Goal: Information Seeking & Learning: Learn about a topic

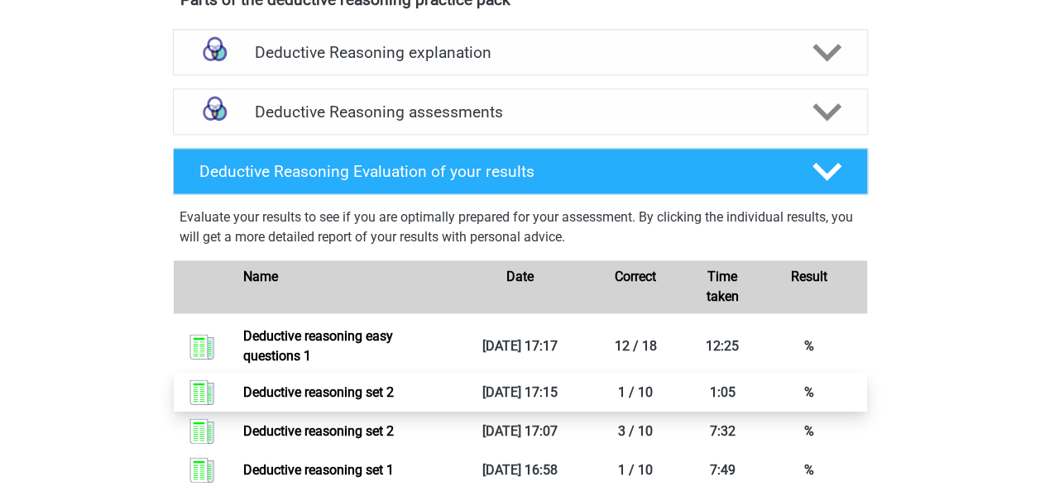
scroll to position [1050, 0]
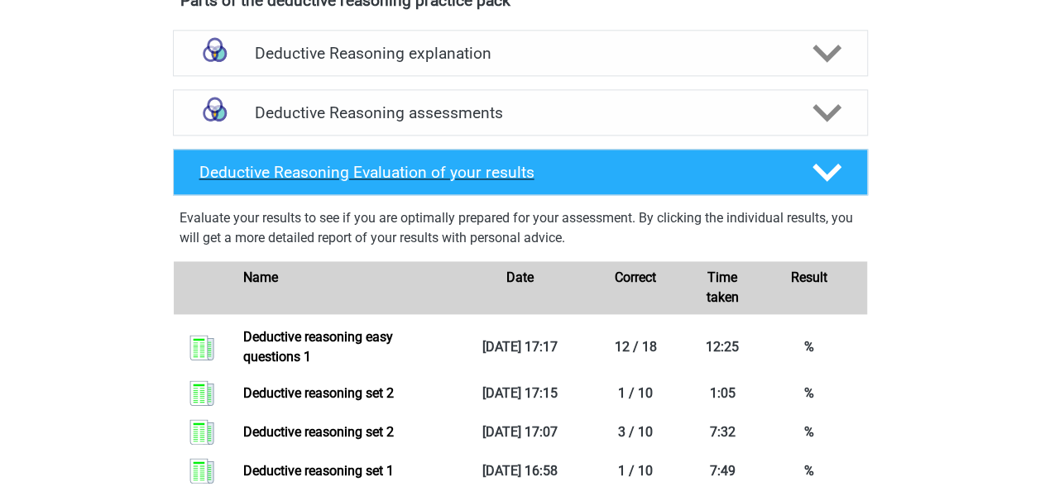
click at [362, 182] on h4 "Deductive Reasoning Evaluation of your results" at bounding box center [492, 172] width 586 height 19
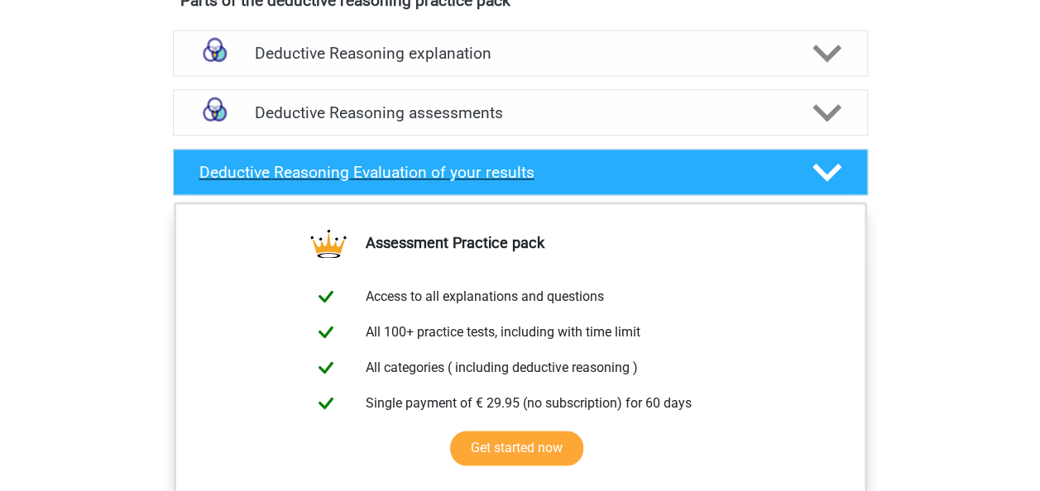
click at [825, 187] on icon at bounding box center [826, 172] width 29 height 29
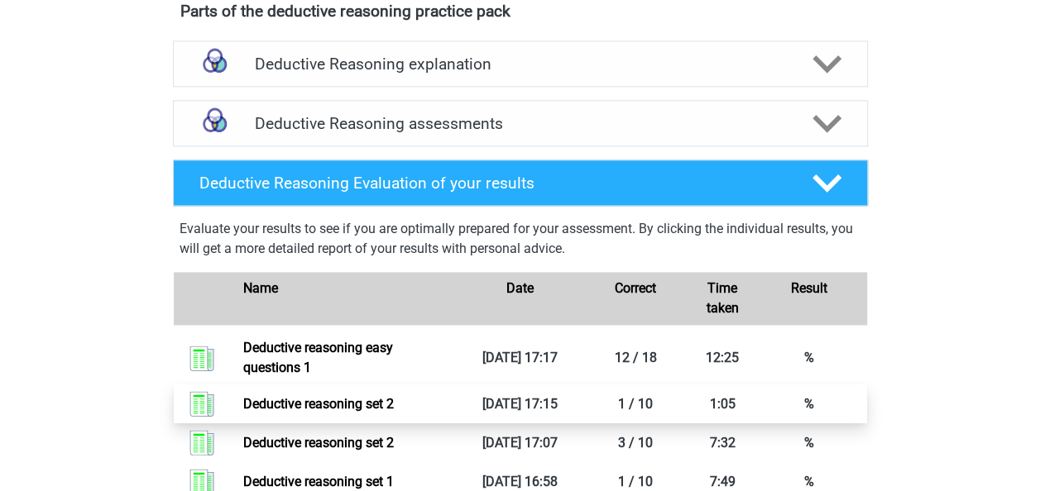
scroll to position [1012, 0]
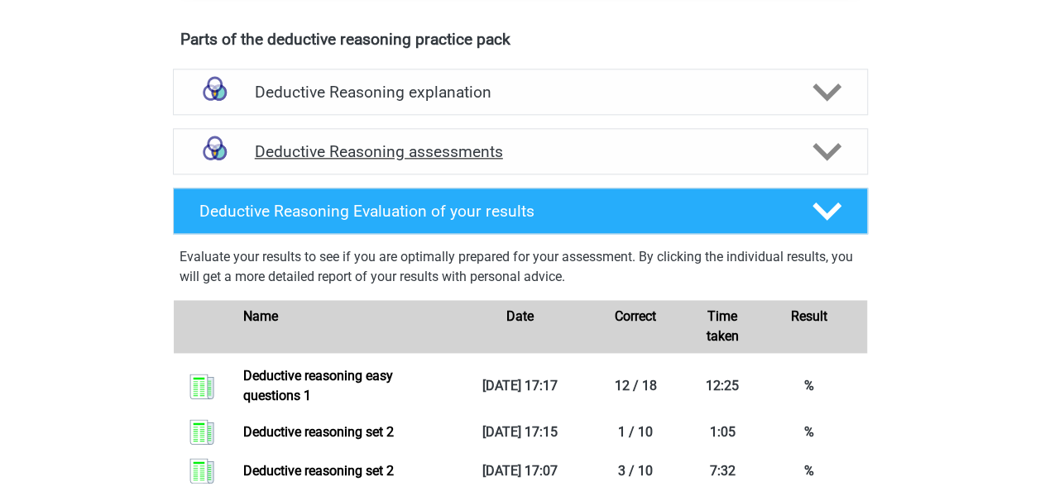
click at [824, 165] on icon at bounding box center [826, 151] width 29 height 29
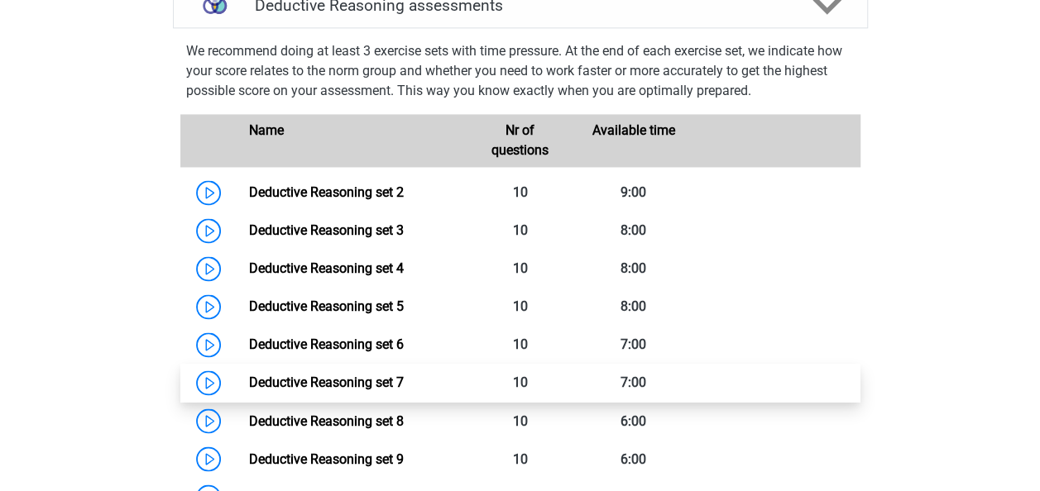
scroll to position [1157, 0]
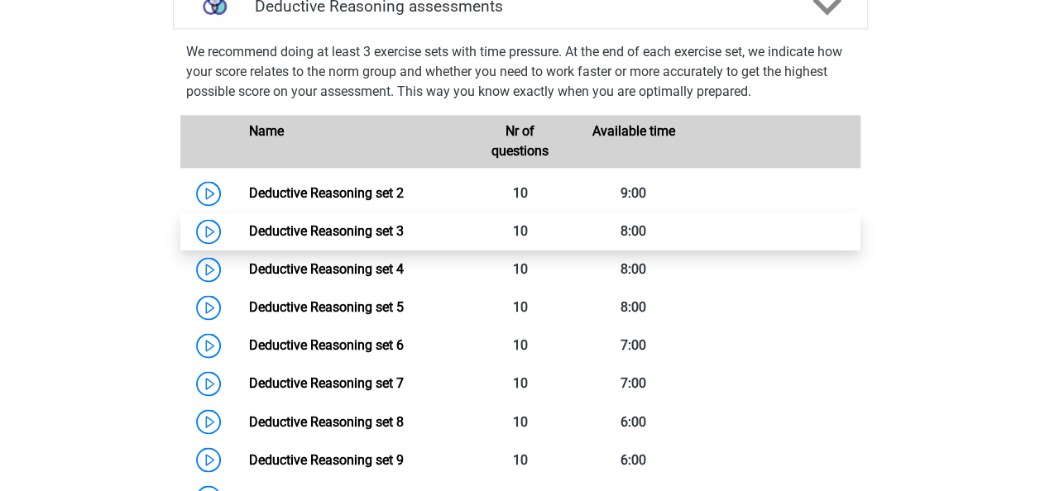
click at [350, 239] on link "Deductive Reasoning set 3" at bounding box center [326, 231] width 155 height 16
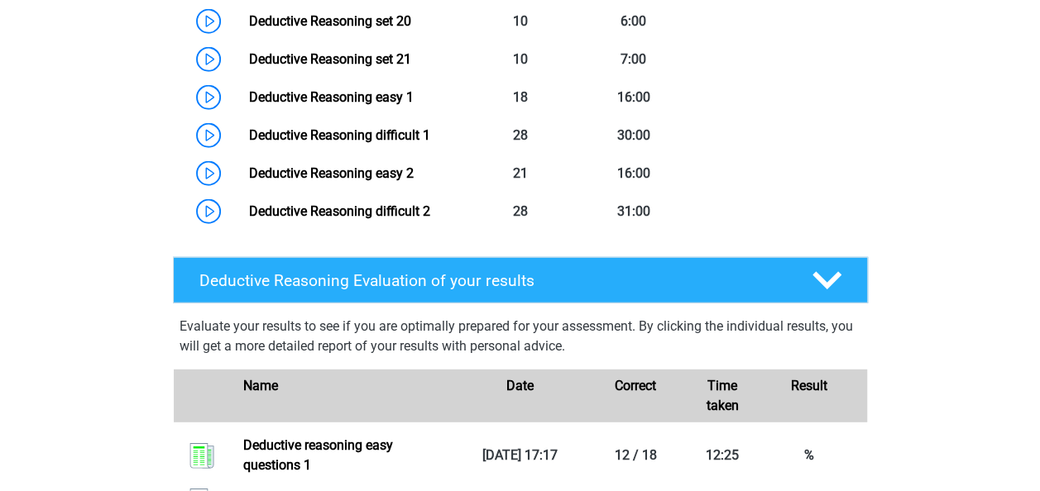
scroll to position [2013, 0]
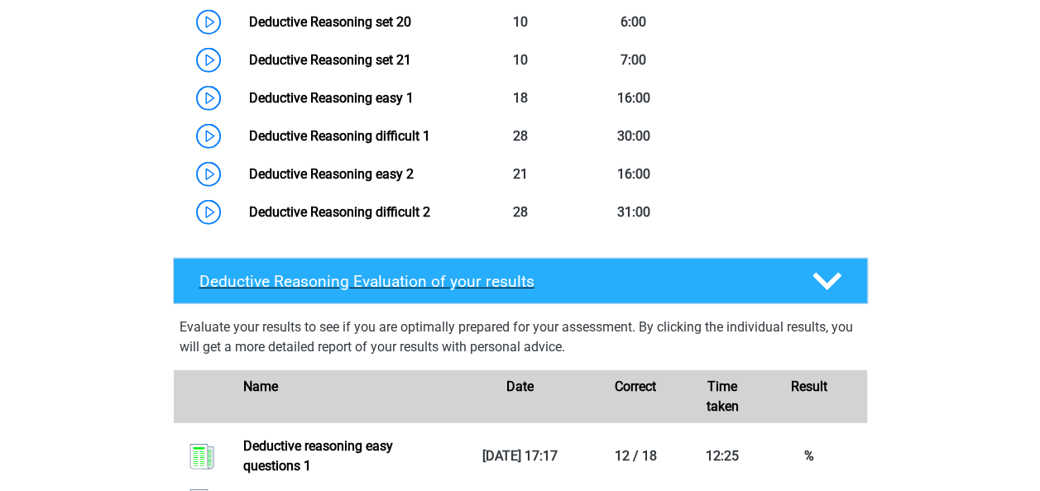
click at [839, 290] on icon at bounding box center [826, 281] width 29 height 29
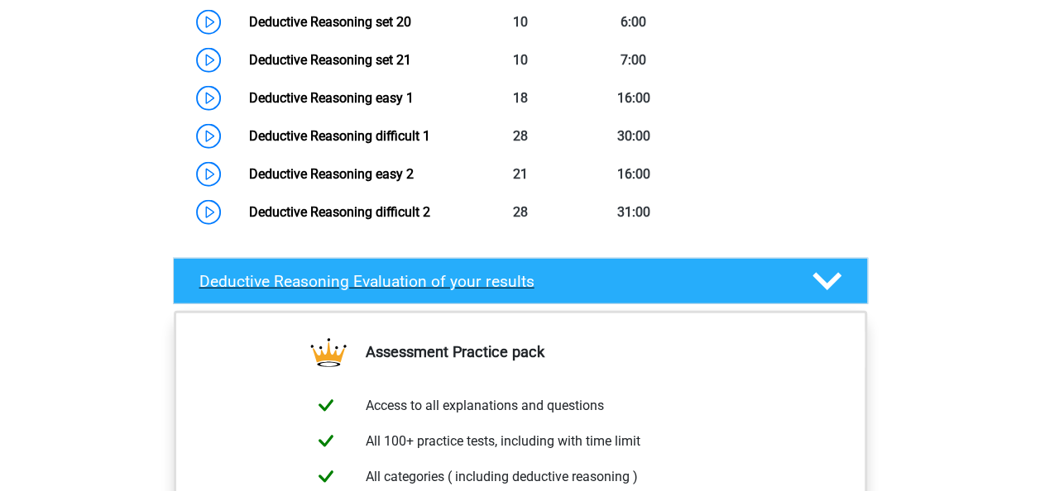
click at [839, 290] on icon at bounding box center [826, 281] width 29 height 29
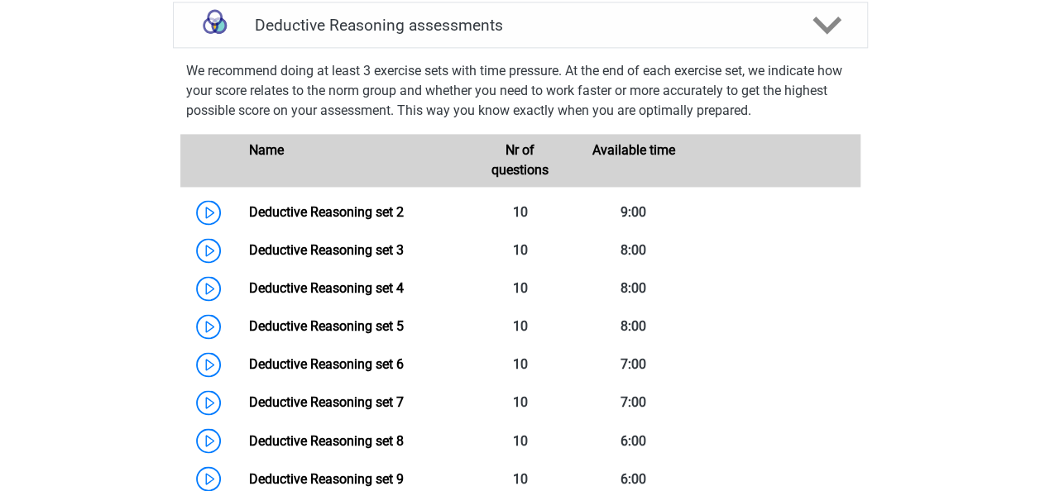
scroll to position [1143, 0]
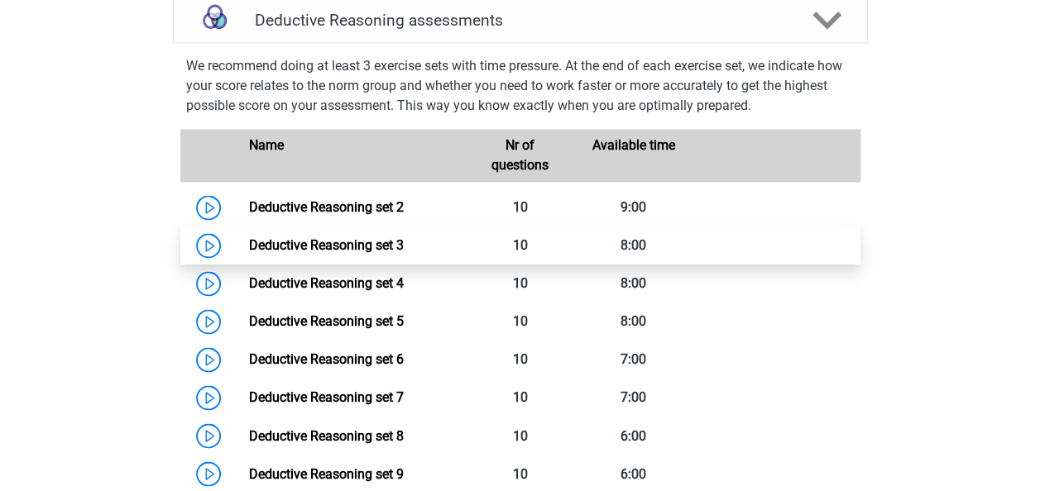
click at [354, 253] on link "Deductive Reasoning set 3" at bounding box center [326, 245] width 155 height 16
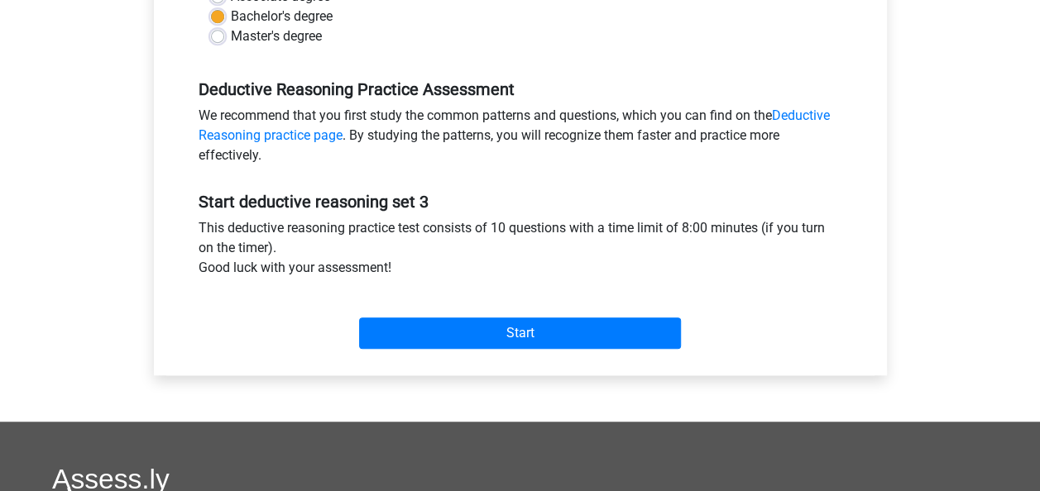
scroll to position [450, 0]
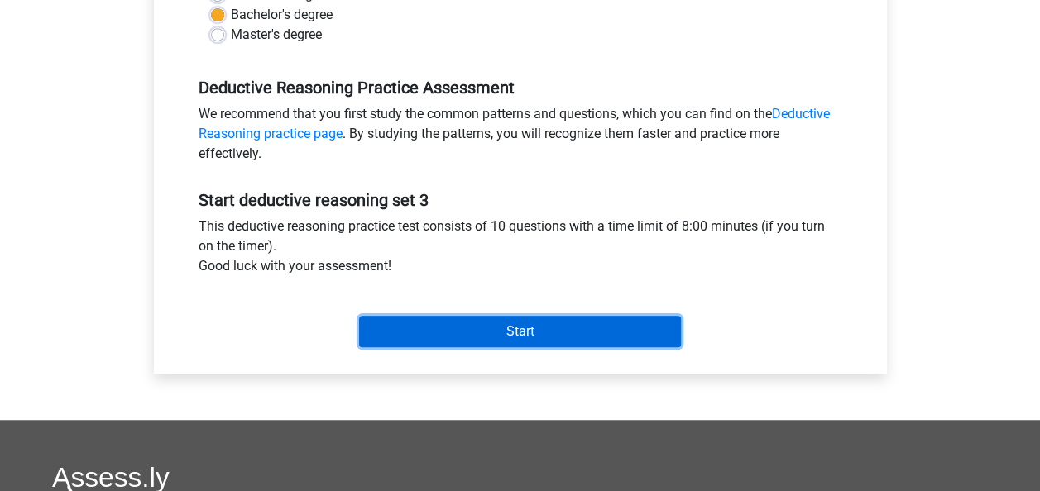
click at [552, 336] on input "Start" at bounding box center [520, 331] width 322 height 31
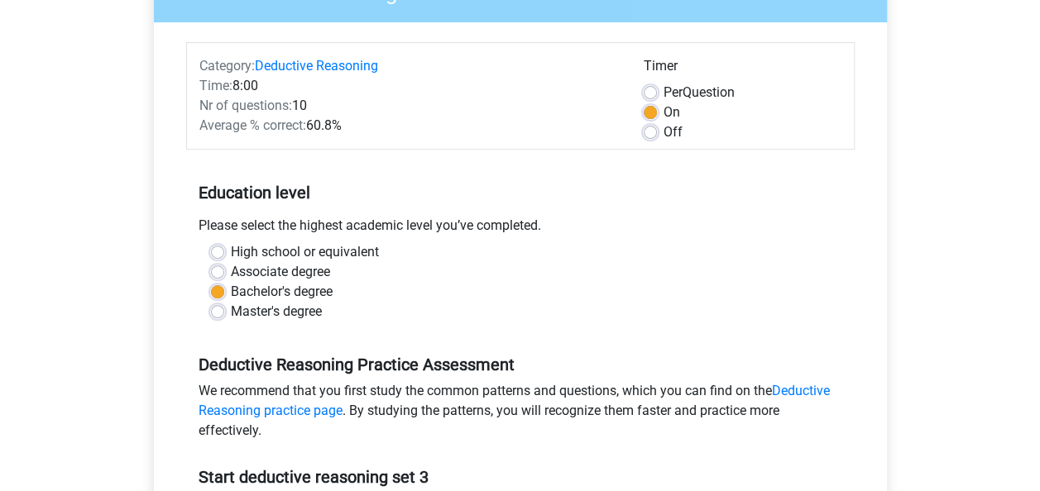
scroll to position [0, 0]
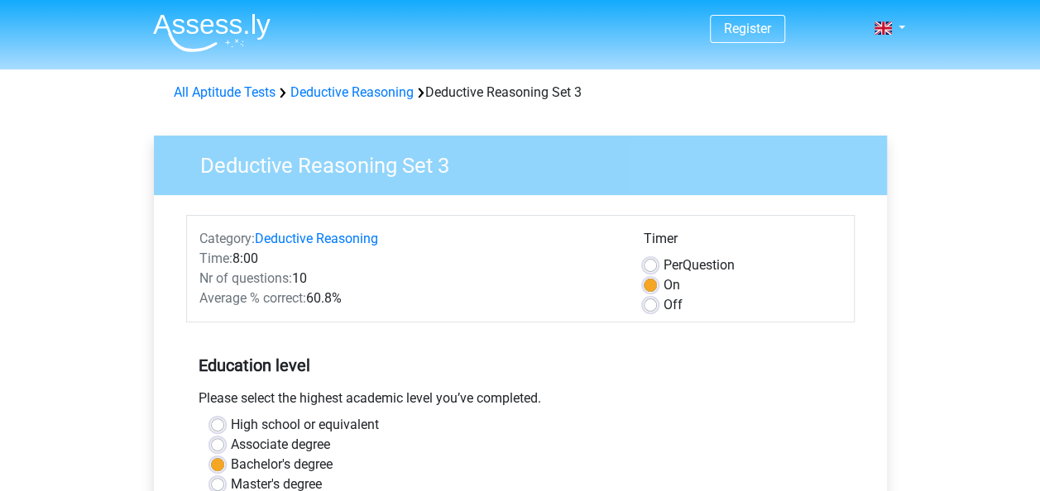
click at [496, 101] on div "All Aptitude Tests Deductive Reasoning Deductive Reasoning Set 3" at bounding box center [520, 93] width 706 height 20
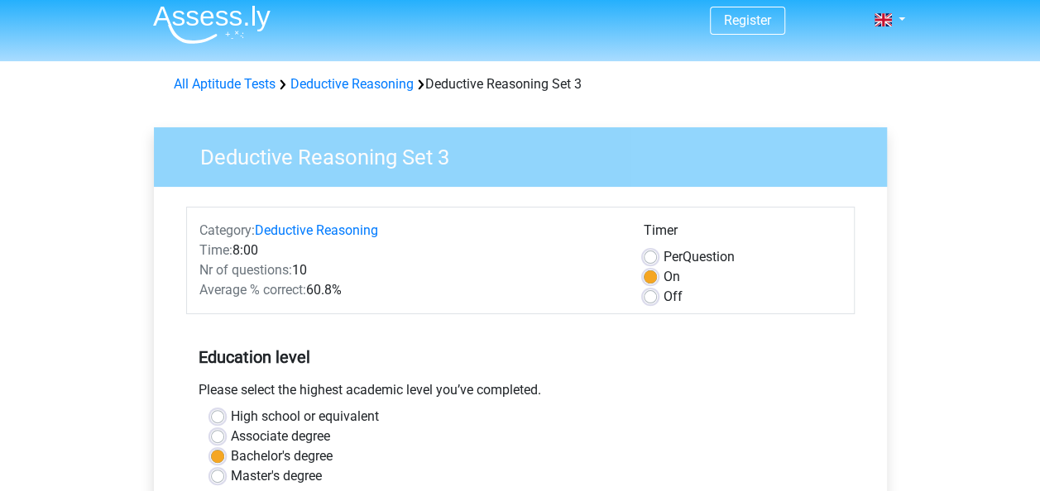
scroll to position [2, 0]
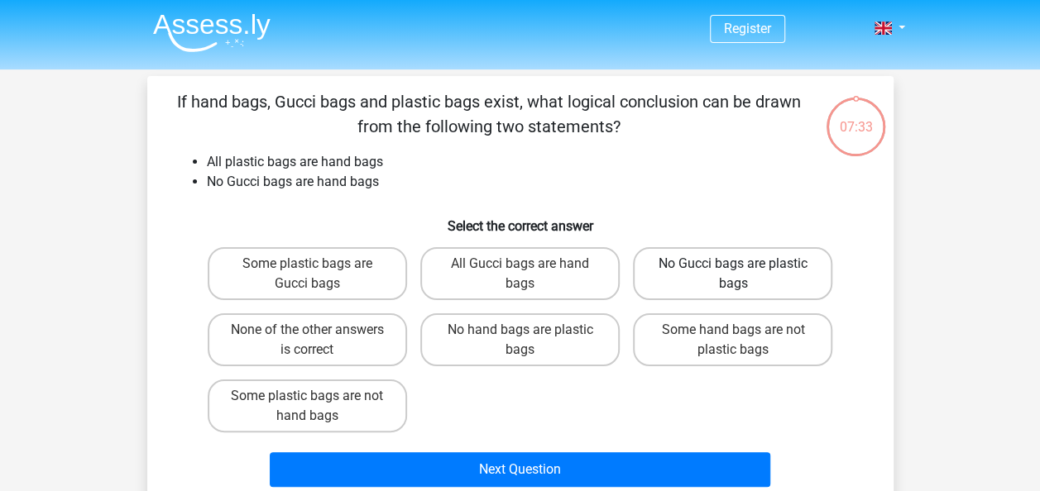
click at [736, 281] on label "No Gucci bags are plastic bags" at bounding box center [732, 273] width 199 height 53
click at [736, 275] on input "No Gucci bags are plastic bags" at bounding box center [738, 269] width 11 height 11
radio input "true"
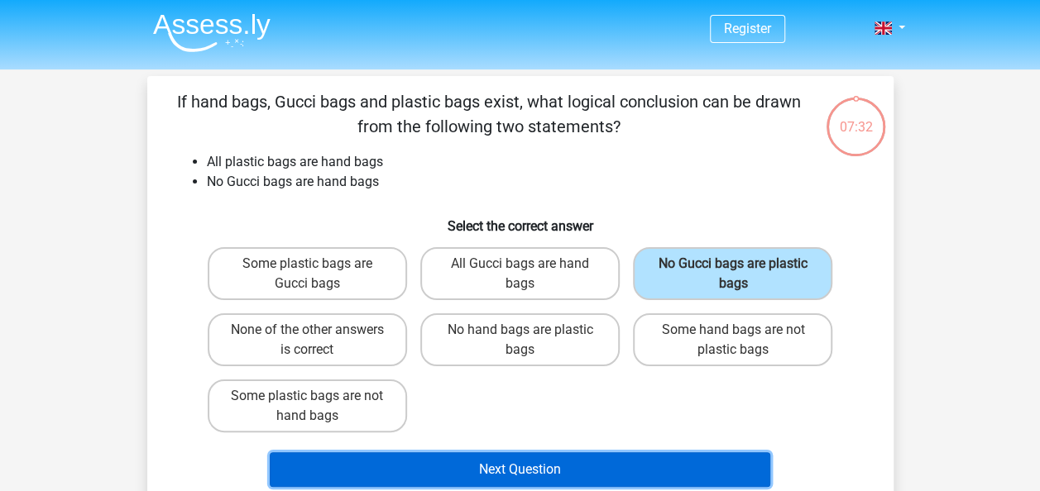
click at [564, 468] on button "Next Question" at bounding box center [520, 469] width 500 height 35
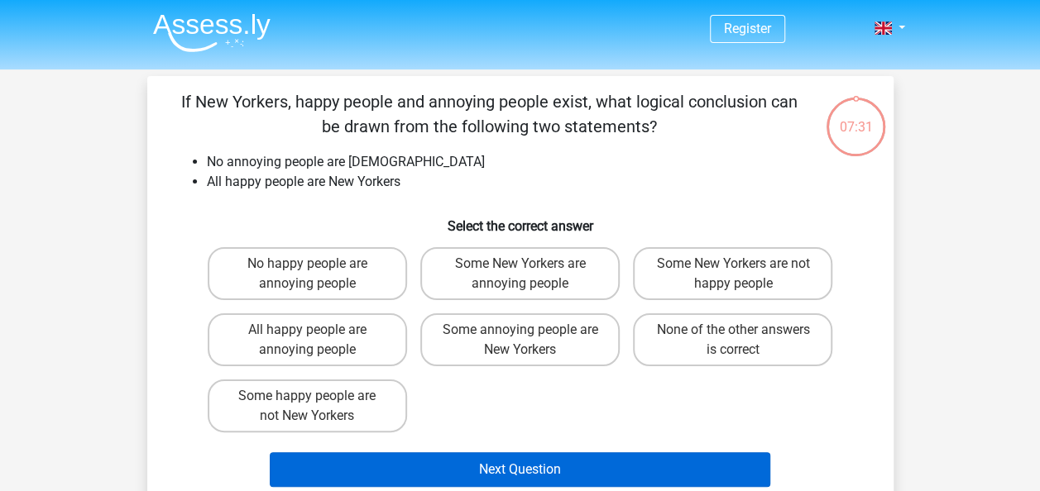
scroll to position [76, 0]
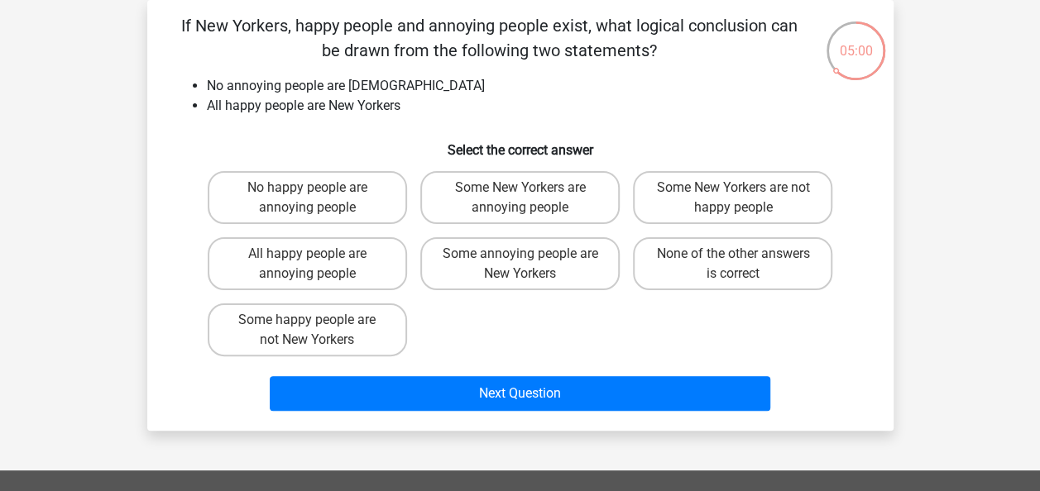
click at [733, 261] on input "None of the other answers is correct" at bounding box center [738, 259] width 11 height 11
radio input "true"
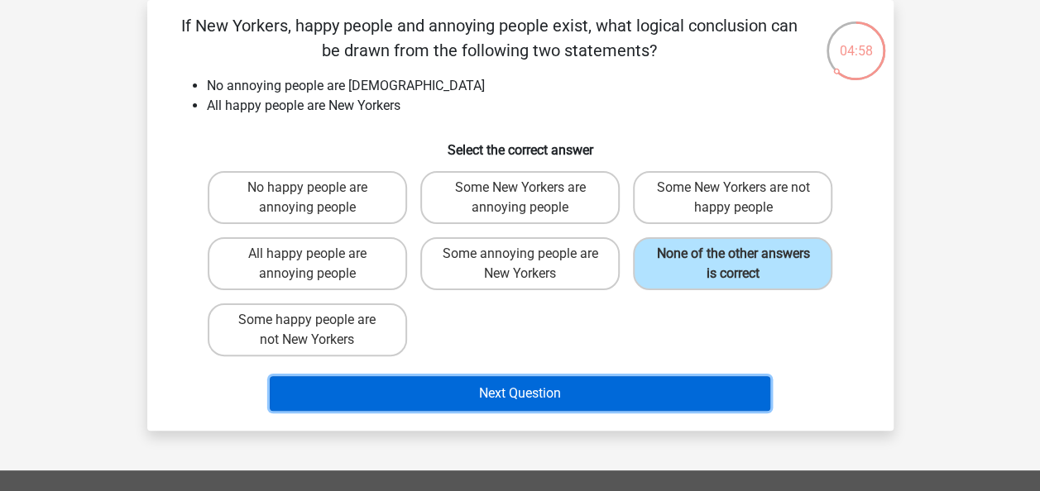
click at [502, 392] on button "Next Question" at bounding box center [520, 393] width 500 height 35
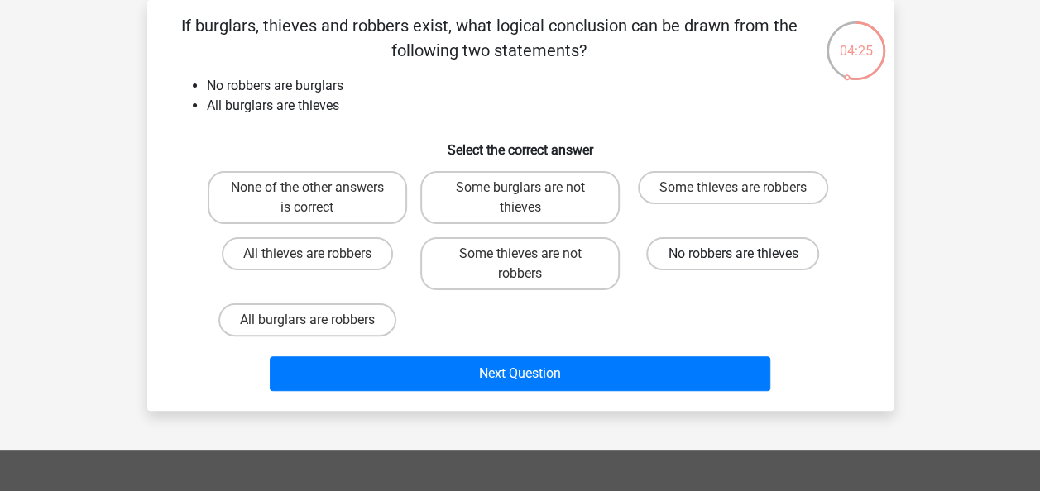
click at [720, 238] on label "No robbers are thieves" at bounding box center [732, 253] width 173 height 33
click at [733, 254] on input "No robbers are thieves" at bounding box center [738, 259] width 11 height 11
radio input "true"
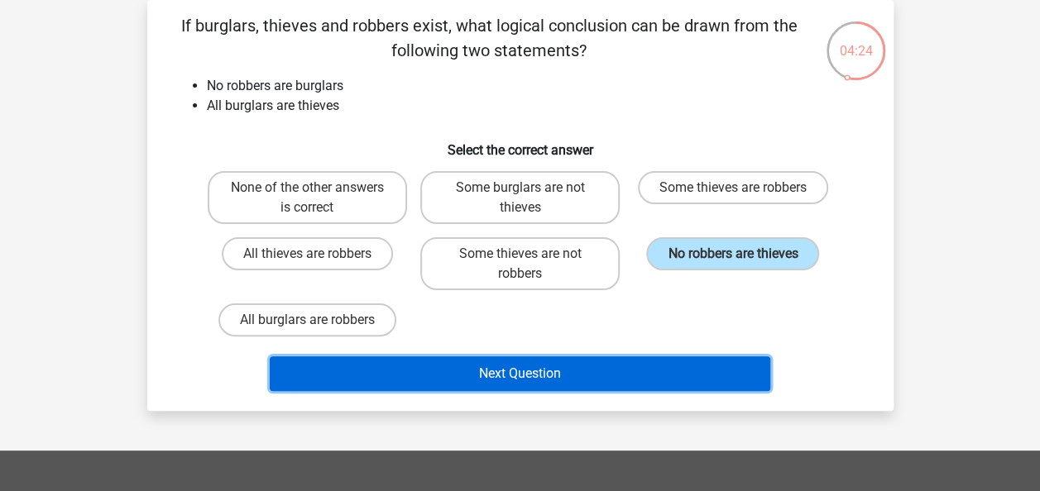
click at [583, 366] on button "Next Question" at bounding box center [520, 373] width 500 height 35
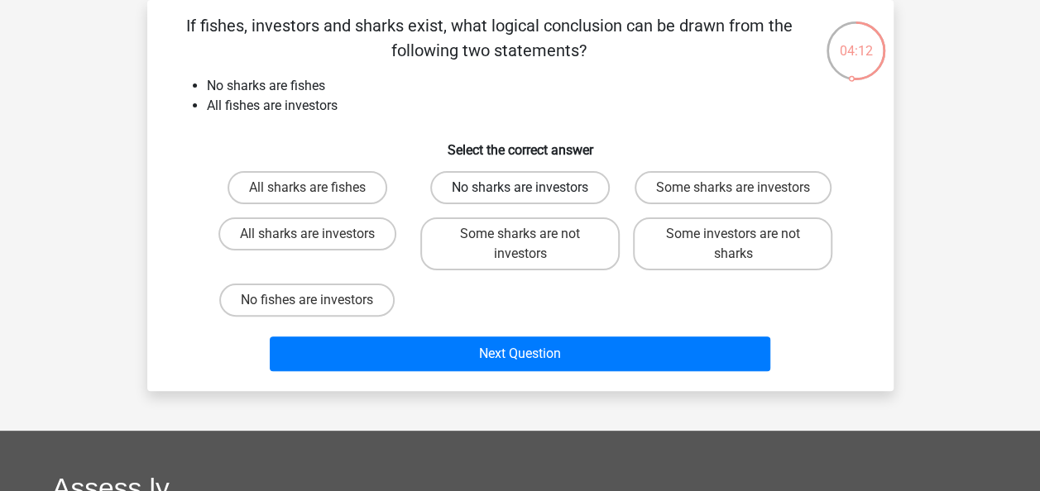
click at [546, 182] on label "No sharks are investors" at bounding box center [519, 187] width 179 height 33
click at [530, 188] on input "No sharks are investors" at bounding box center [524, 193] width 11 height 11
radio input "true"
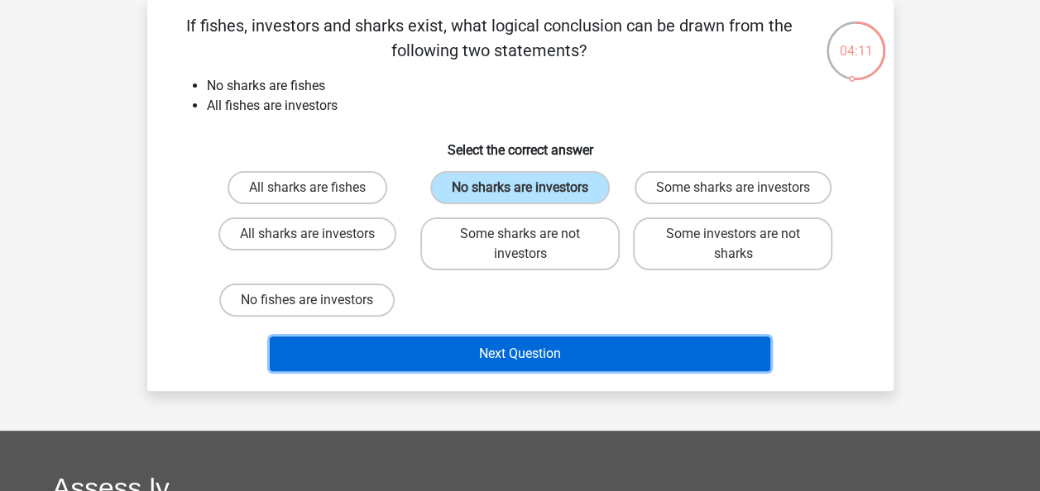
click at [519, 359] on button "Next Question" at bounding box center [520, 354] width 500 height 35
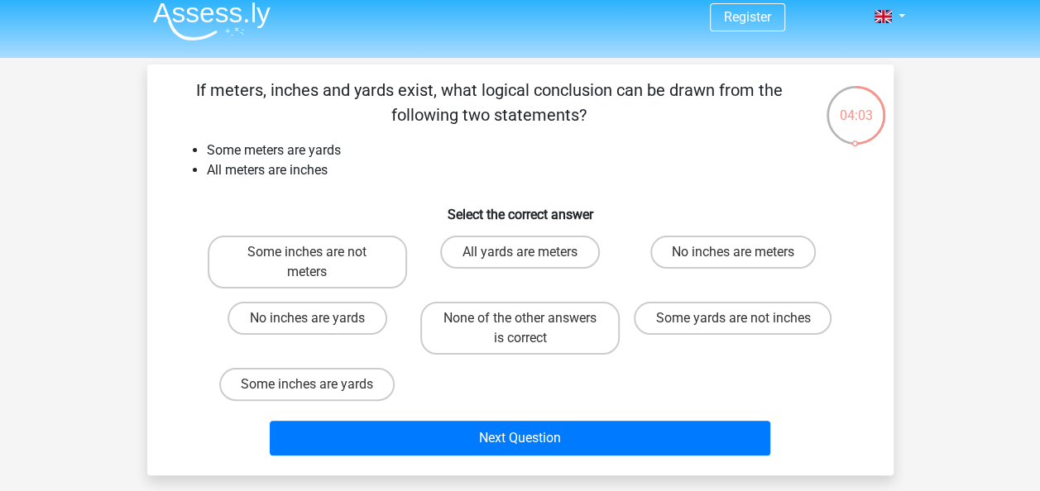
scroll to position [9, 0]
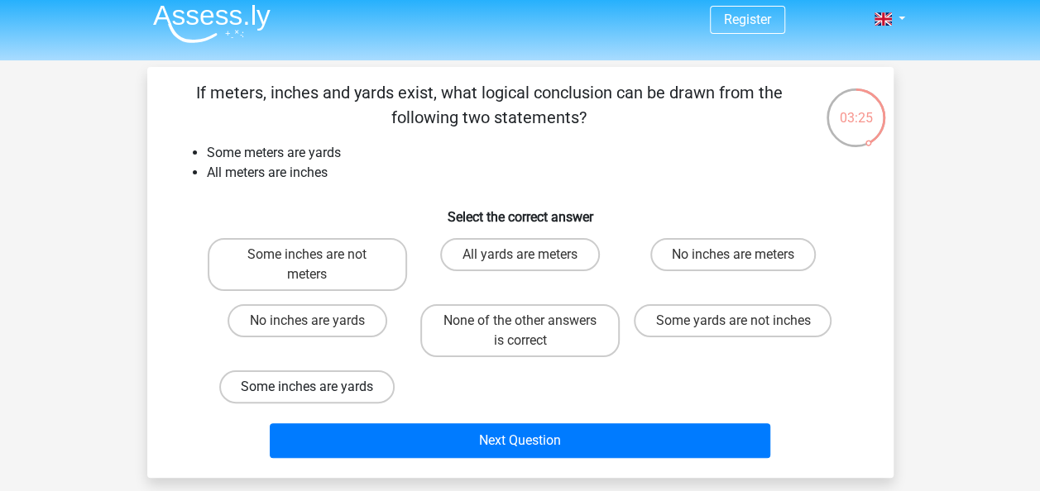
click at [356, 389] on label "Some inches are yards" at bounding box center [306, 387] width 175 height 33
click at [318, 389] on input "Some inches are yards" at bounding box center [312, 392] width 11 height 11
radio input "true"
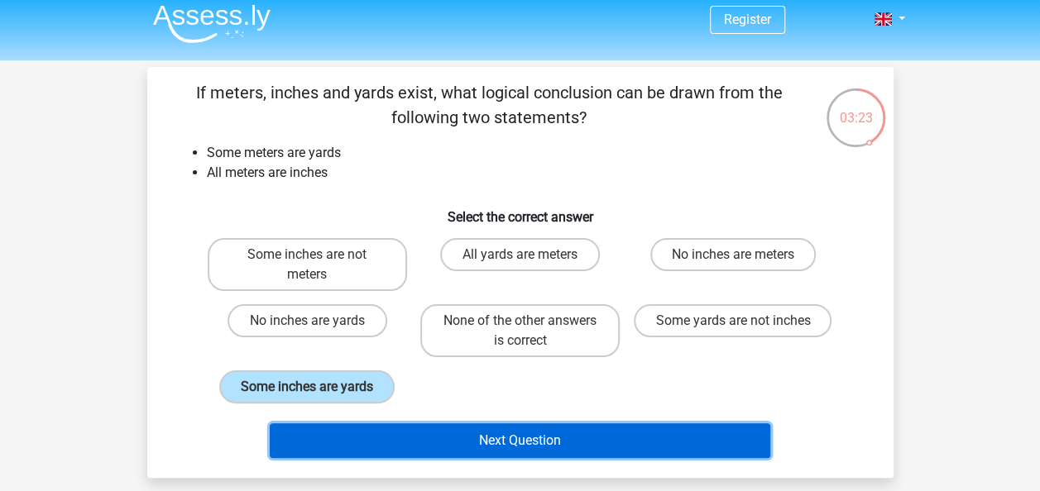
click at [497, 438] on button "Next Question" at bounding box center [520, 440] width 500 height 35
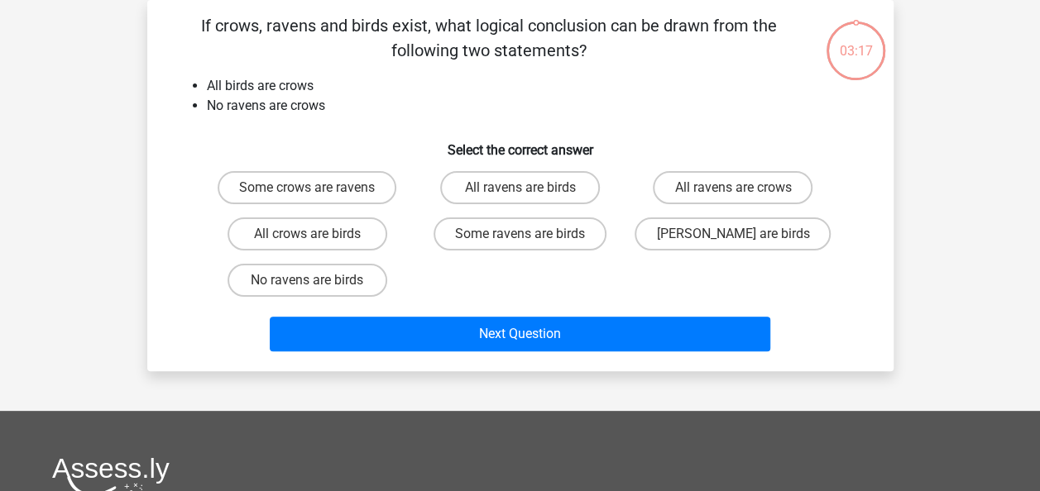
scroll to position [0, 0]
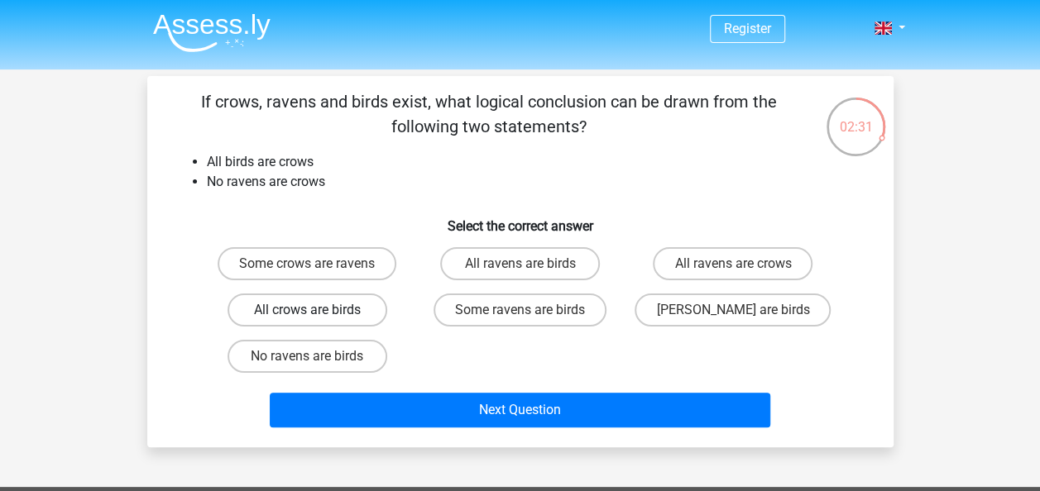
click at [301, 311] on label "All crows are birds" at bounding box center [307, 310] width 160 height 33
click at [307, 311] on input "All crows are birds" at bounding box center [312, 315] width 11 height 11
radio input "true"
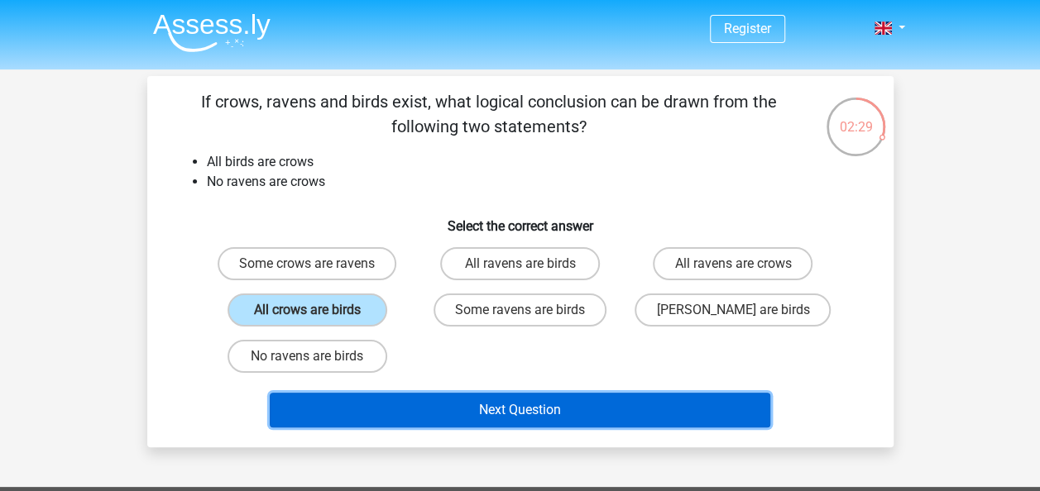
click at [514, 414] on button "Next Question" at bounding box center [520, 410] width 500 height 35
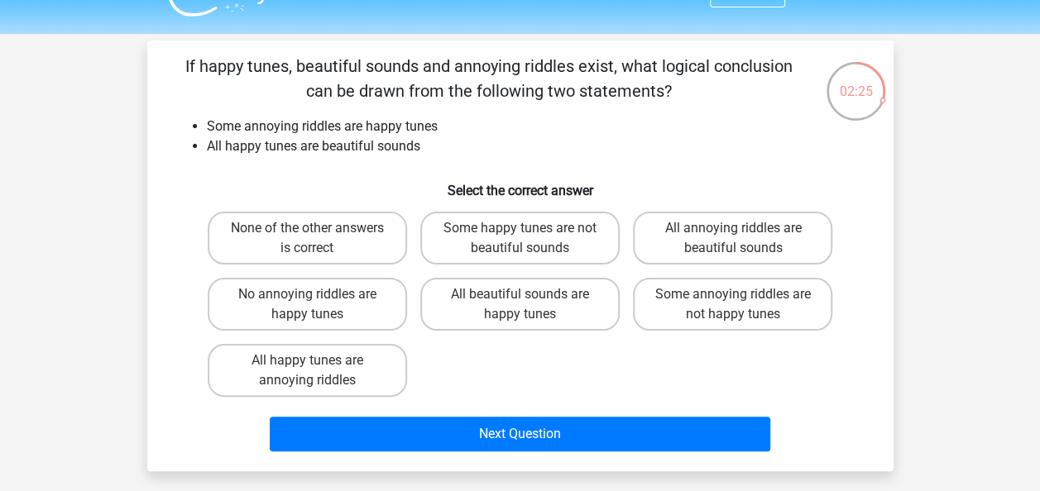
scroll to position [32, 0]
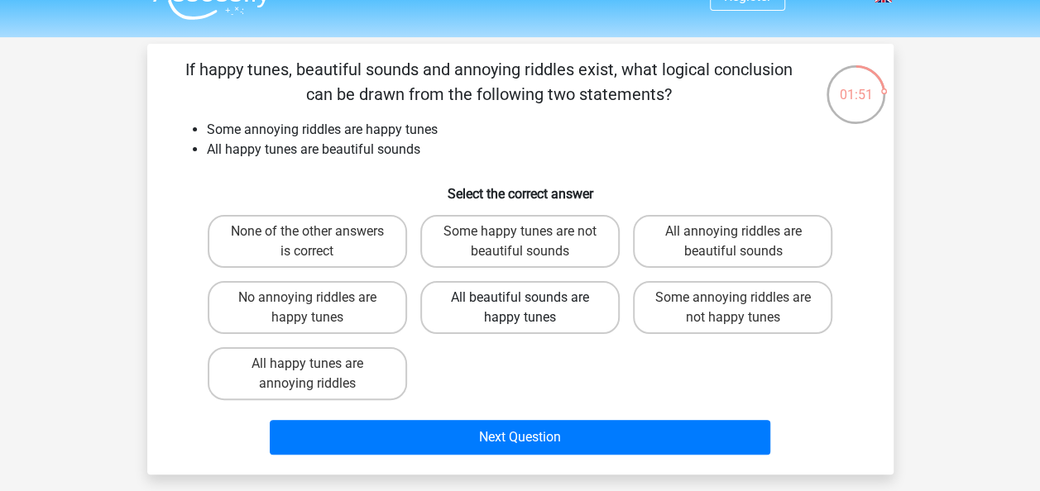
click at [552, 300] on label "All beautiful sounds are happy tunes" at bounding box center [519, 307] width 199 height 53
click at [530, 300] on input "All beautiful sounds are happy tunes" at bounding box center [524, 303] width 11 height 11
radio input "true"
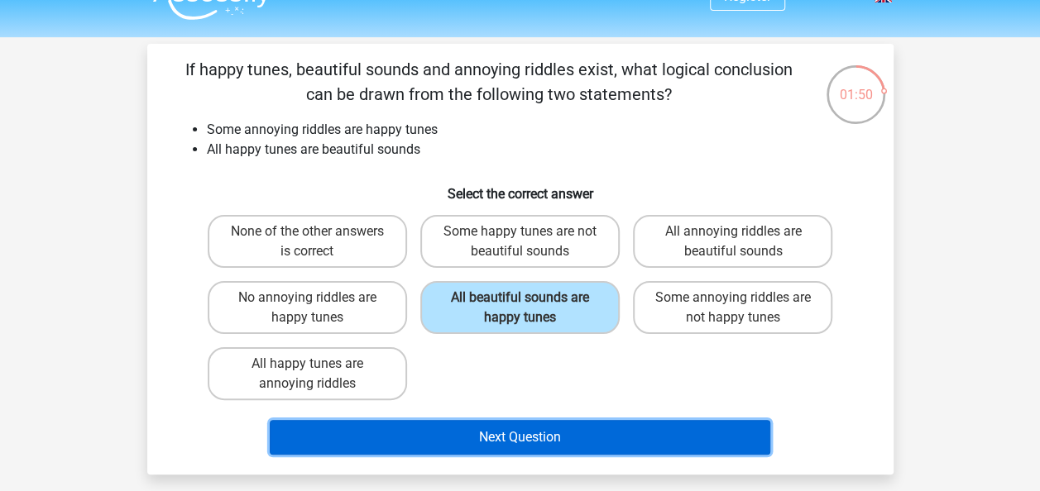
click at [527, 449] on button "Next Question" at bounding box center [520, 437] width 500 height 35
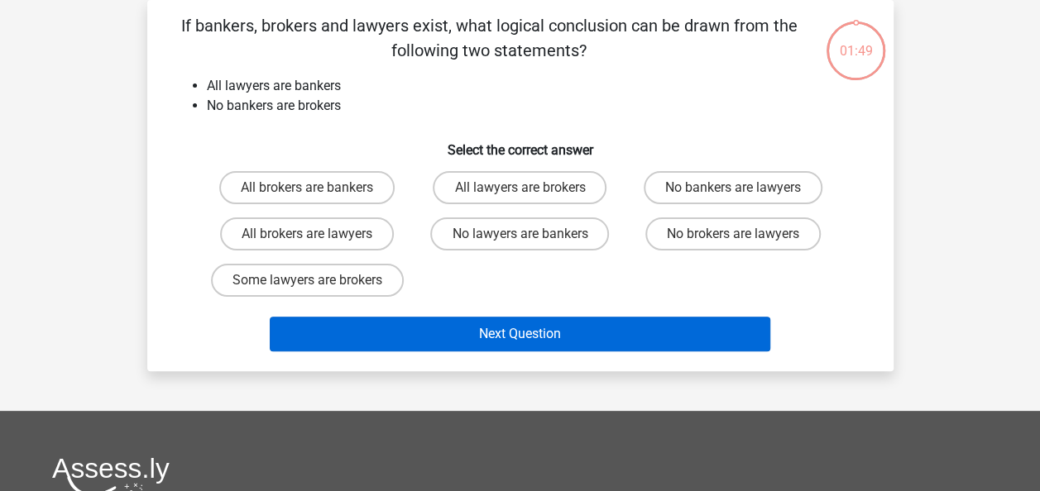
scroll to position [0, 0]
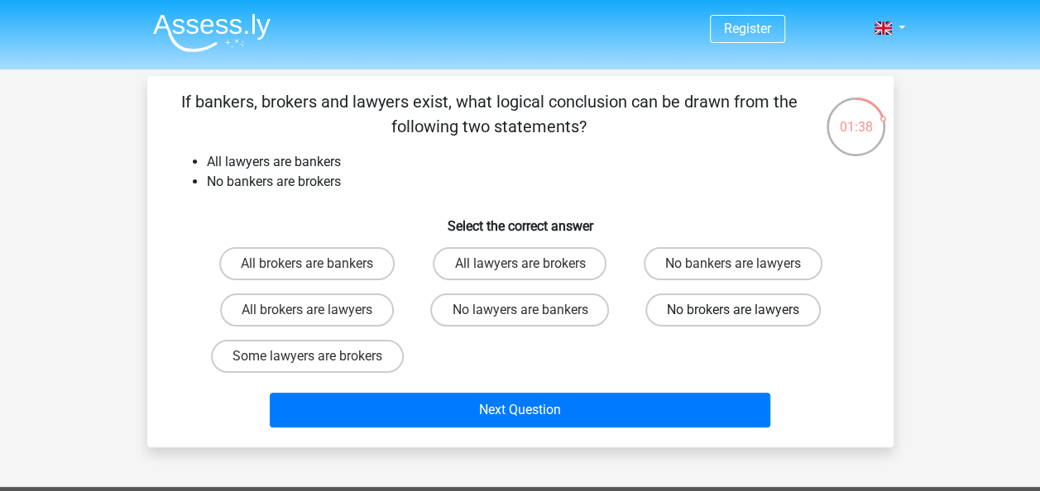
click at [741, 308] on label "No brokers are lawyers" at bounding box center [732, 310] width 175 height 33
click at [741, 310] on input "No brokers are lawyers" at bounding box center [738, 315] width 11 height 11
radio input "true"
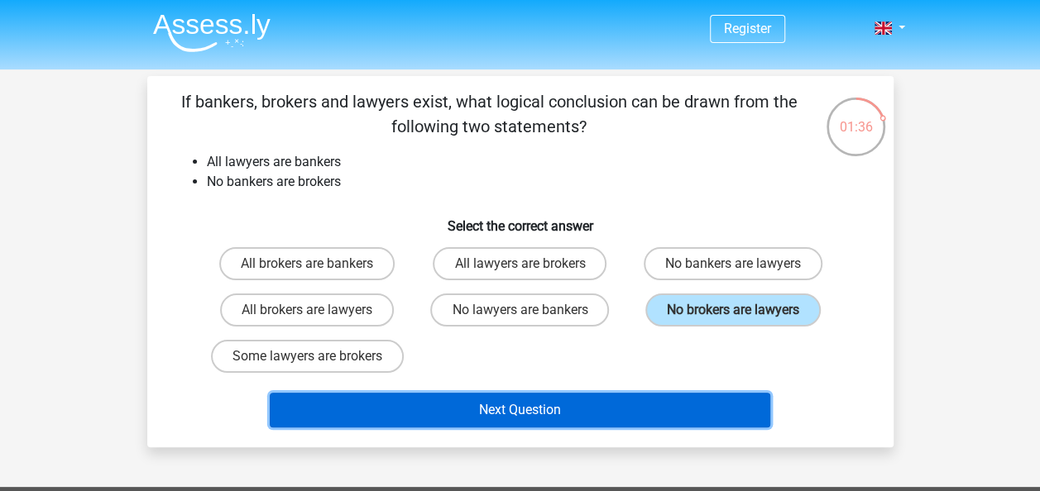
click at [572, 410] on button "Next Question" at bounding box center [520, 410] width 500 height 35
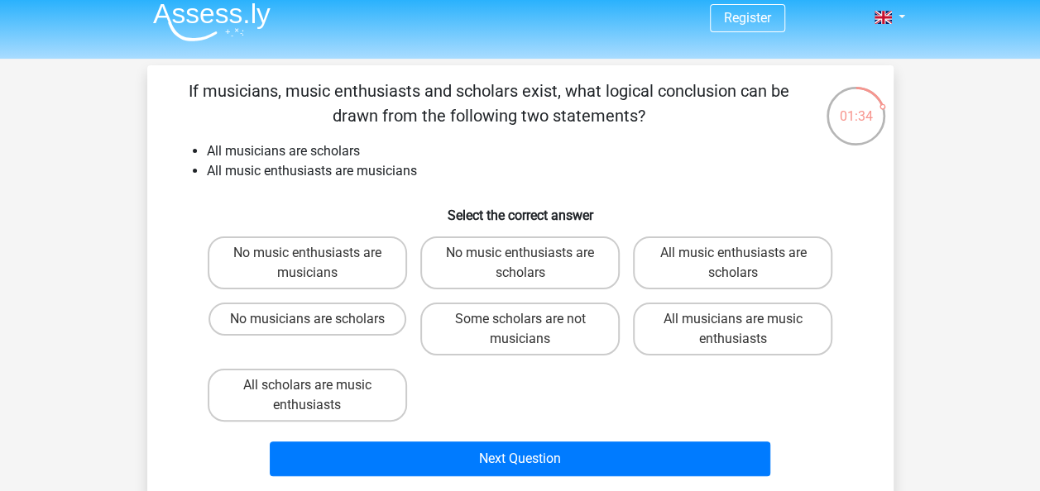
scroll to position [8, 0]
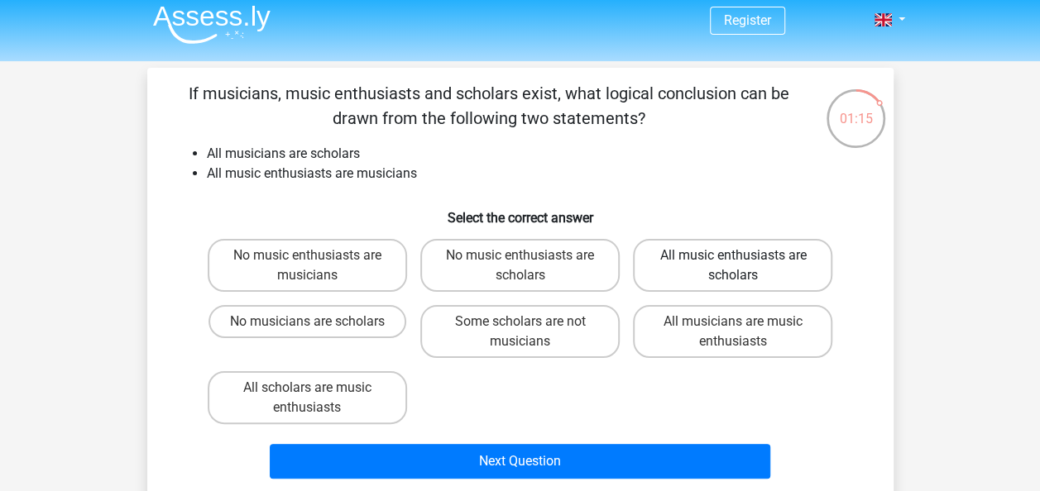
click at [692, 280] on label "All music enthusiasts are scholars" at bounding box center [732, 265] width 199 height 53
click at [733, 266] on input "All music enthusiasts are scholars" at bounding box center [738, 261] width 11 height 11
radio input "true"
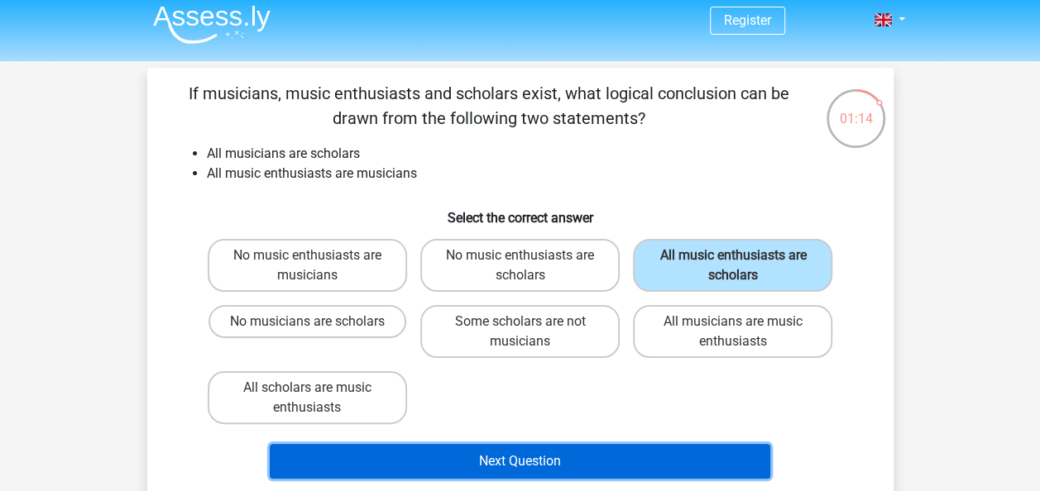
click at [570, 468] on button "Next Question" at bounding box center [520, 461] width 500 height 35
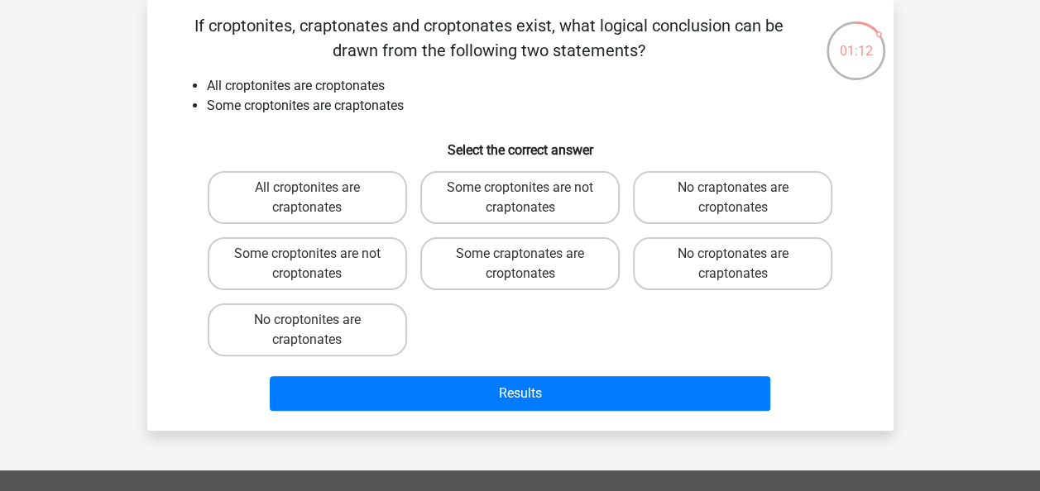
scroll to position [23, 0]
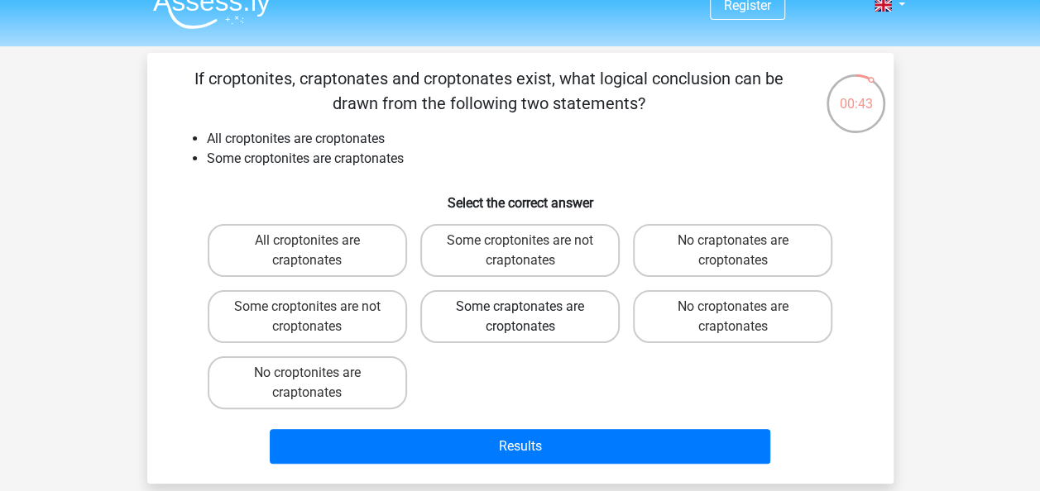
click at [577, 328] on label "Some craptonates are croptonates" at bounding box center [519, 316] width 199 height 53
click at [530, 318] on input "Some craptonates are croptonates" at bounding box center [524, 312] width 11 height 11
radio input "true"
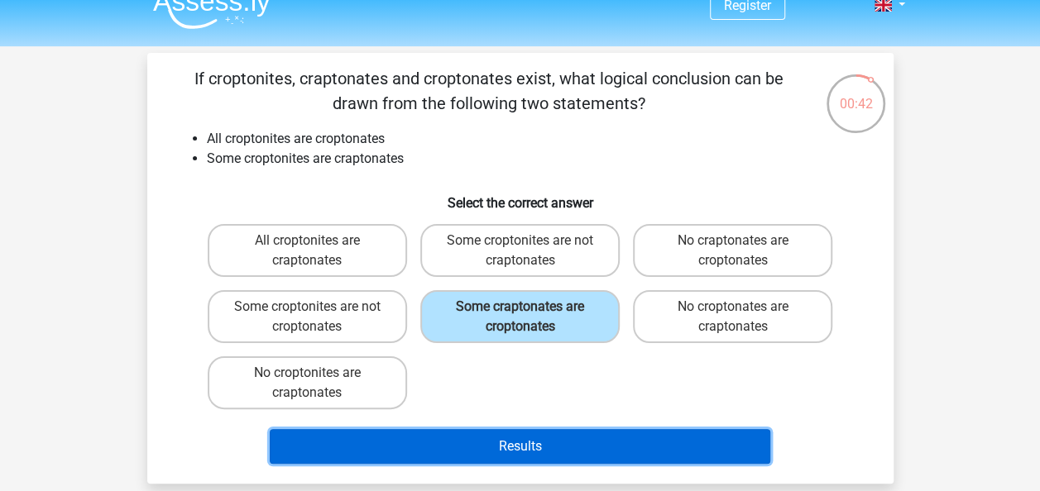
click at [547, 440] on button "Results" at bounding box center [520, 446] width 500 height 35
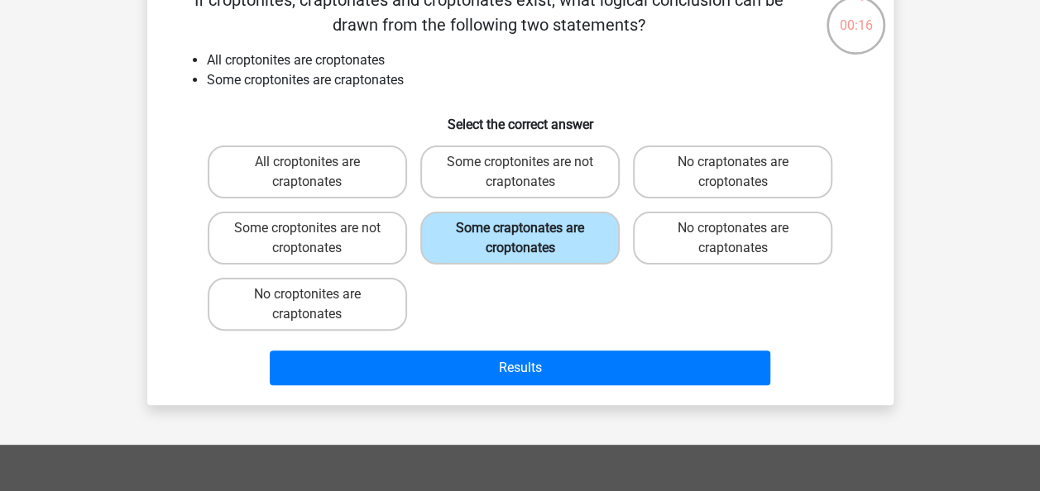
scroll to position [0, 0]
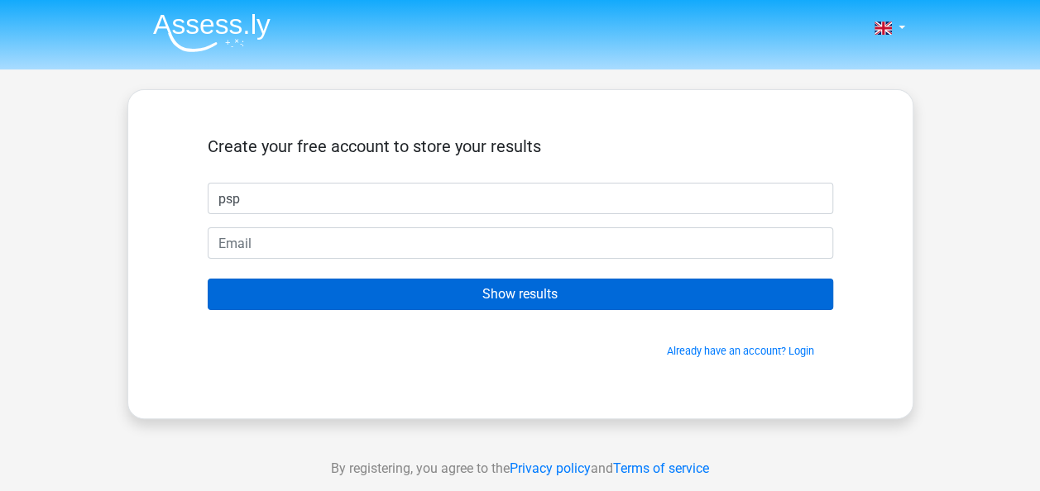
type input "psp"
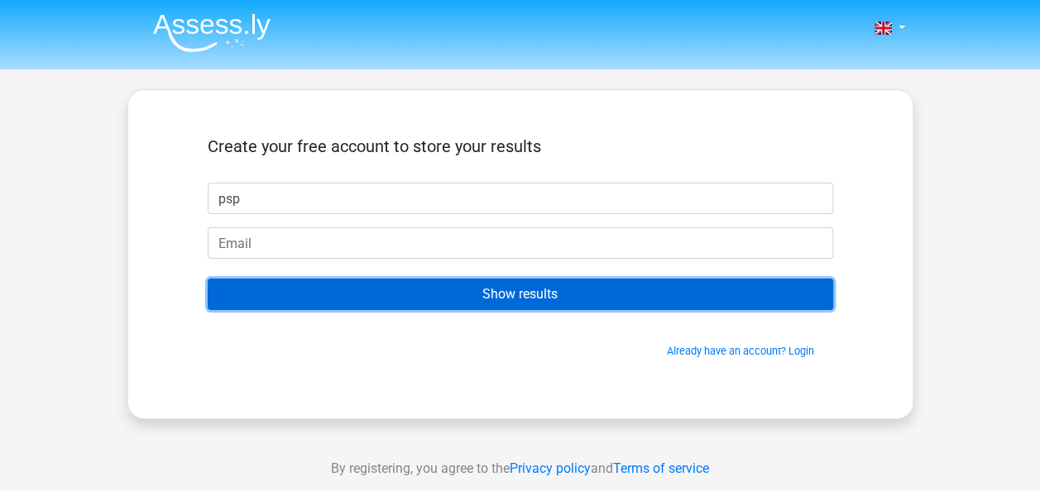
click at [526, 285] on input "Show results" at bounding box center [520, 294] width 625 height 31
click at [506, 291] on input "Show results" at bounding box center [520, 294] width 625 height 31
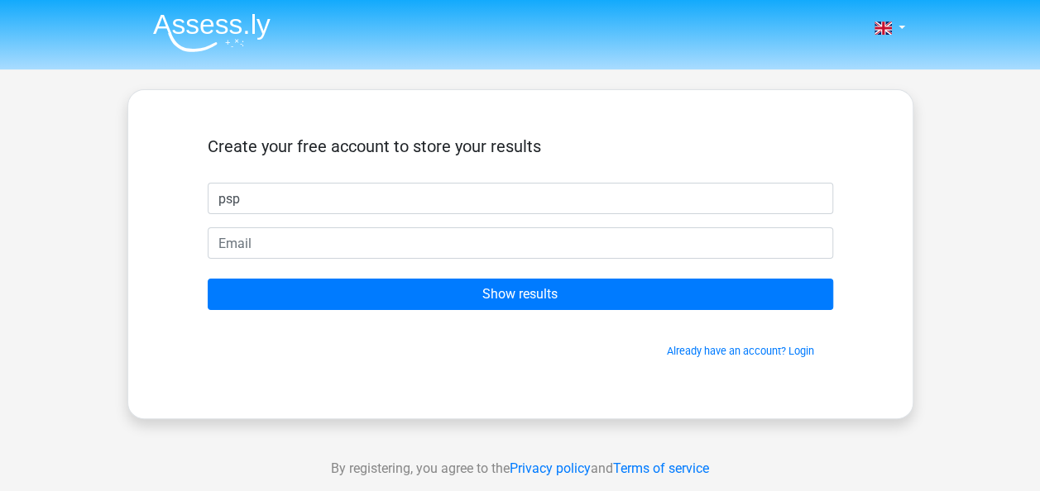
click at [529, 367] on div "Create your free account to store your results psp Show results Already have an…" at bounding box center [520, 254] width 705 height 249
type input "PSP"
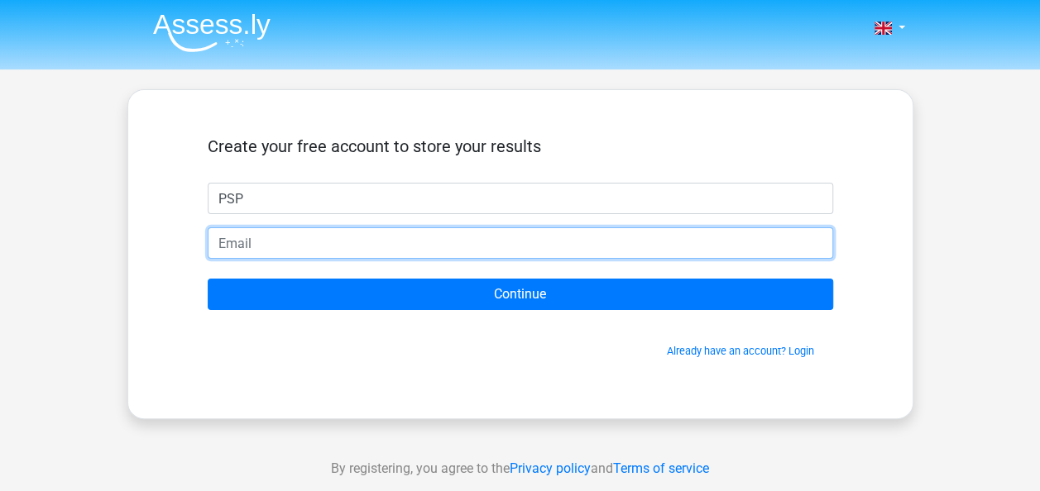
click at [404, 243] on input "email" at bounding box center [520, 242] width 625 height 31
type input "[EMAIL_ADDRESS][DOMAIN_NAME]"
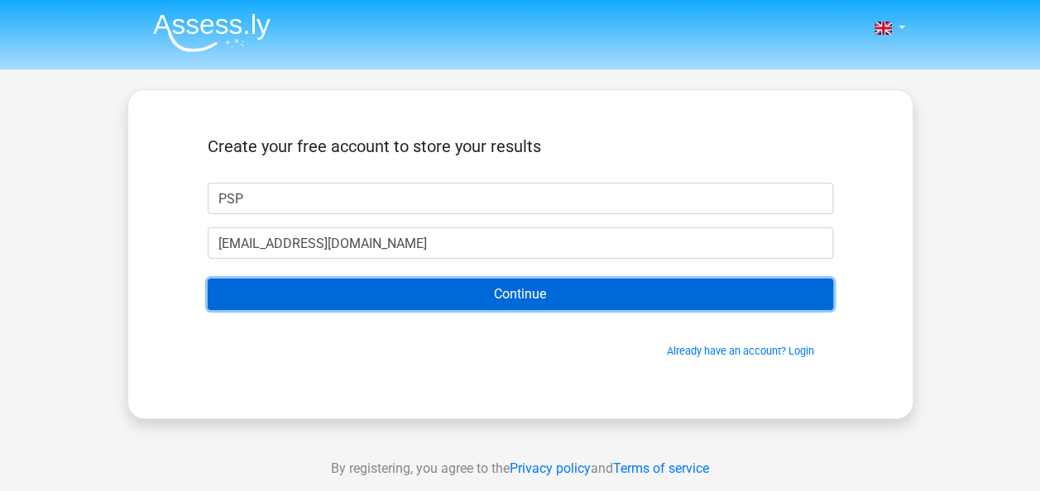
click at [529, 299] on input "Continue" at bounding box center [520, 294] width 625 height 31
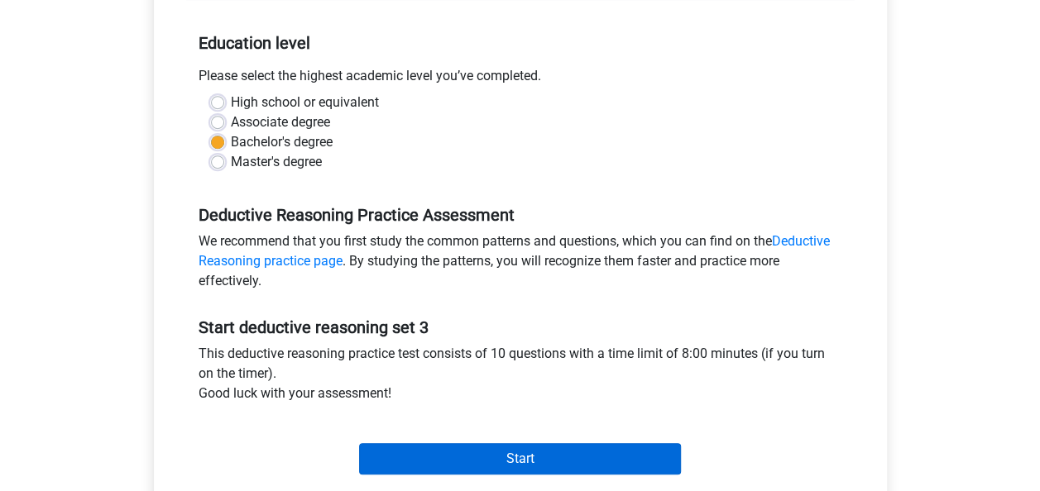
scroll to position [326, 0]
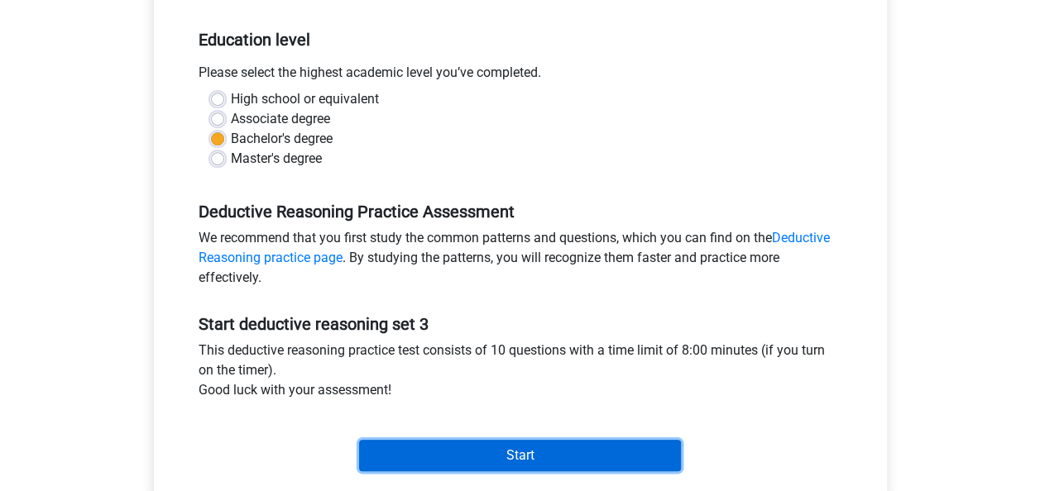
click at [524, 445] on input "Start" at bounding box center [520, 455] width 322 height 31
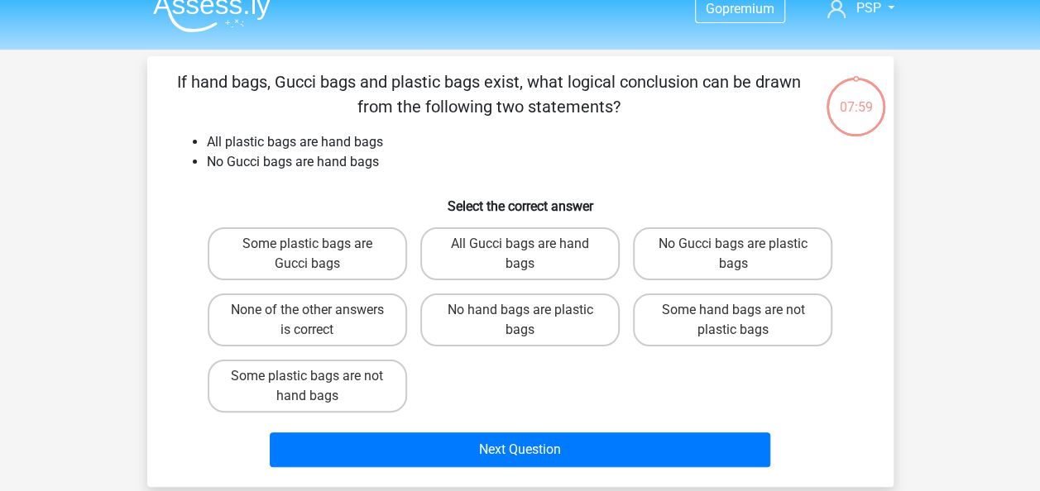
scroll to position [22, 0]
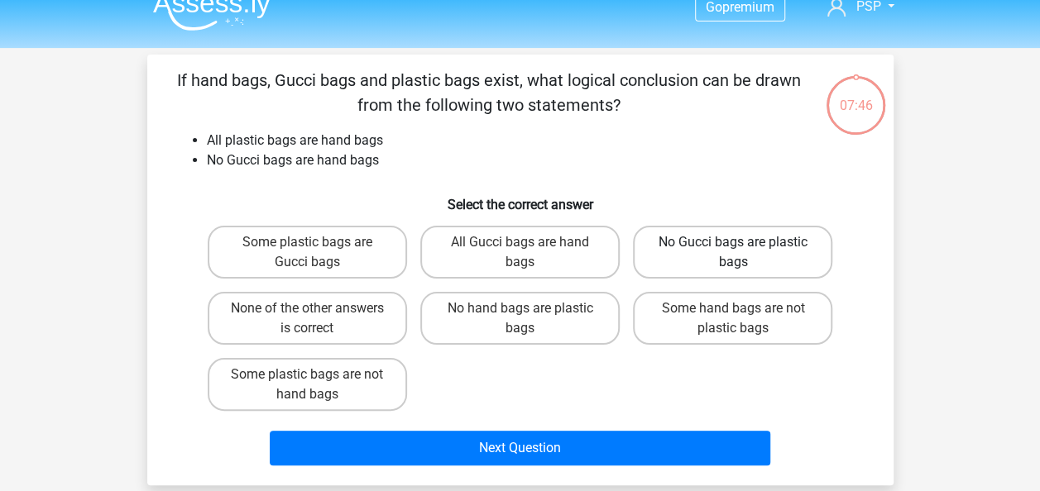
click at [724, 258] on label "No Gucci bags are plastic bags" at bounding box center [732, 252] width 199 height 53
click at [733, 253] on input "No Gucci bags are plastic bags" at bounding box center [738, 247] width 11 height 11
radio input "true"
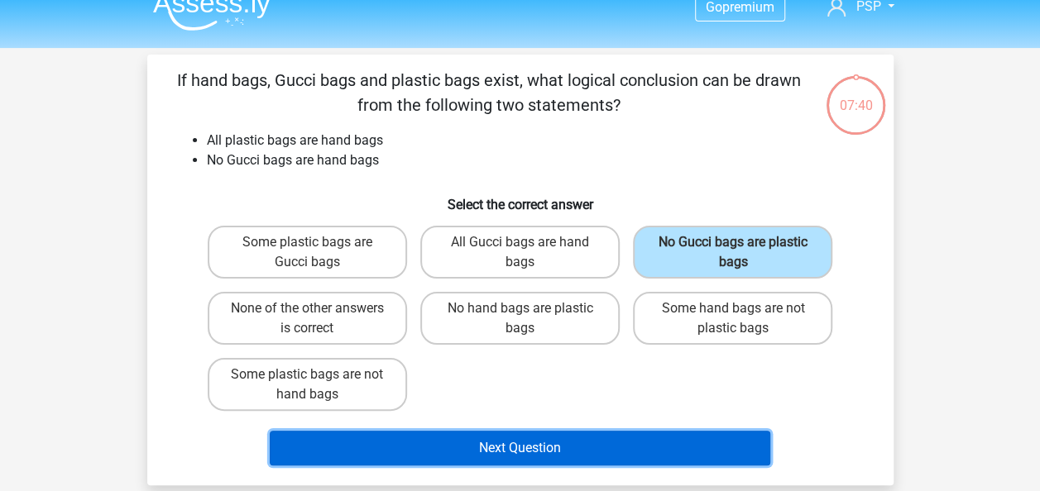
click at [532, 449] on button "Next Question" at bounding box center [520, 448] width 500 height 35
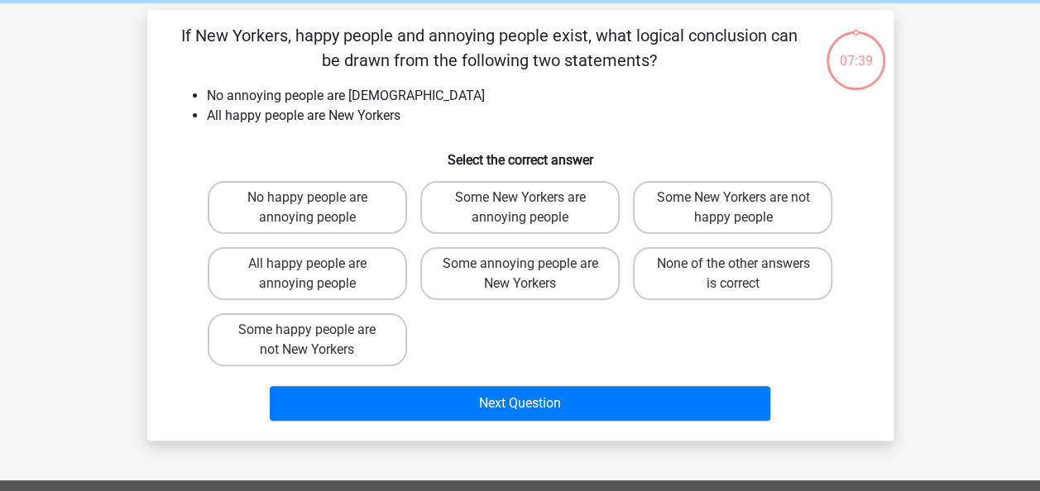
scroll to position [76, 0]
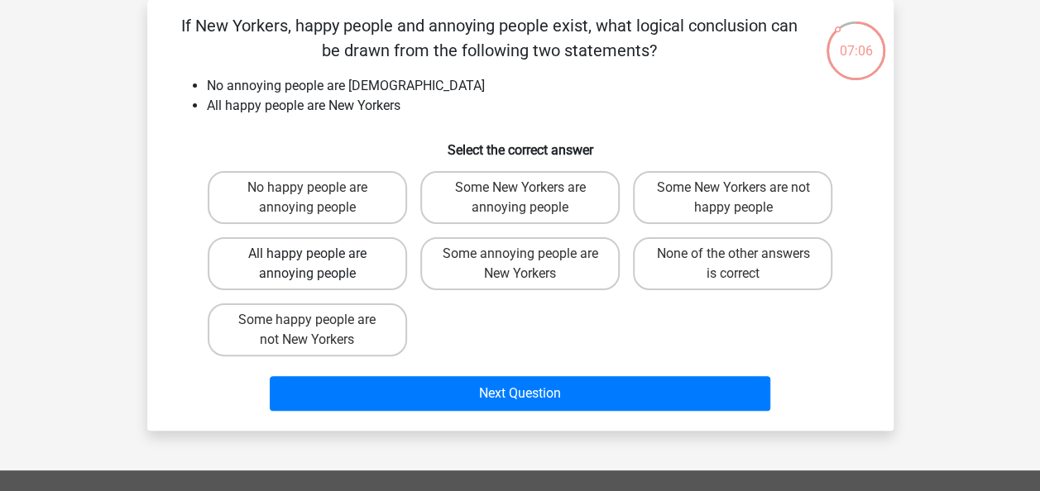
click at [334, 253] on label "All happy people are annoying people" at bounding box center [307, 263] width 199 height 53
click at [318, 254] on input "All happy people are annoying people" at bounding box center [312, 259] width 11 height 11
radio input "true"
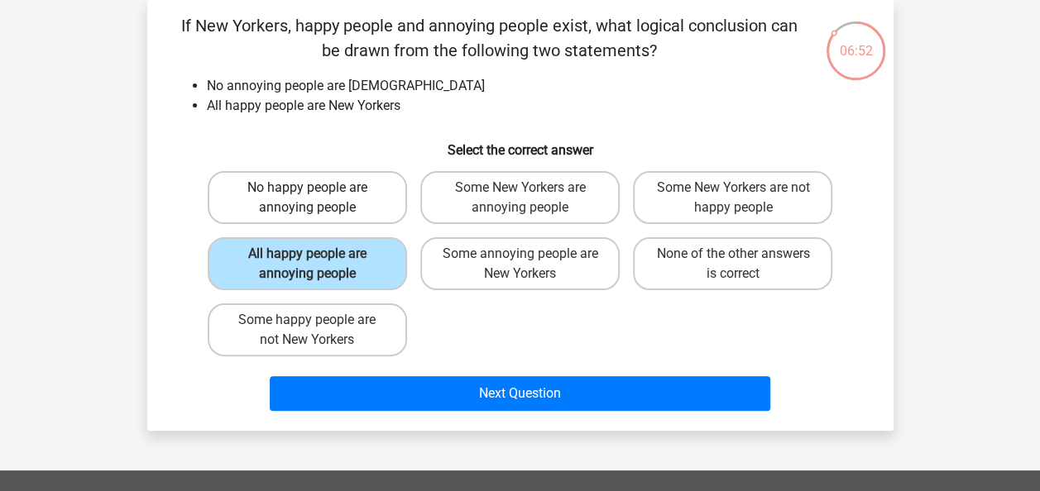
click at [299, 194] on label "No happy people are annoying people" at bounding box center [307, 197] width 199 height 53
click at [307, 194] on input "No happy people are annoying people" at bounding box center [312, 193] width 11 height 11
radio input "true"
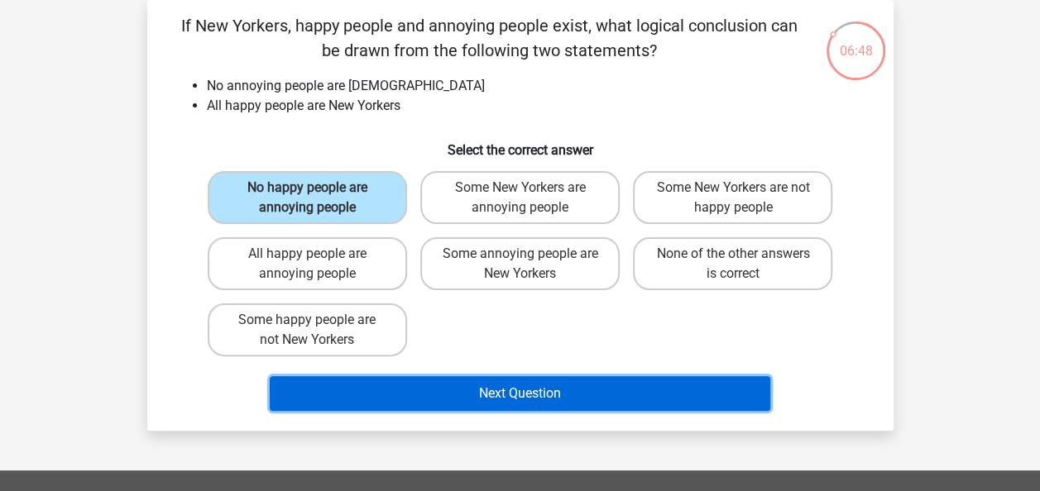
click at [536, 387] on button "Next Question" at bounding box center [520, 393] width 500 height 35
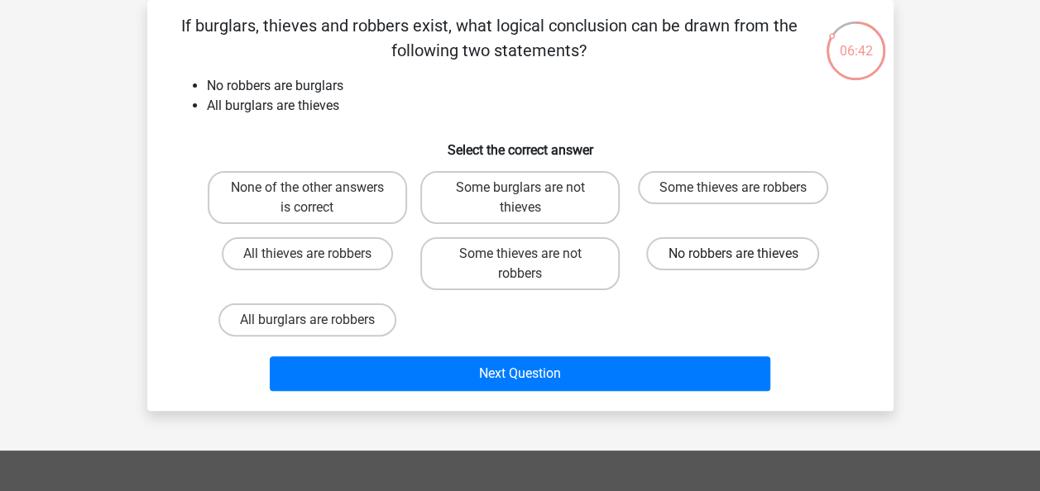
click at [705, 253] on label "No robbers are thieves" at bounding box center [732, 253] width 173 height 33
click at [733, 254] on input "No robbers are thieves" at bounding box center [738, 259] width 11 height 11
radio input "true"
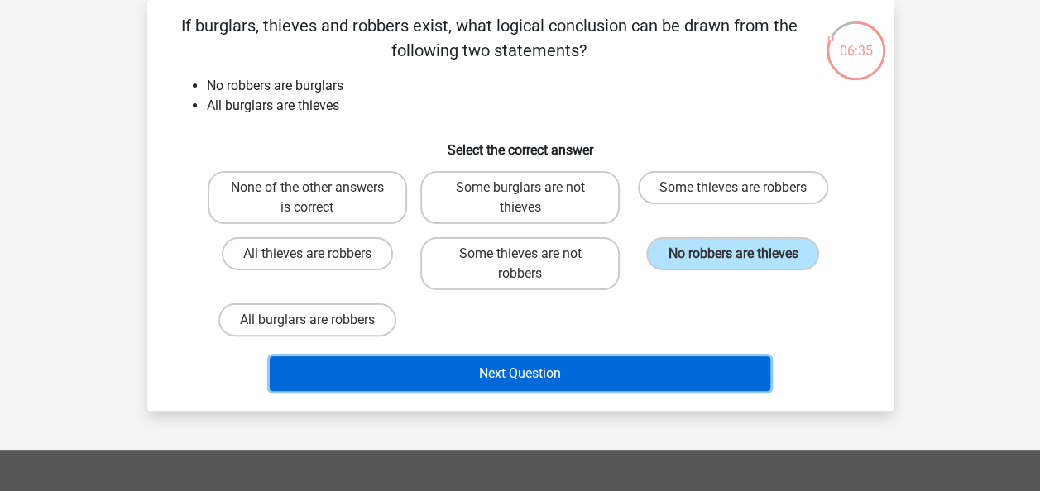
click at [495, 370] on button "Next Question" at bounding box center [520, 373] width 500 height 35
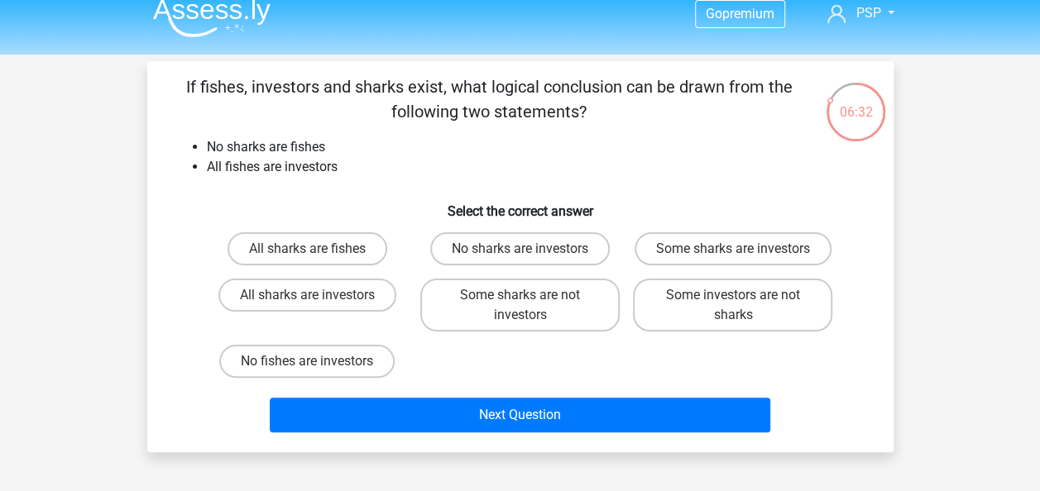
scroll to position [14, 0]
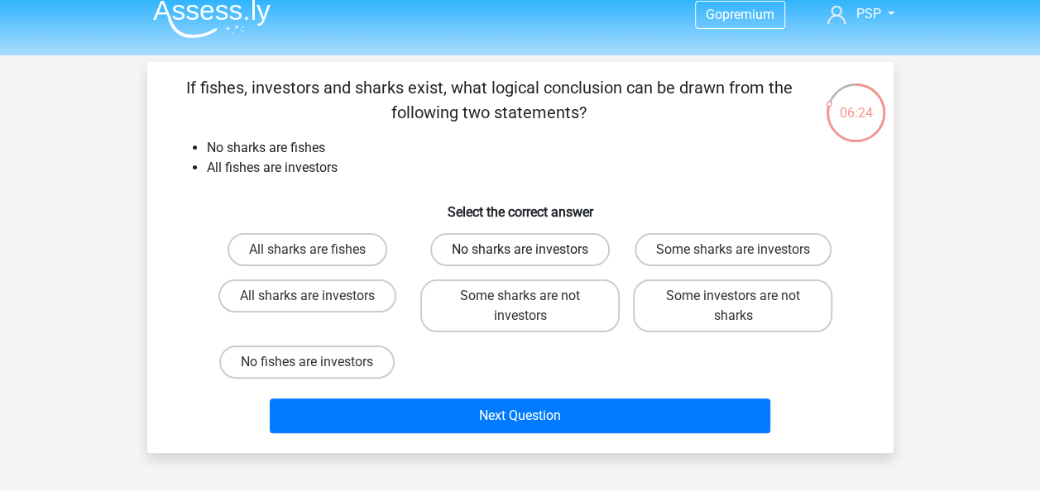
click at [556, 251] on label "No sharks are investors" at bounding box center [519, 249] width 179 height 33
click at [530, 251] on input "No sharks are investors" at bounding box center [524, 255] width 11 height 11
radio input "true"
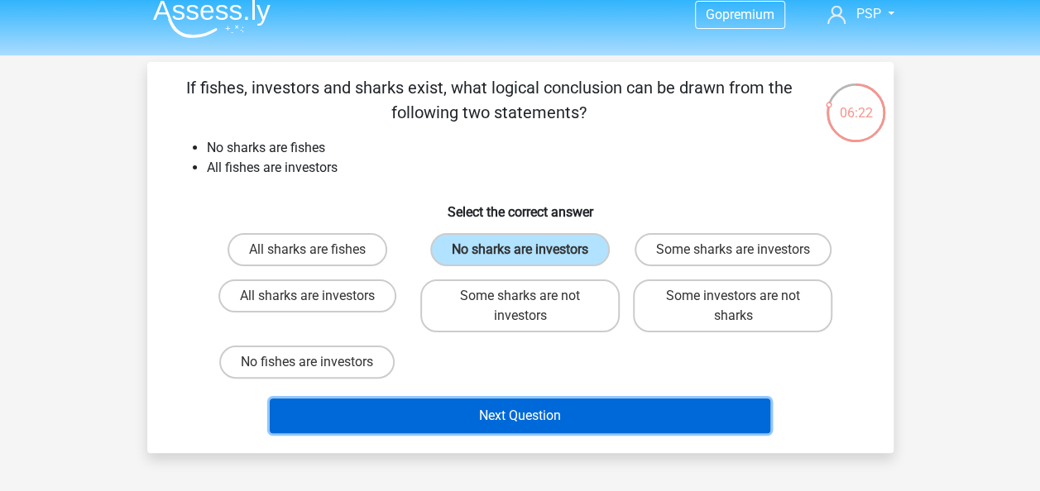
click at [546, 410] on button "Next Question" at bounding box center [520, 416] width 500 height 35
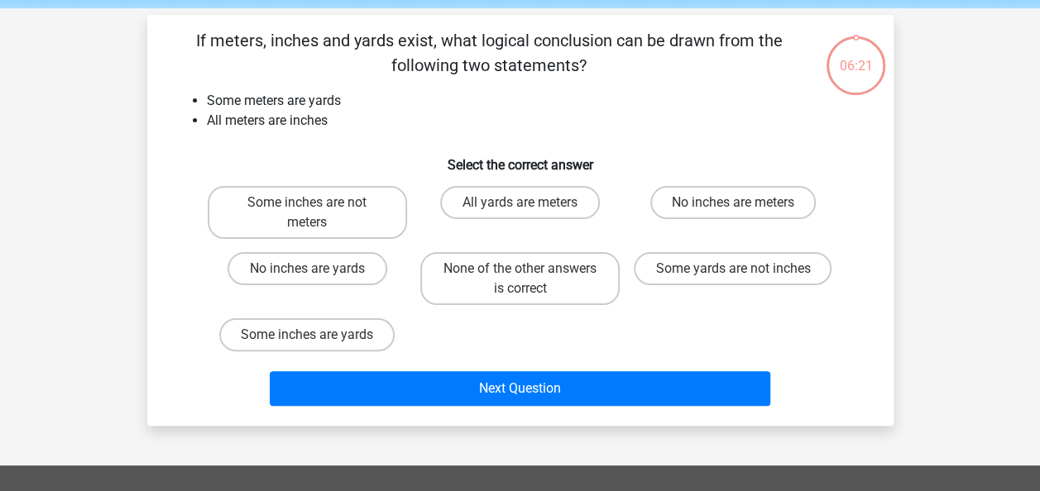
scroll to position [76, 0]
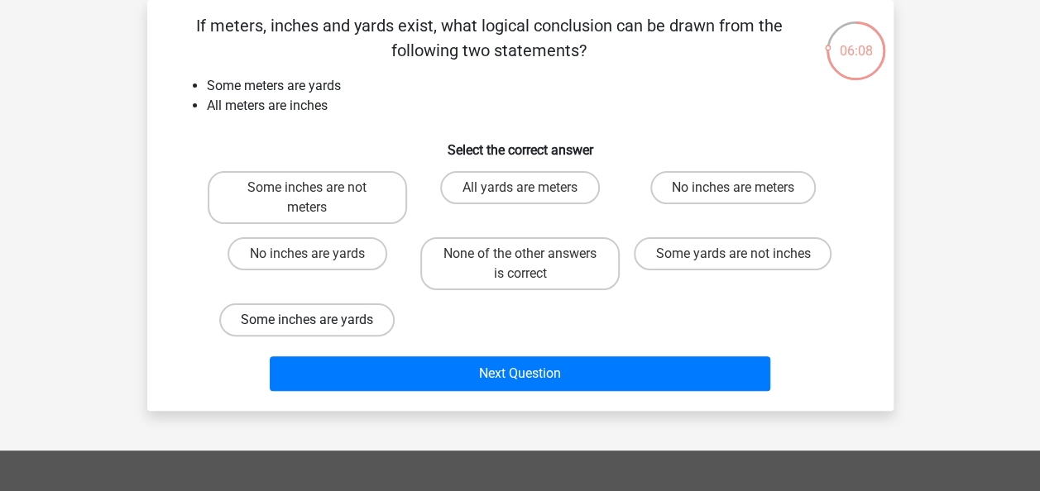
click at [350, 316] on label "Some inches are yards" at bounding box center [306, 320] width 175 height 33
click at [318, 320] on input "Some inches are yards" at bounding box center [312, 325] width 11 height 11
radio input "true"
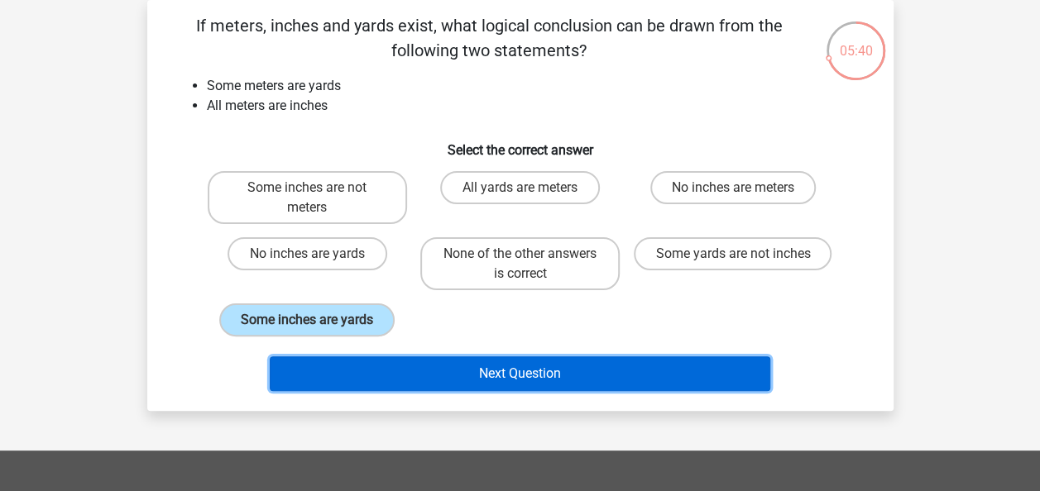
click at [538, 375] on button "Next Question" at bounding box center [520, 373] width 500 height 35
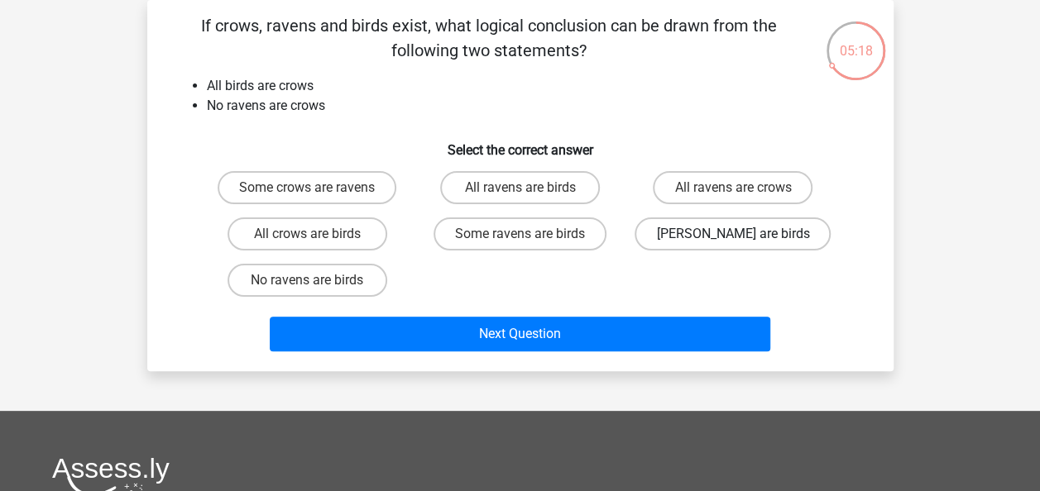
click at [730, 229] on label "No crows are birds" at bounding box center [732, 234] width 196 height 33
click at [733, 234] on input "No crows are birds" at bounding box center [738, 239] width 11 height 11
radio input "true"
click at [326, 238] on label "All crows are birds" at bounding box center [307, 234] width 160 height 33
click at [318, 238] on input "All crows are birds" at bounding box center [312, 239] width 11 height 11
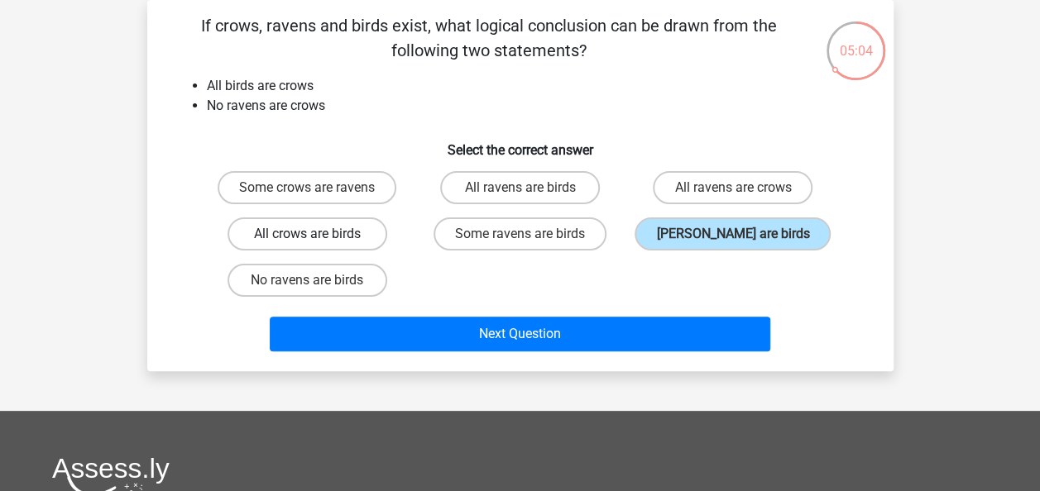
radio input "true"
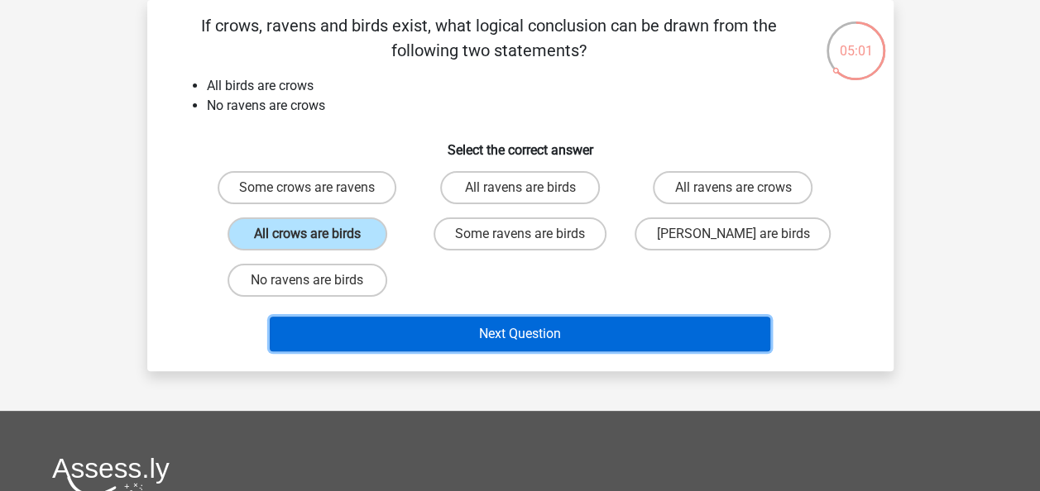
click at [533, 334] on button "Next Question" at bounding box center [520, 334] width 500 height 35
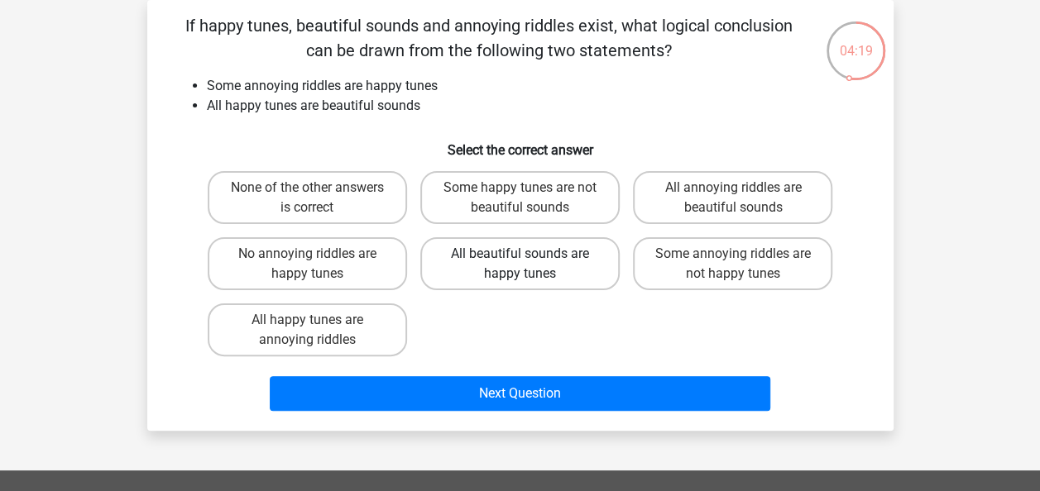
click at [561, 262] on label "All beautiful sounds are happy tunes" at bounding box center [519, 263] width 199 height 53
click at [530, 262] on input "All beautiful sounds are happy tunes" at bounding box center [524, 259] width 11 height 11
radio input "true"
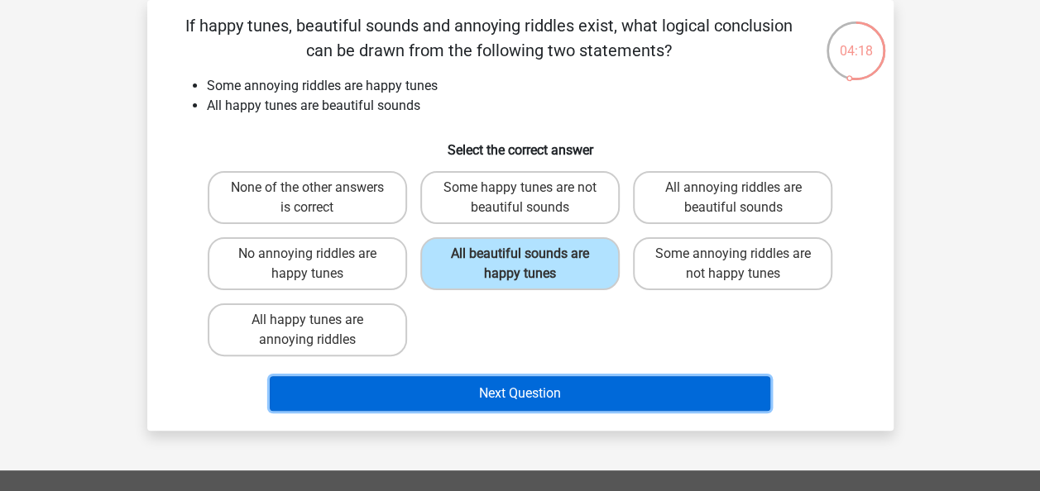
click at [524, 388] on button "Next Question" at bounding box center [520, 393] width 500 height 35
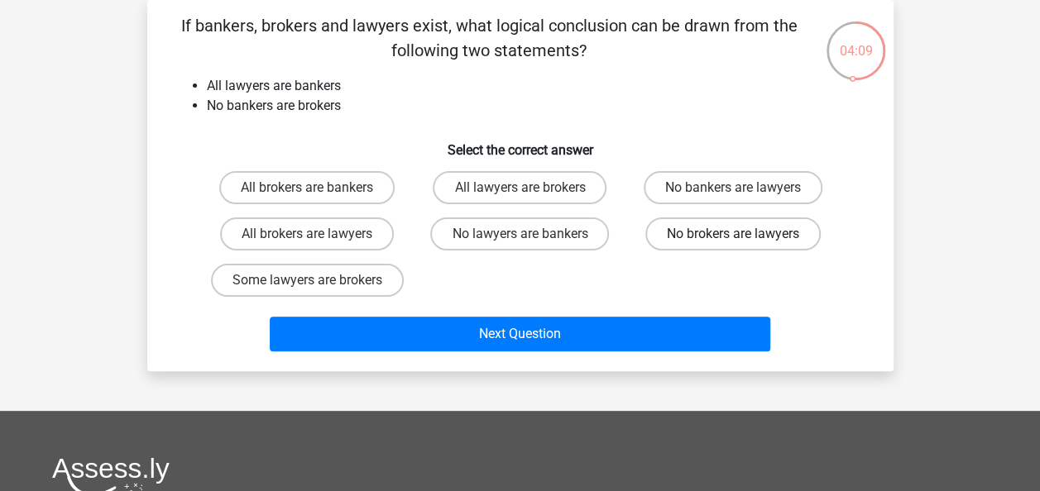
click at [739, 229] on label "No brokers are lawyers" at bounding box center [732, 234] width 175 height 33
click at [739, 234] on input "No brokers are lawyers" at bounding box center [738, 239] width 11 height 11
radio input "true"
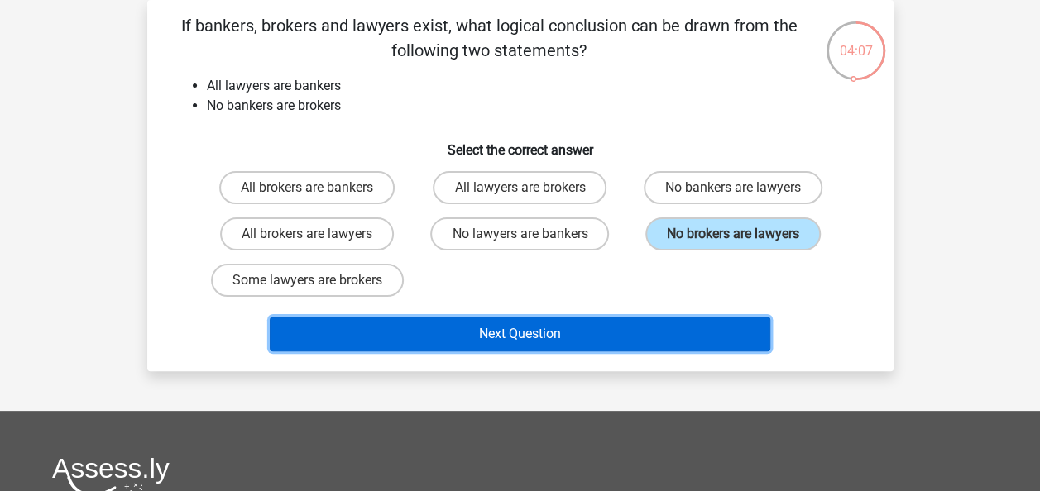
click at [549, 332] on button "Next Question" at bounding box center [520, 334] width 500 height 35
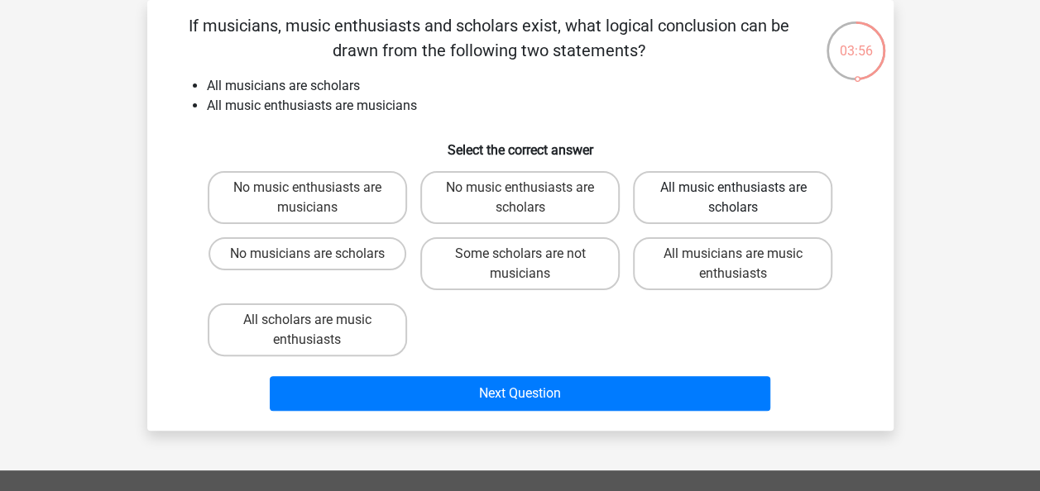
click at [708, 192] on label "All music enthusiasts are scholars" at bounding box center [732, 197] width 199 height 53
click at [733, 192] on input "All music enthusiasts are scholars" at bounding box center [738, 193] width 11 height 11
radio input "true"
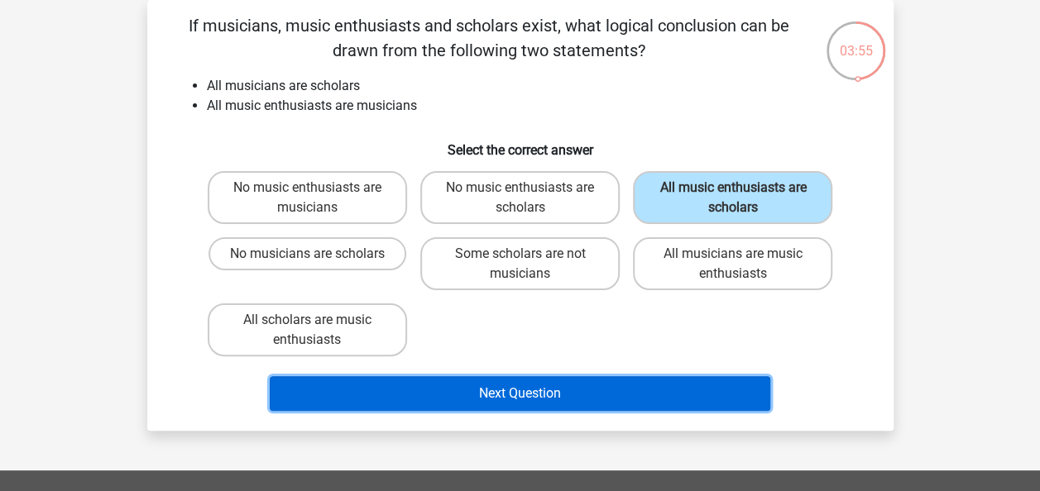
click at [506, 387] on button "Next Question" at bounding box center [520, 393] width 500 height 35
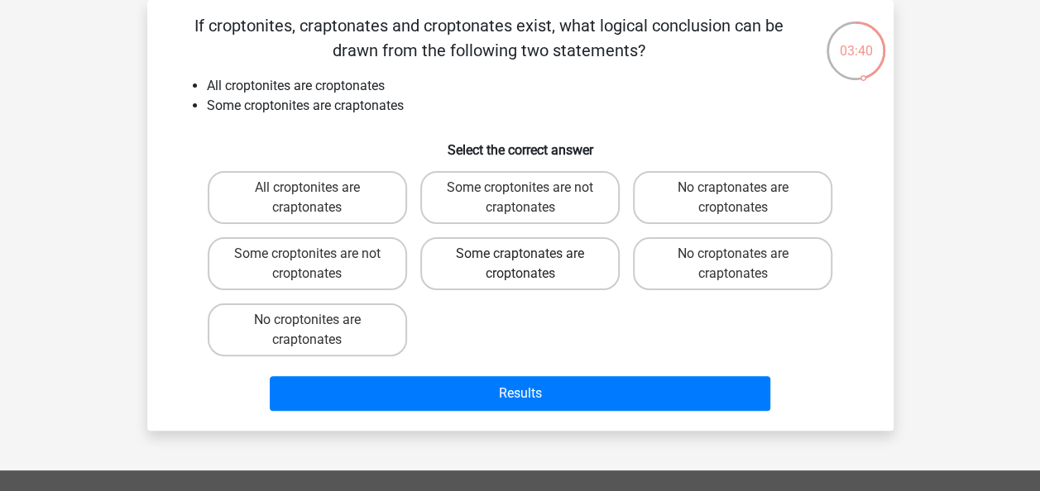
click at [562, 266] on label "Some craptonates are croptonates" at bounding box center [519, 263] width 199 height 53
click at [530, 265] on input "Some craptonates are croptonates" at bounding box center [524, 259] width 11 height 11
radio input "true"
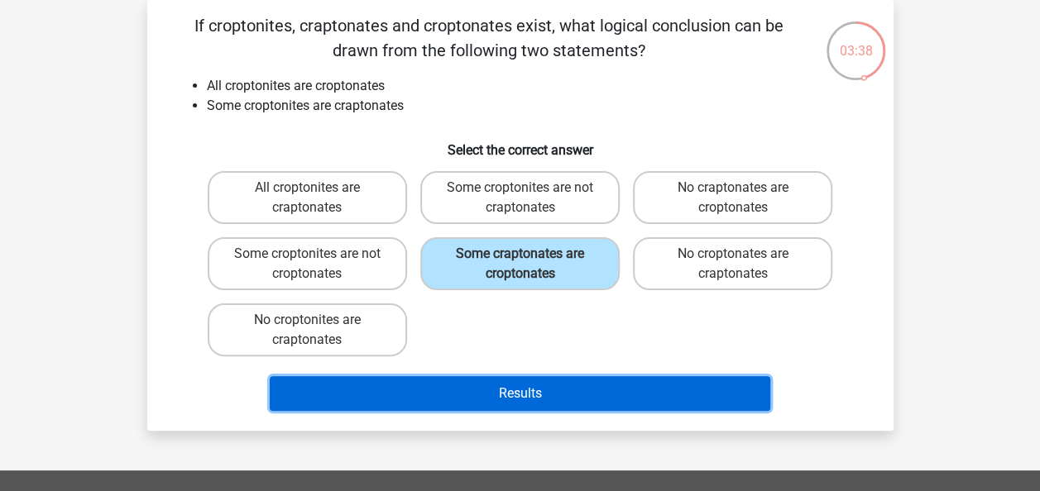
click at [552, 399] on button "Results" at bounding box center [520, 393] width 500 height 35
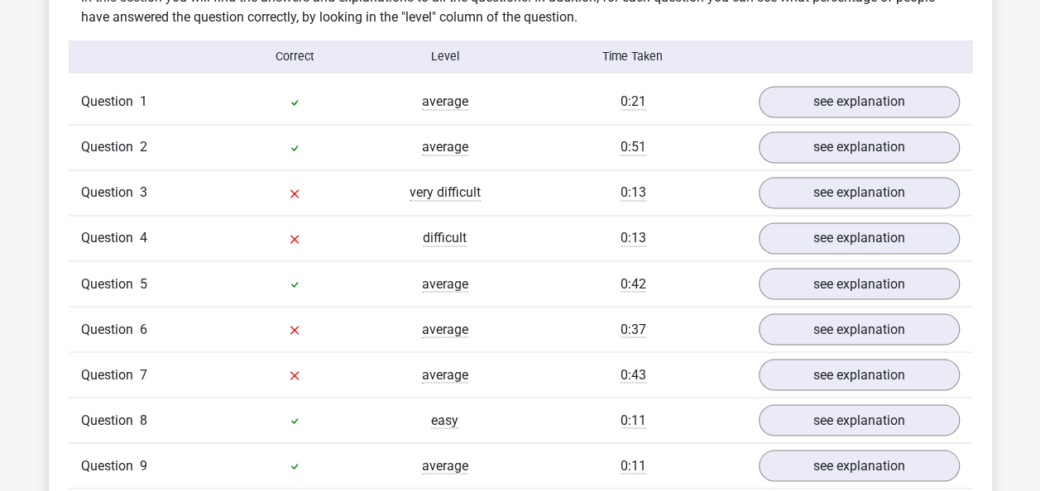
scroll to position [1308, 0]
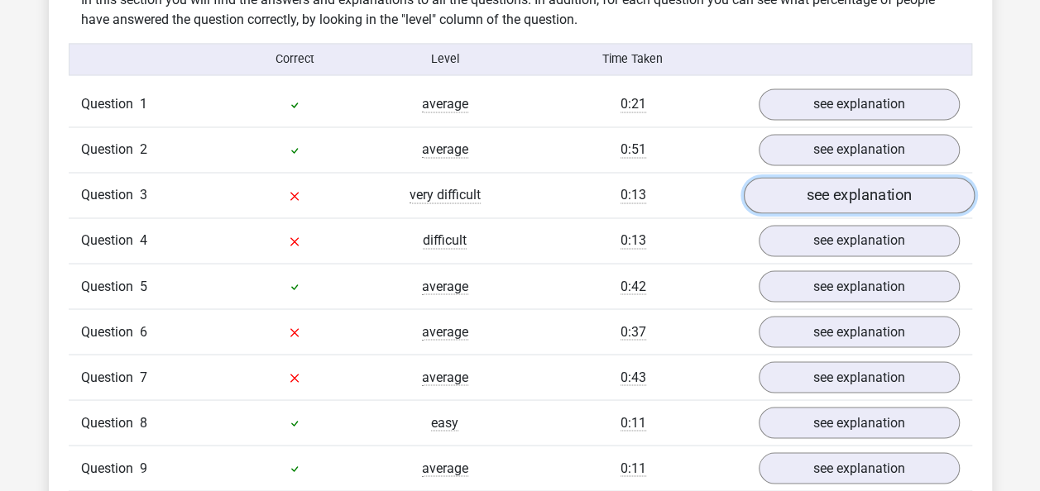
click at [872, 185] on link "see explanation" at bounding box center [858, 196] width 231 height 36
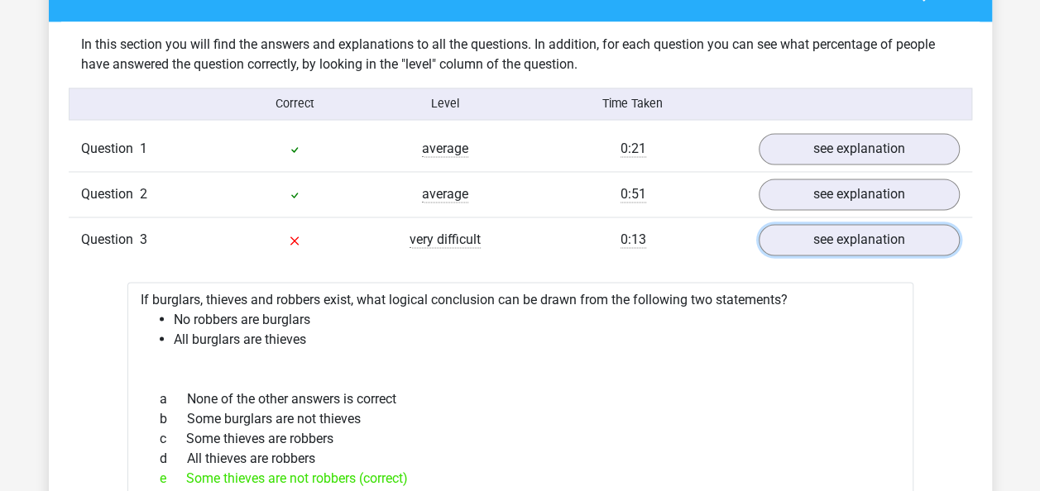
scroll to position [1262, 0]
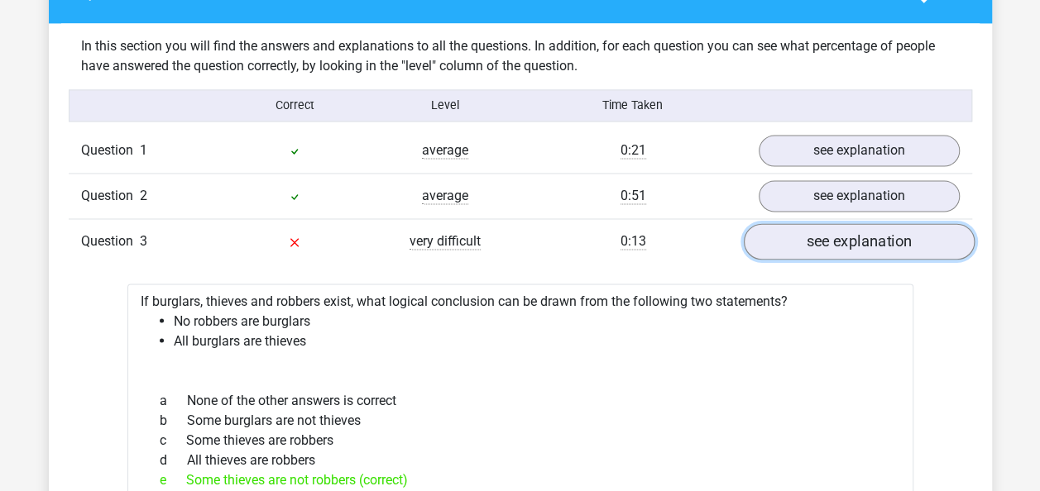
click at [863, 239] on link "see explanation" at bounding box center [858, 242] width 231 height 36
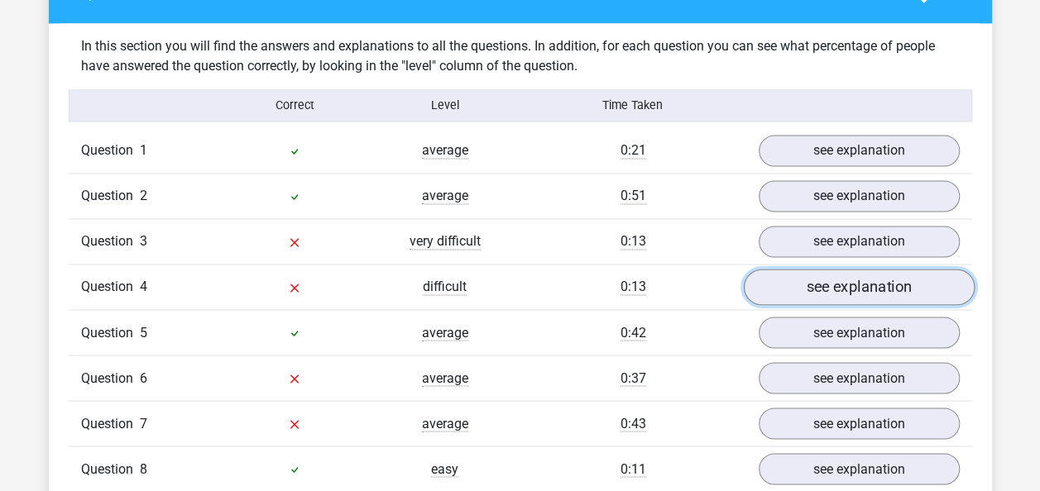
click at [867, 276] on link "see explanation" at bounding box center [858, 288] width 231 height 36
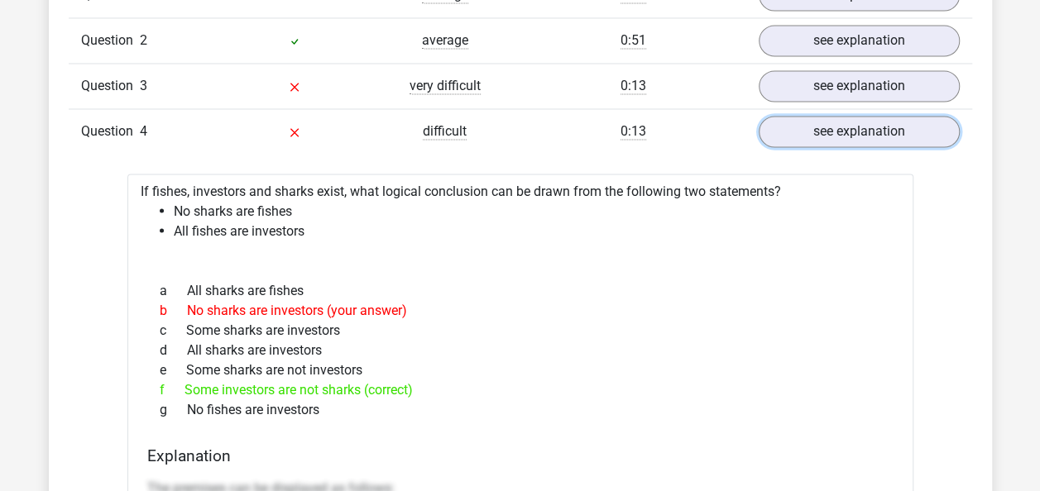
scroll to position [1404, 0]
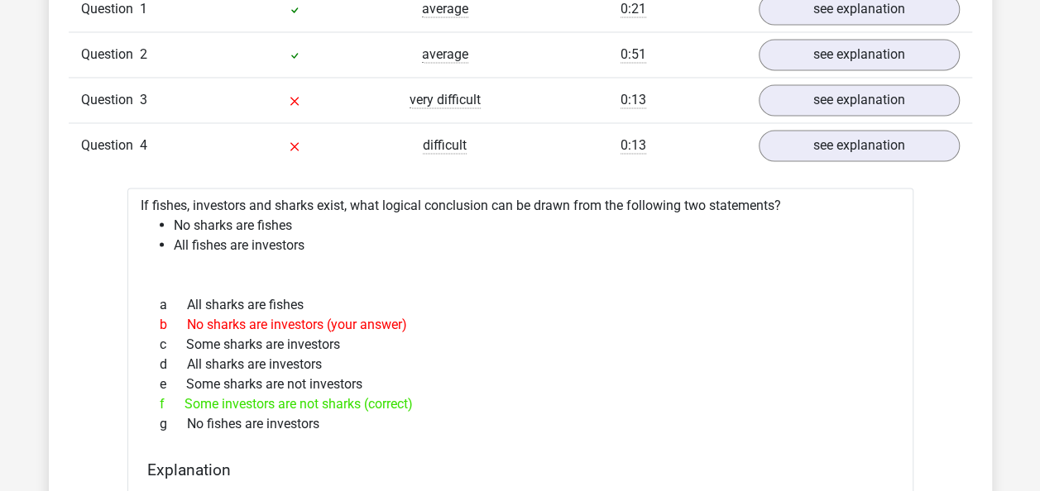
click at [687, 356] on div "d All sharks are investors" at bounding box center [520, 364] width 746 height 20
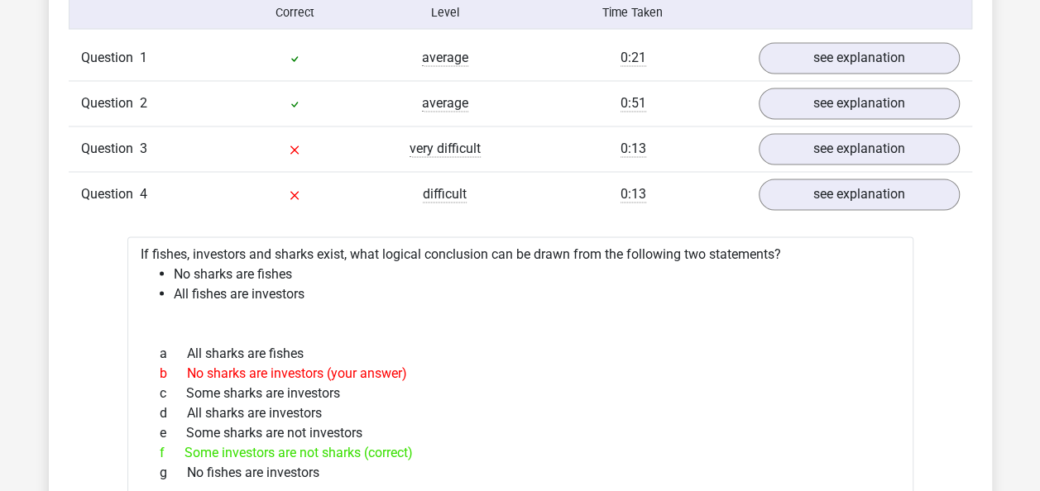
scroll to position [1354, 0]
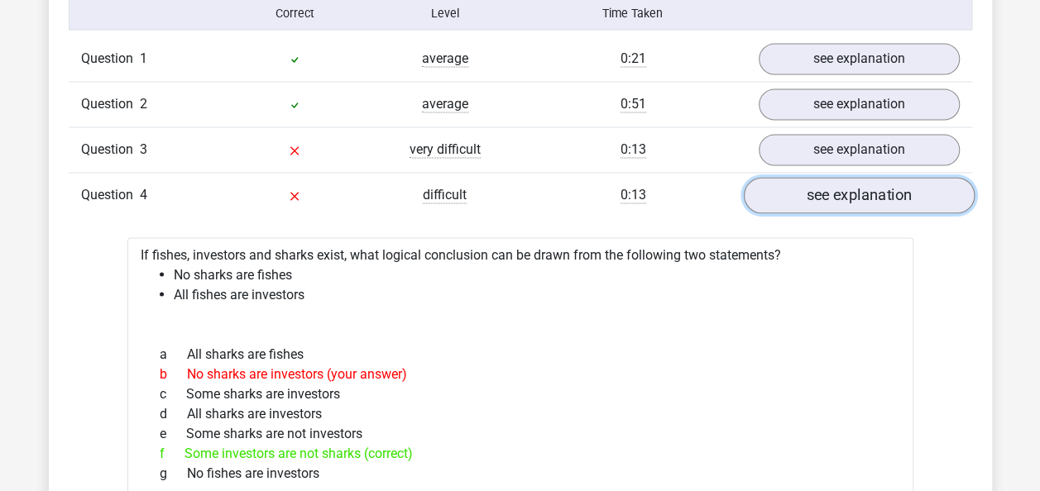
click at [820, 189] on link "see explanation" at bounding box center [858, 196] width 231 height 36
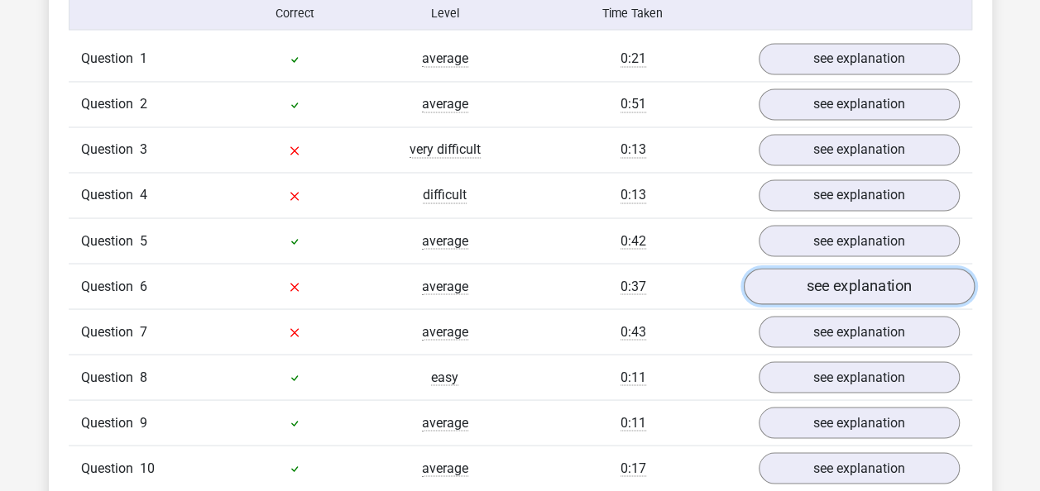
click at [844, 283] on link "see explanation" at bounding box center [858, 287] width 231 height 36
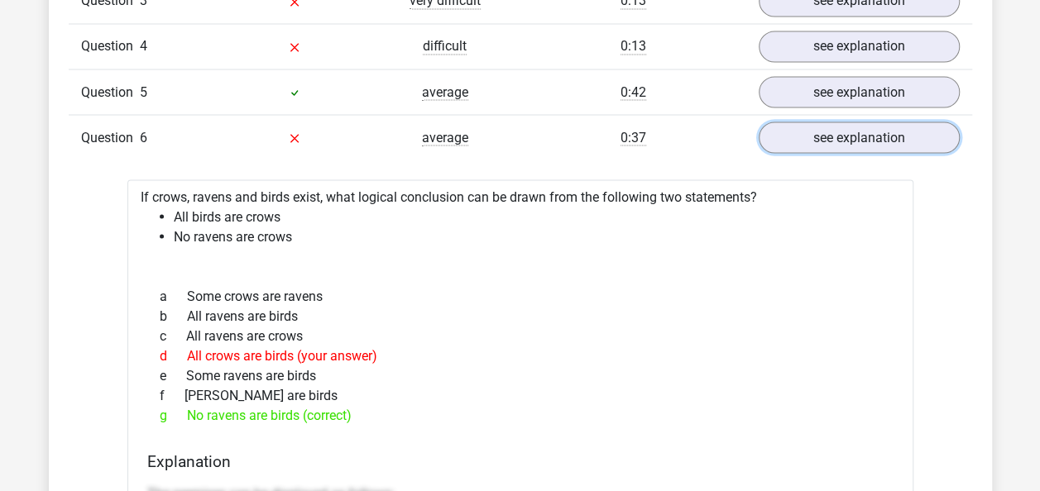
scroll to position [1504, 0]
click at [872, 126] on link "see explanation" at bounding box center [858, 137] width 231 height 36
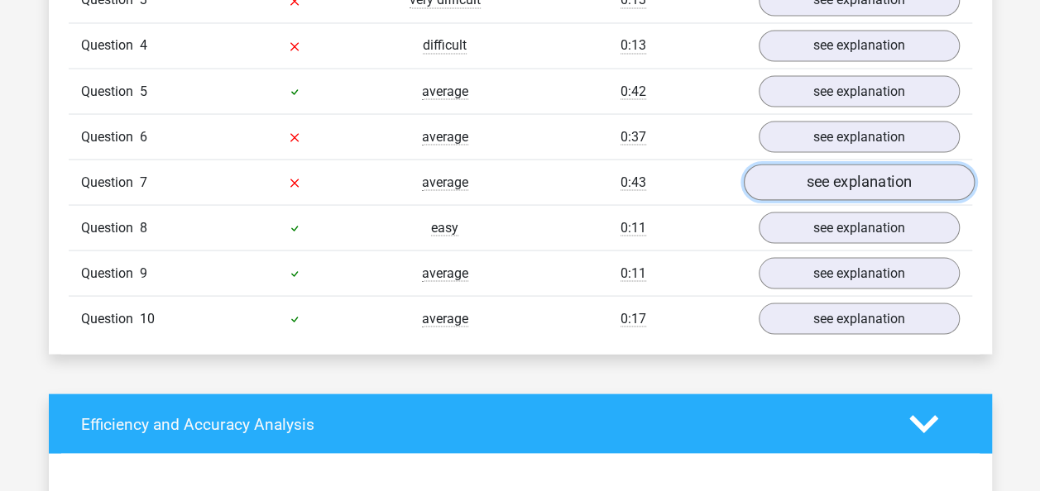
click at [852, 168] on link "see explanation" at bounding box center [858, 183] width 231 height 36
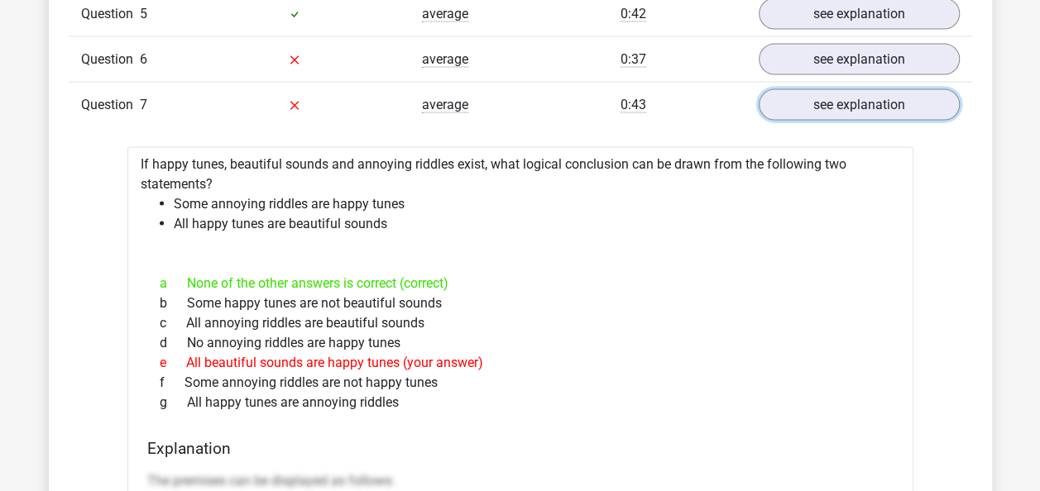
scroll to position [1581, 0]
click at [829, 115] on link "see explanation" at bounding box center [858, 105] width 231 height 36
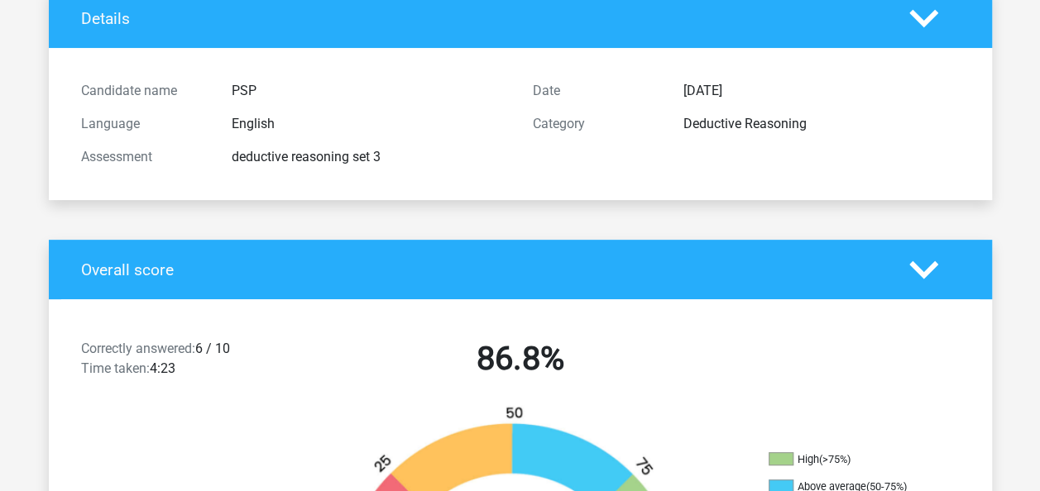
scroll to position [0, 0]
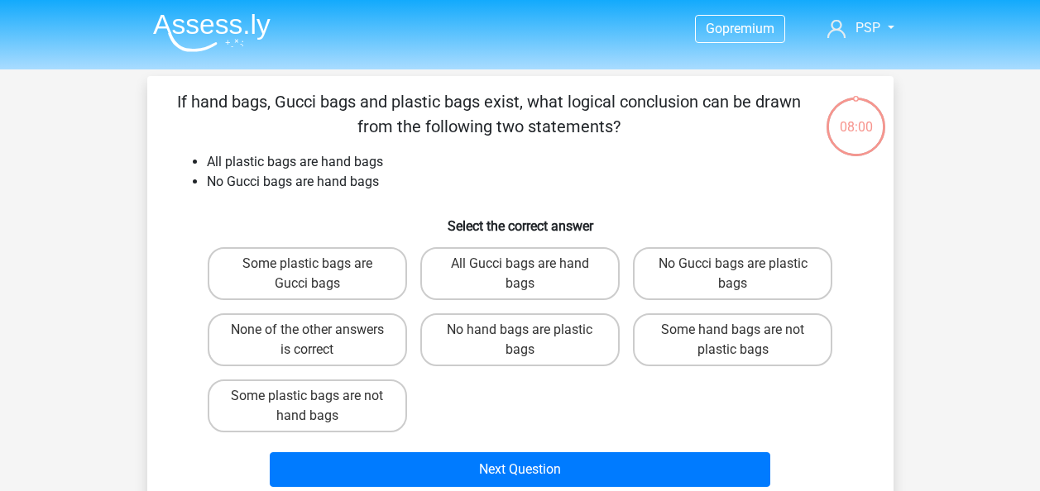
scroll to position [71, 0]
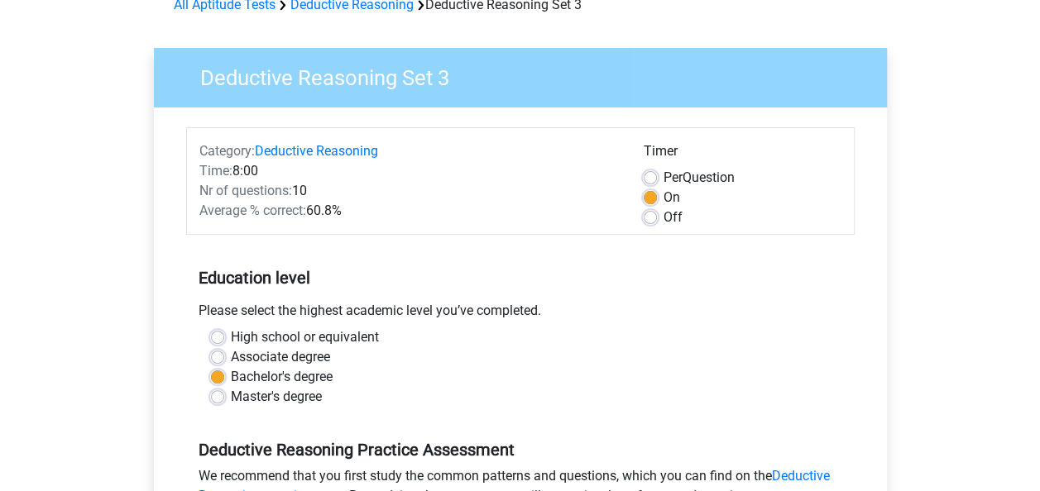
scroll to position [87, 0]
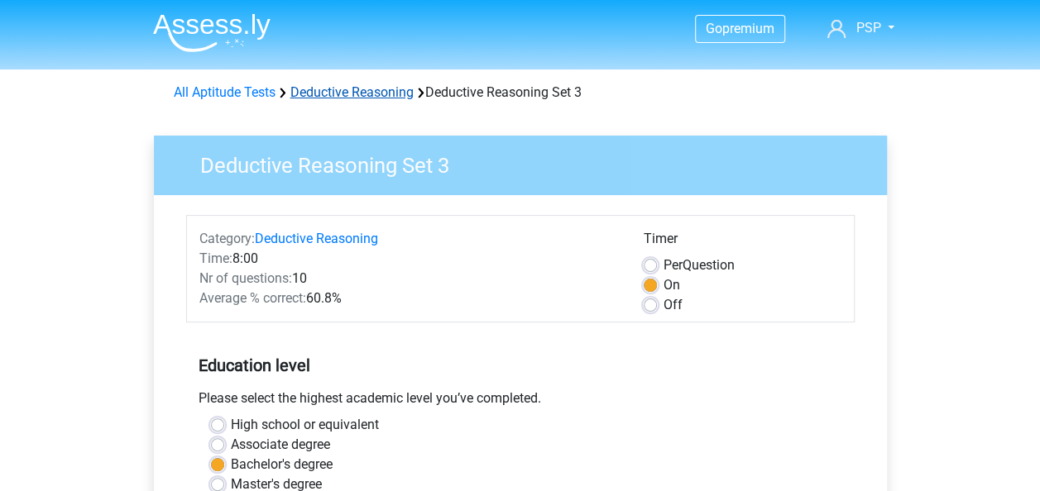
click at [356, 90] on link "Deductive Reasoning" at bounding box center [351, 92] width 123 height 16
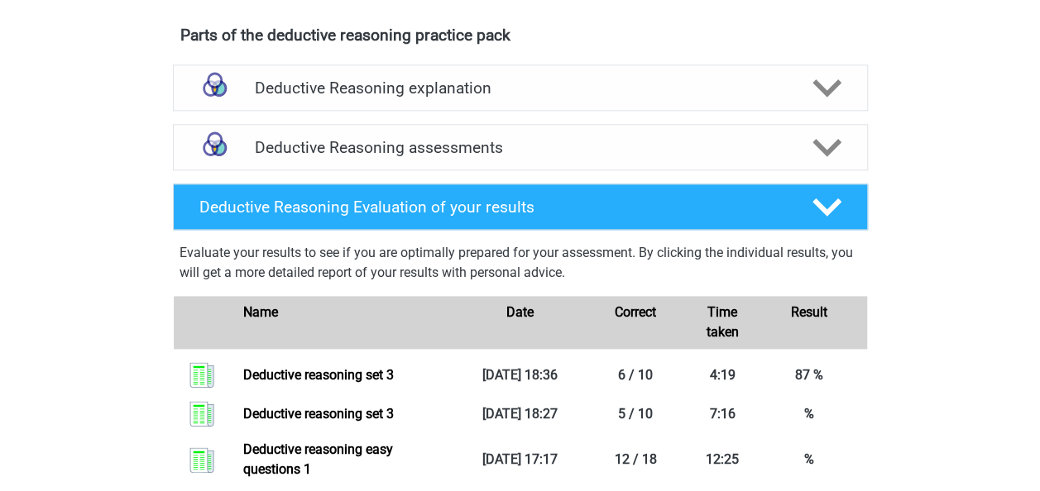
scroll to position [935, 0]
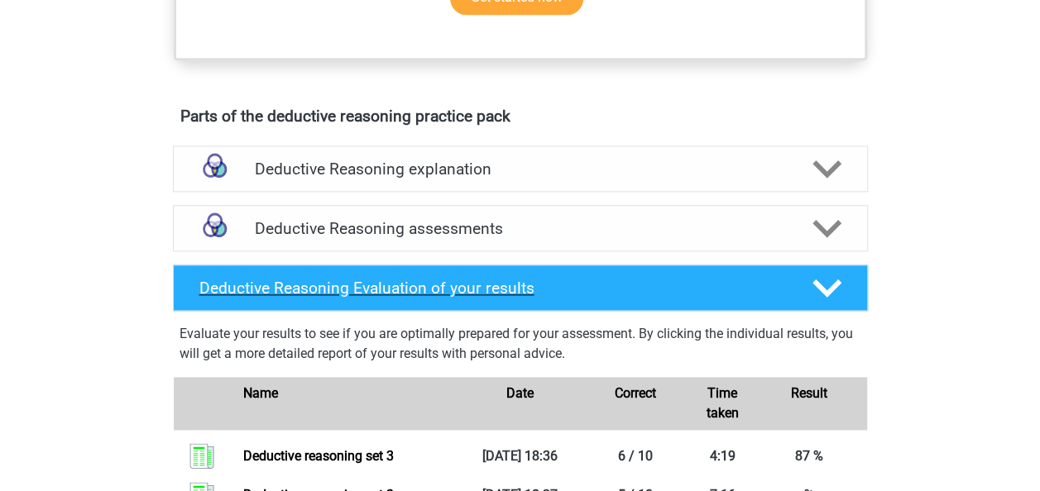
click at [511, 294] on div "Deductive Reasoning Evaluation of your results" at bounding box center [520, 288] width 695 height 46
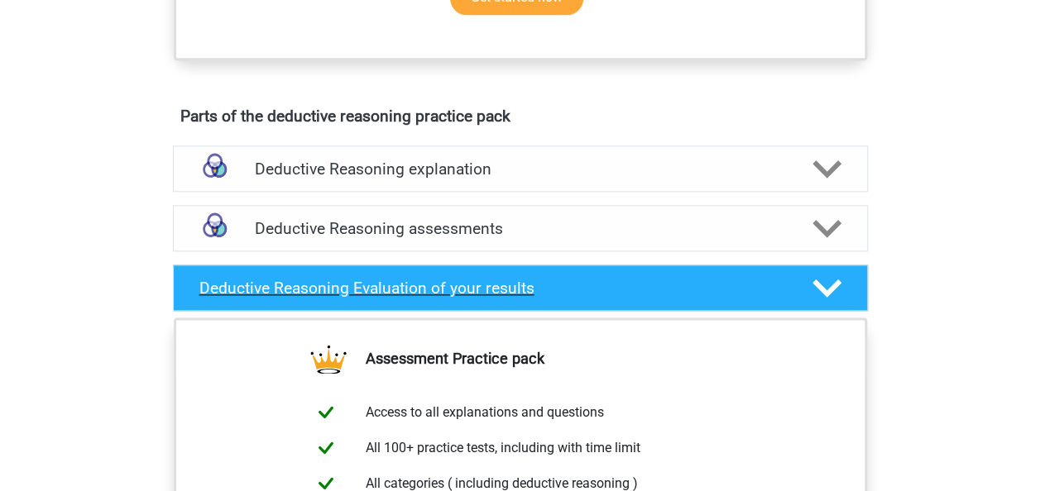
click at [519, 298] on h4 "Deductive Reasoning Evaluation of your results" at bounding box center [492, 288] width 586 height 19
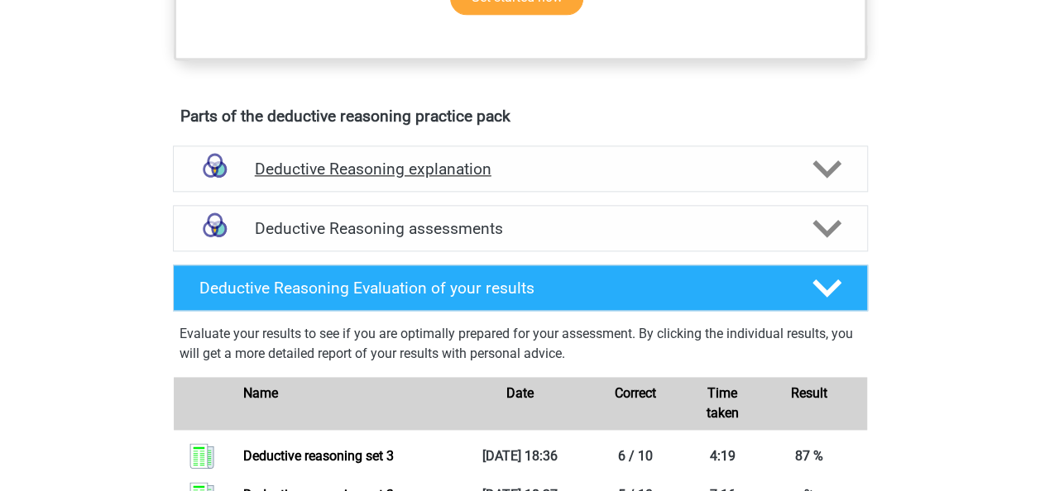
click at [830, 179] on polygon at bounding box center [826, 169] width 29 height 18
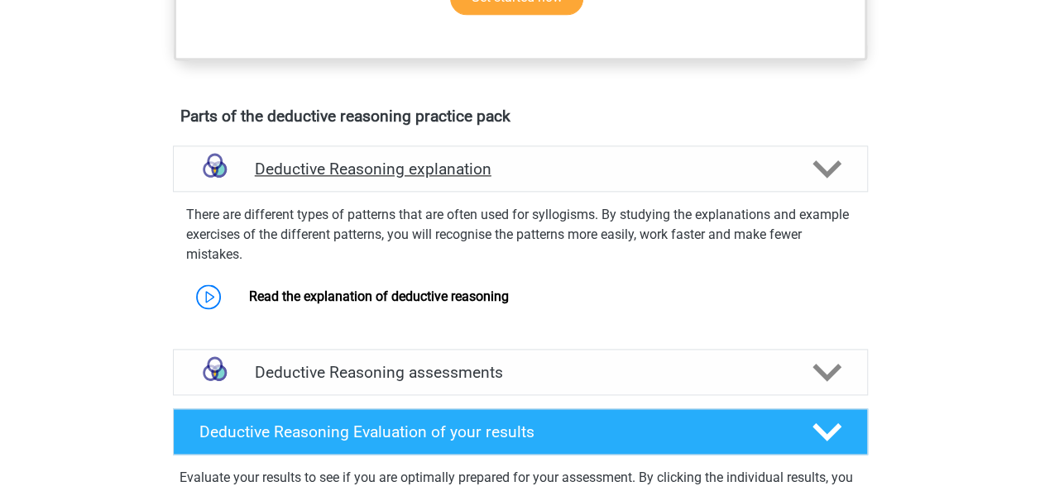
click at [830, 179] on polygon at bounding box center [826, 169] width 29 height 18
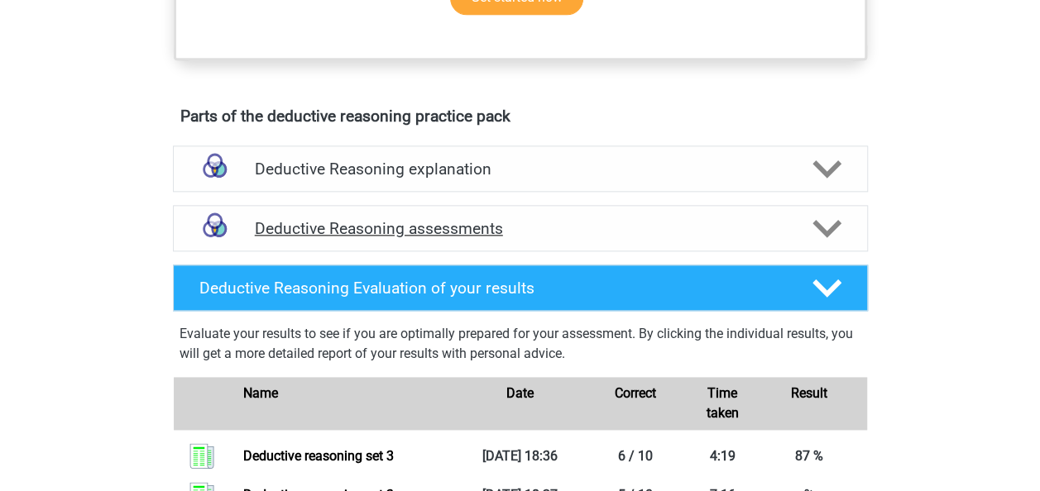
click at [832, 243] on icon at bounding box center [826, 228] width 29 height 29
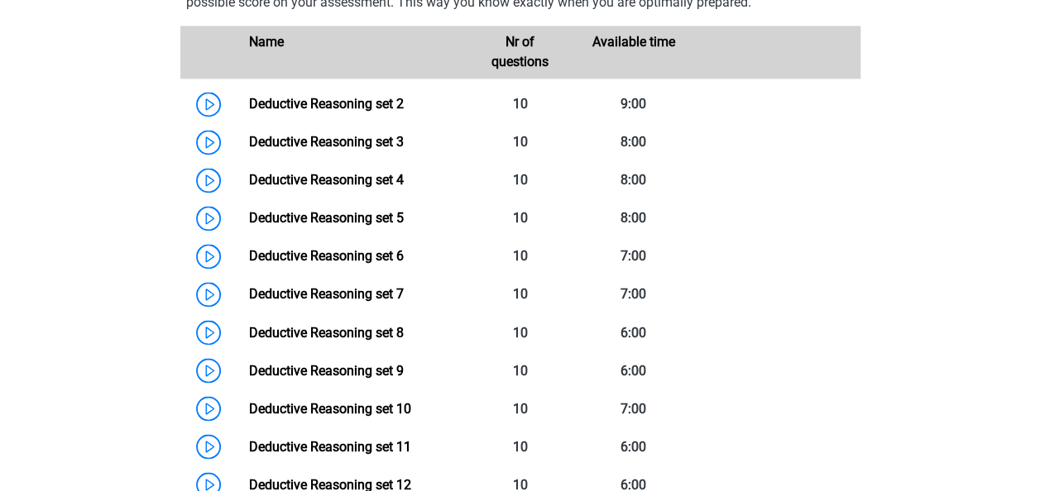
scroll to position [1312, 0]
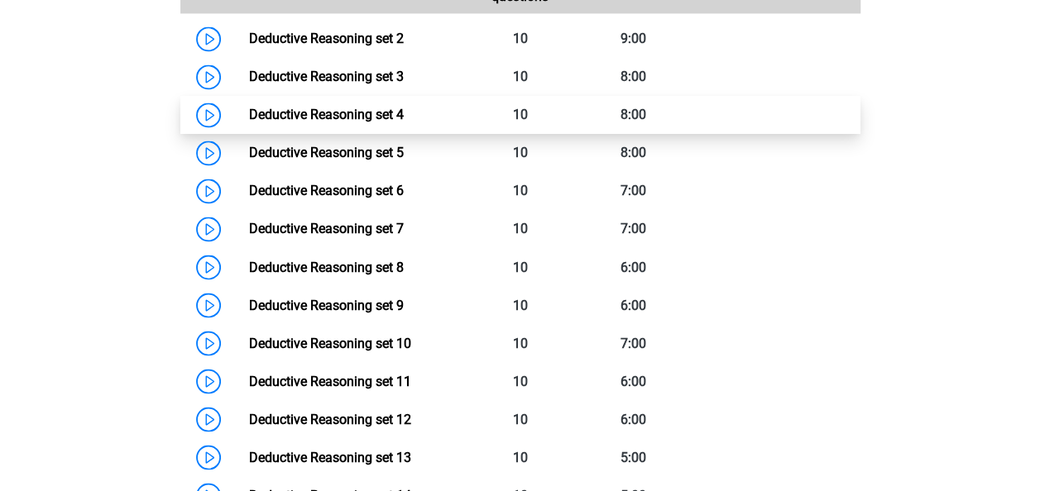
click at [387, 122] on link "Deductive Reasoning set 4" at bounding box center [326, 115] width 155 height 16
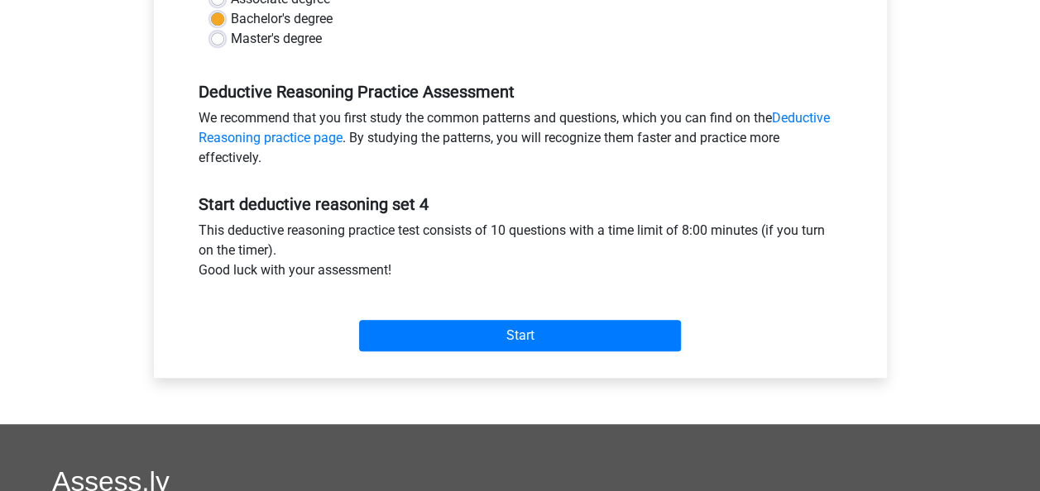
scroll to position [447, 0]
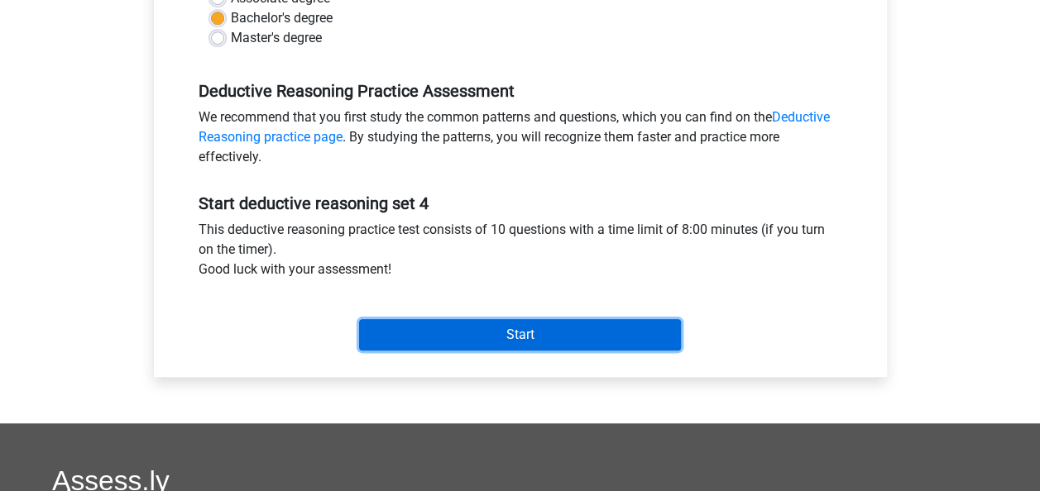
click at [531, 332] on input "Start" at bounding box center [520, 334] width 322 height 31
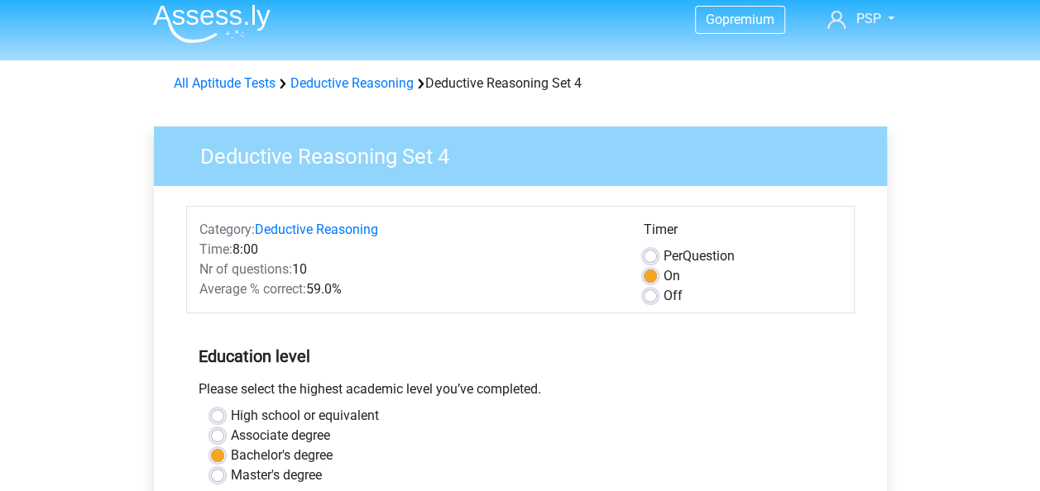
scroll to position [0, 0]
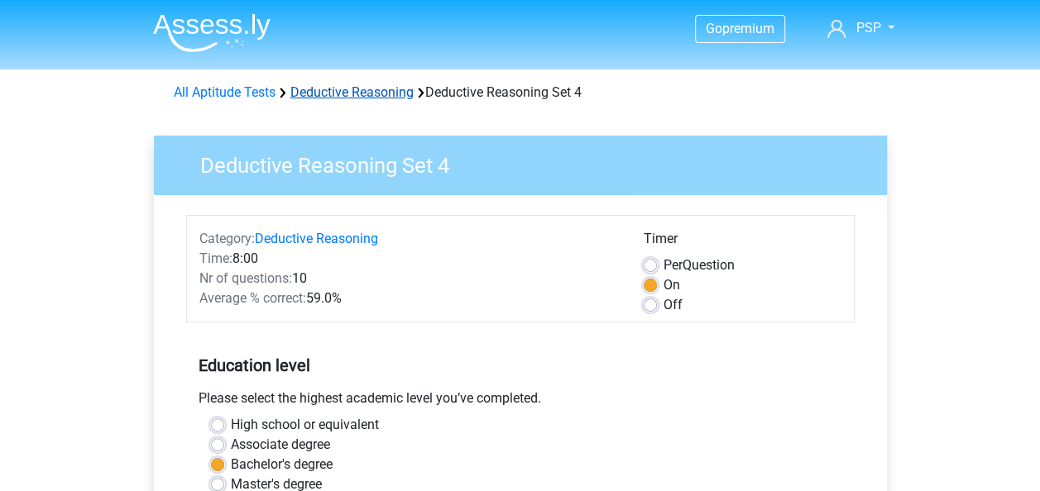
click at [341, 90] on link "Deductive Reasoning" at bounding box center [351, 92] width 123 height 16
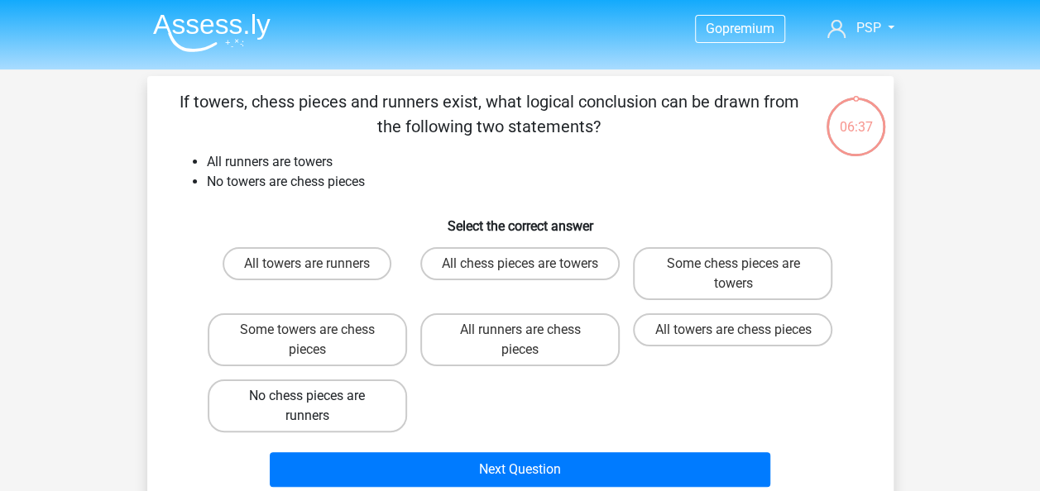
click at [289, 411] on label "No chess pieces are runners" at bounding box center [307, 406] width 199 height 53
click at [307, 407] on input "No chess pieces are runners" at bounding box center [312, 401] width 11 height 11
radio input "true"
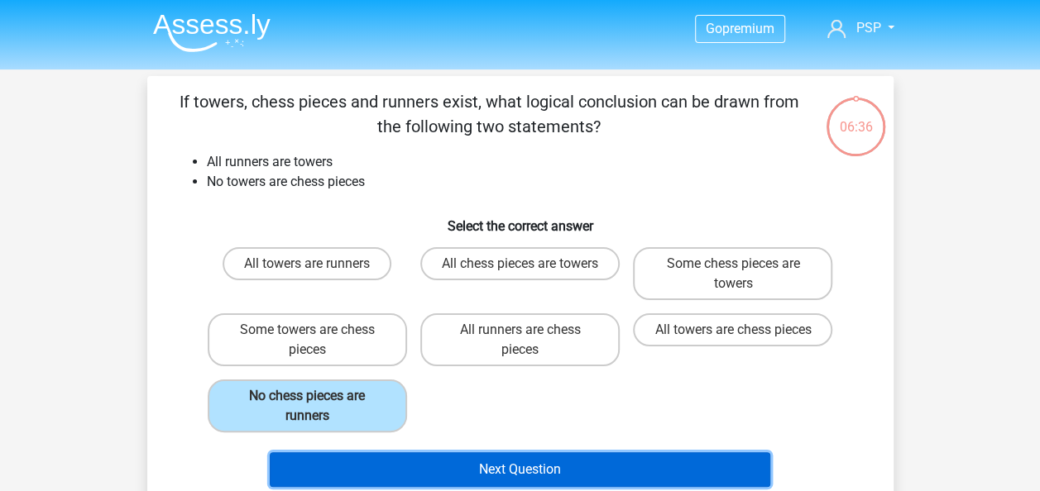
click at [521, 471] on button "Next Question" at bounding box center [520, 469] width 500 height 35
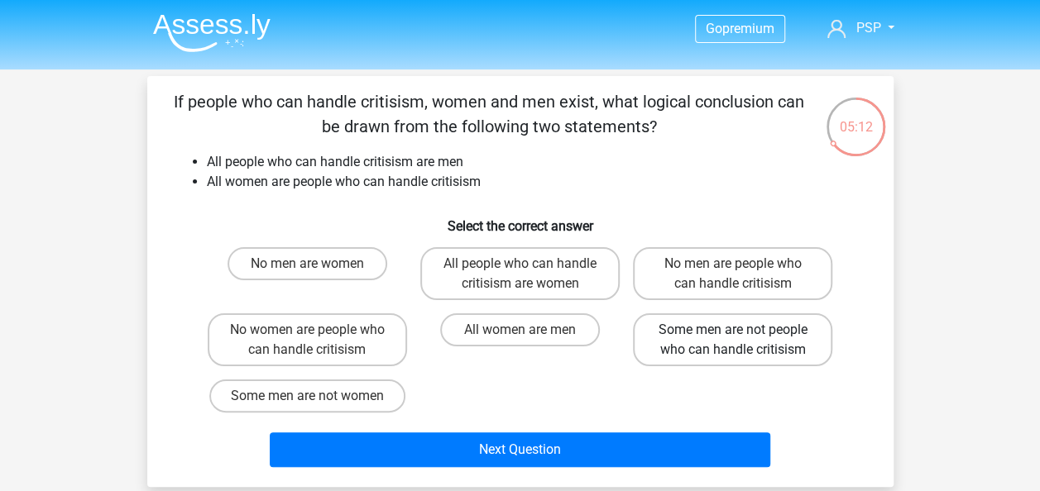
click at [749, 353] on label "Some men are not people who can handle critisism" at bounding box center [732, 339] width 199 height 53
click at [744, 341] on input "Some men are not people who can handle critisism" at bounding box center [738, 335] width 11 height 11
radio input "true"
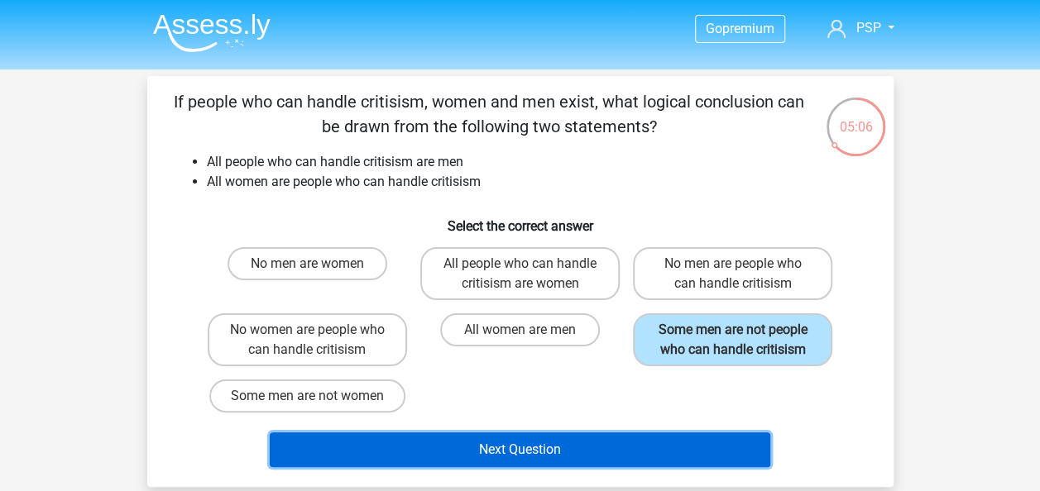
click at [516, 458] on button "Next Question" at bounding box center [520, 450] width 500 height 35
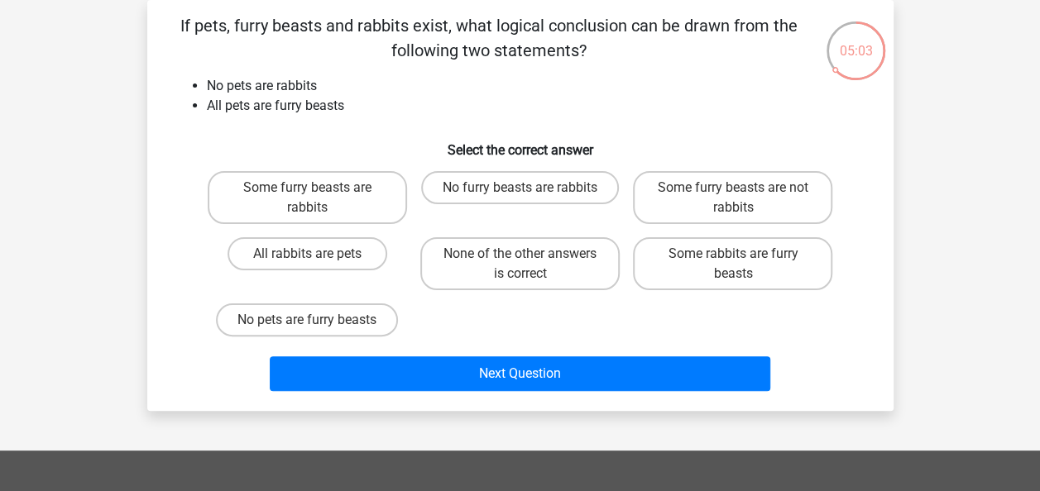
scroll to position [51, 0]
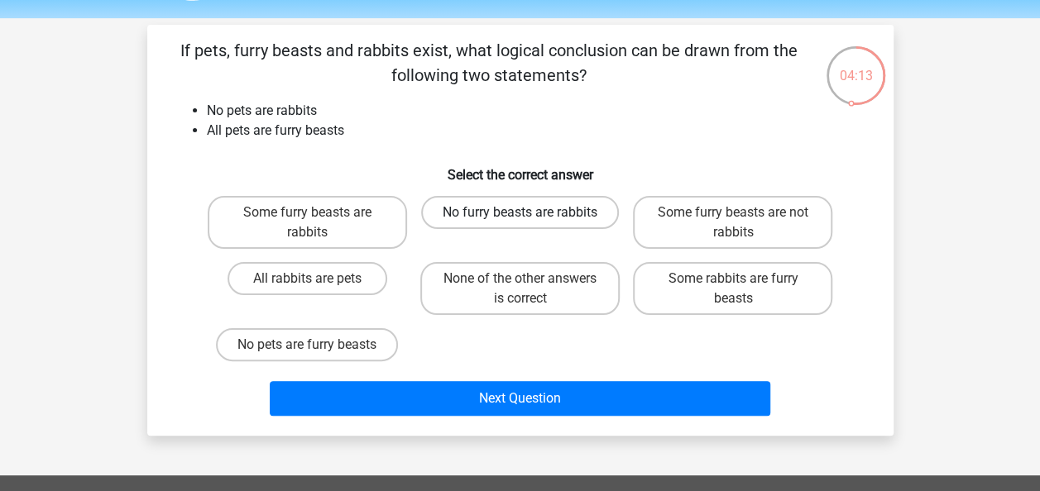
click at [514, 205] on label "No furry beasts are rabbits" at bounding box center [520, 212] width 198 height 33
click at [519, 213] on input "No furry beasts are rabbits" at bounding box center [524, 218] width 11 height 11
radio input "true"
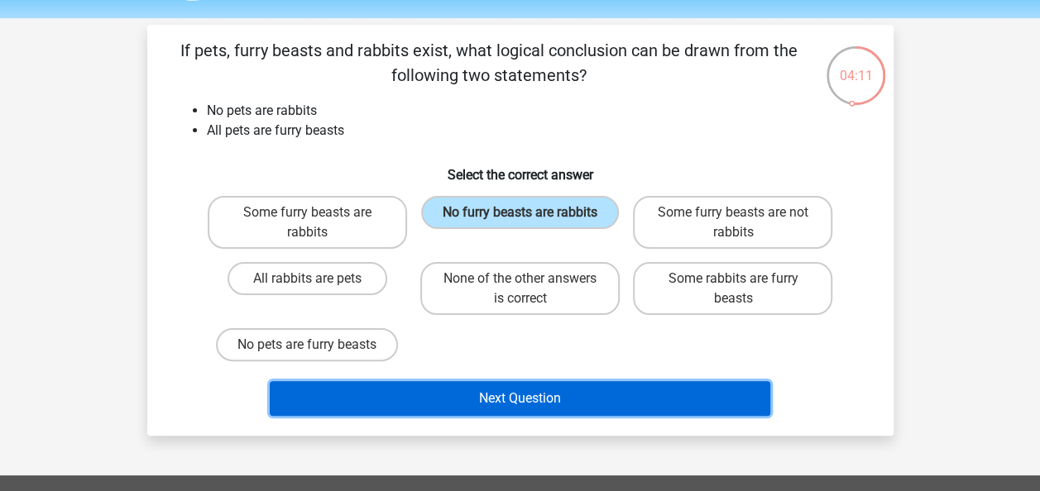
click at [525, 405] on button "Next Question" at bounding box center [520, 398] width 500 height 35
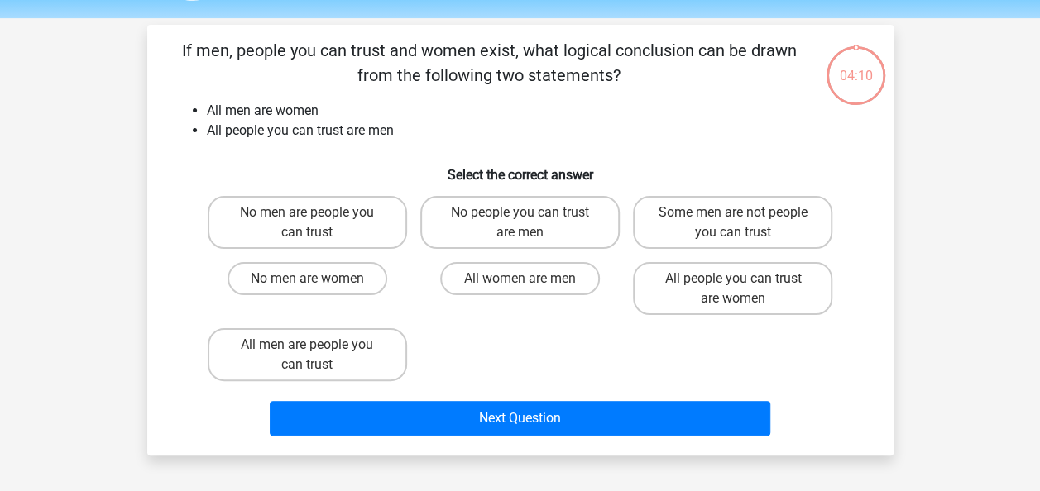
scroll to position [76, 0]
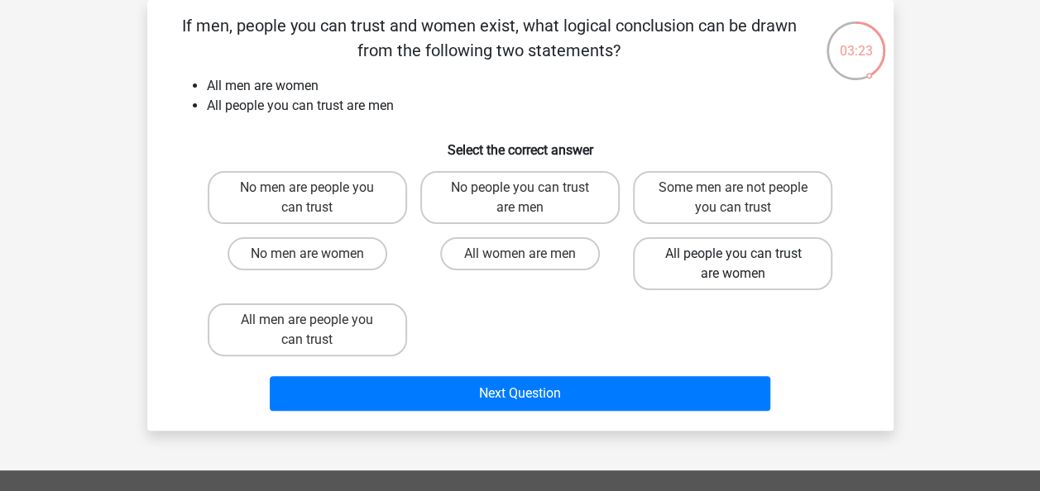
click at [734, 247] on label "All people you can trust are women" at bounding box center [732, 263] width 199 height 53
click at [734, 254] on input "All people you can trust are women" at bounding box center [738, 259] width 11 height 11
radio input "true"
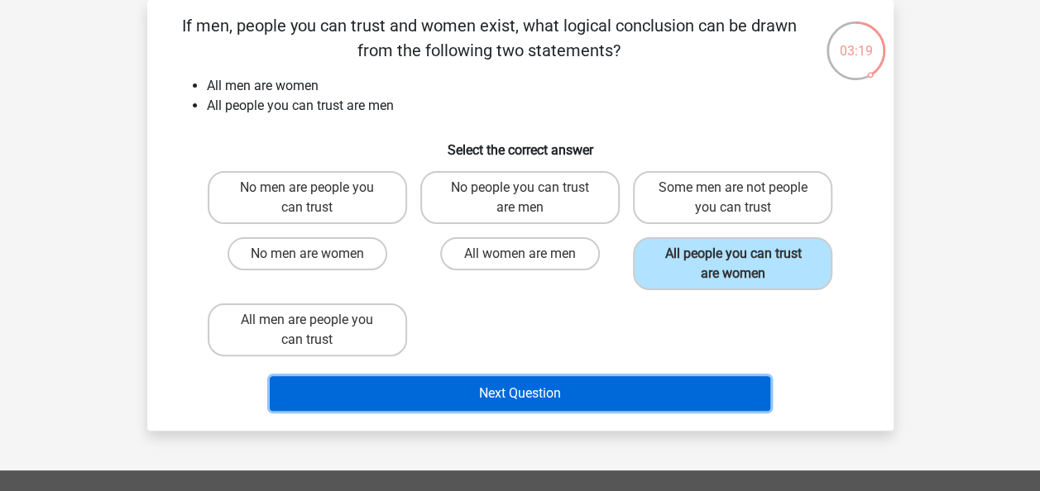
click at [522, 389] on button "Next Question" at bounding box center [520, 393] width 500 height 35
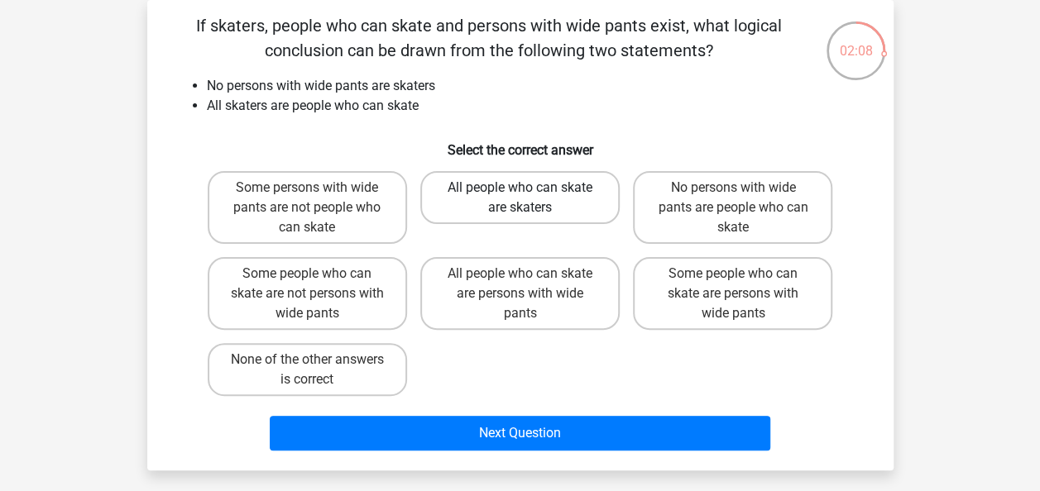
click at [548, 200] on label "All people who can skate are skaters" at bounding box center [519, 197] width 199 height 53
click at [530, 199] on input "All people who can skate are skaters" at bounding box center [524, 193] width 11 height 11
radio input "true"
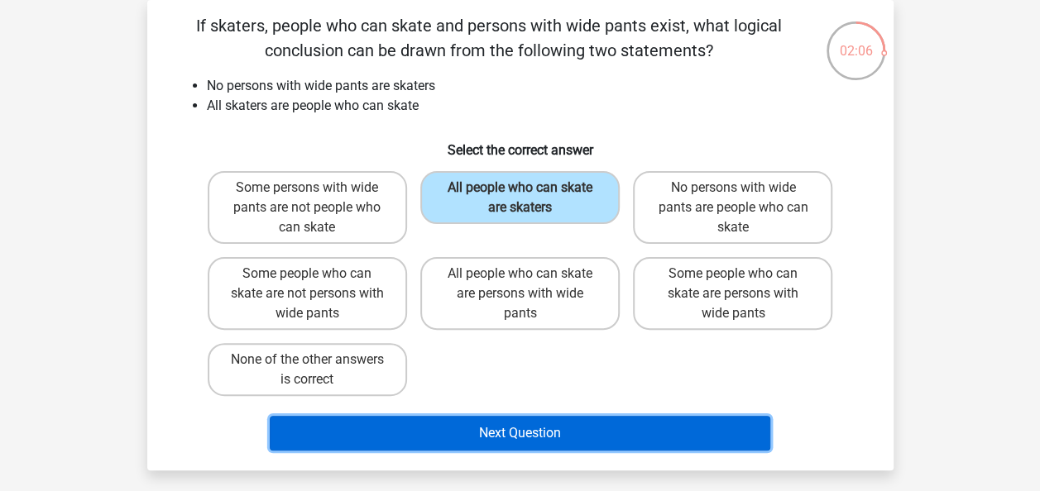
click at [506, 426] on button "Next Question" at bounding box center [520, 433] width 500 height 35
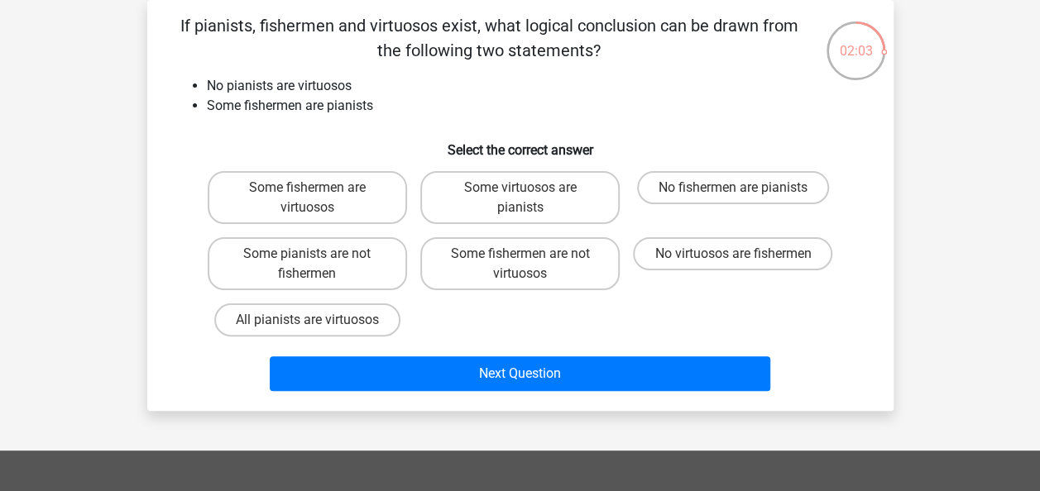
scroll to position [66, 0]
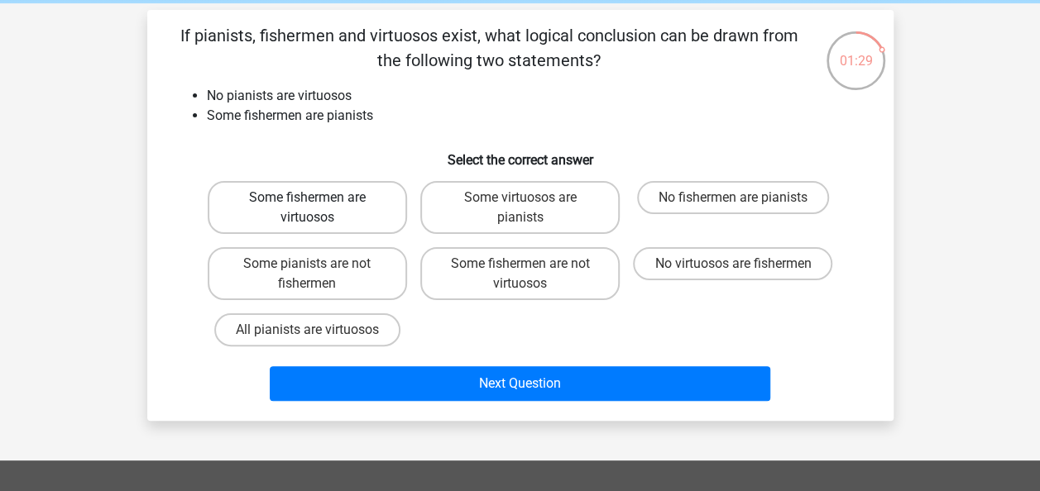
click at [325, 205] on label "Some fishermen are virtuosos" at bounding box center [307, 207] width 199 height 53
click at [318, 205] on input "Some fishermen are virtuosos" at bounding box center [312, 203] width 11 height 11
radio input "true"
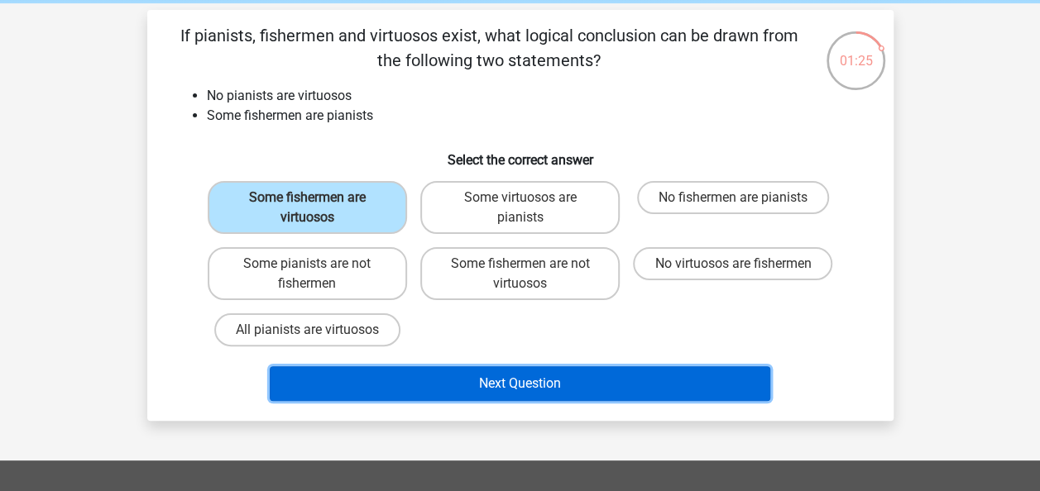
click at [552, 391] on button "Next Question" at bounding box center [520, 383] width 500 height 35
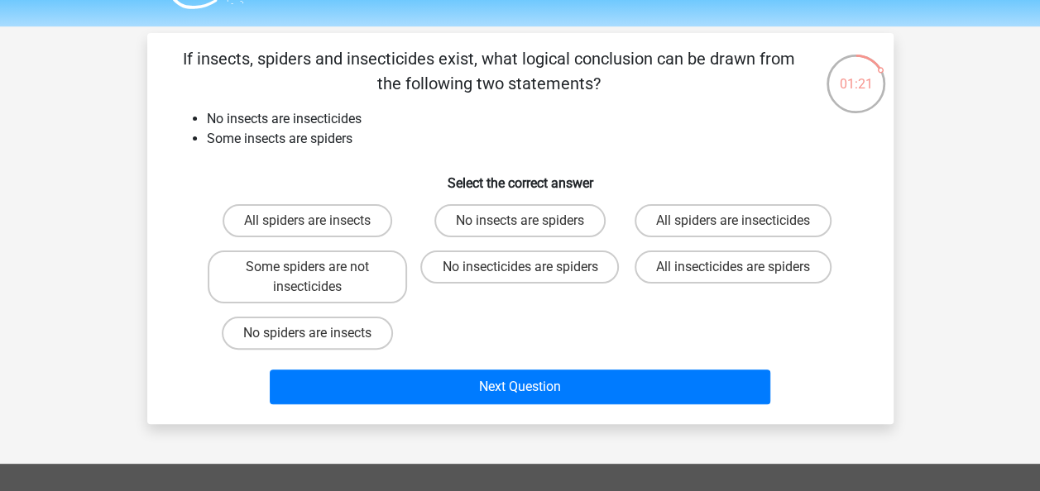
scroll to position [41, 0]
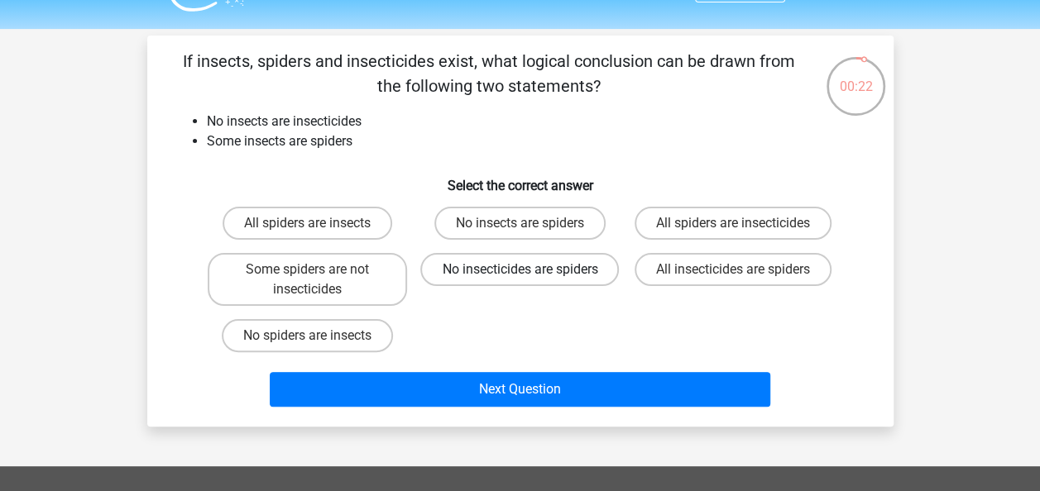
click at [531, 286] on label "No insecticides are spiders" at bounding box center [519, 269] width 199 height 33
click at [530, 280] on input "No insecticides are spiders" at bounding box center [524, 275] width 11 height 11
radio input "true"
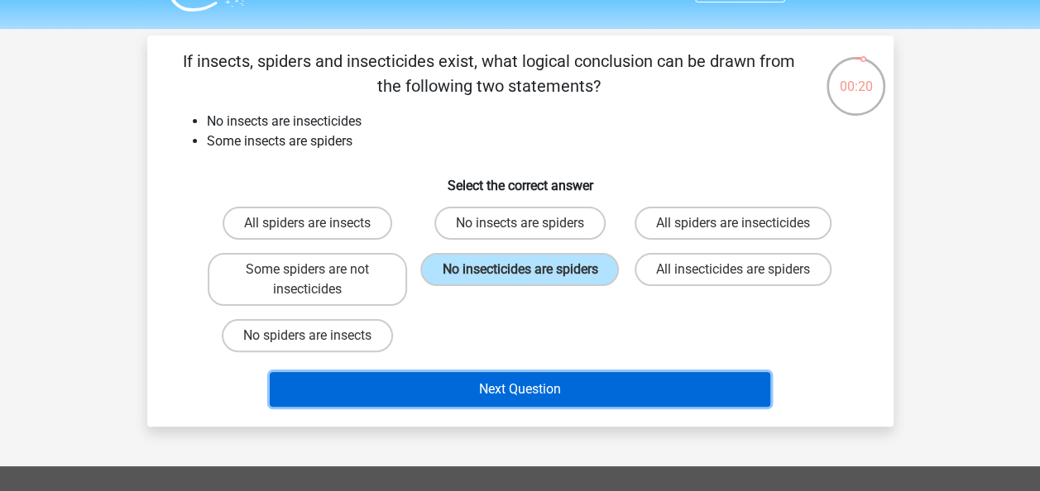
click at [535, 407] on button "Next Question" at bounding box center [520, 389] width 500 height 35
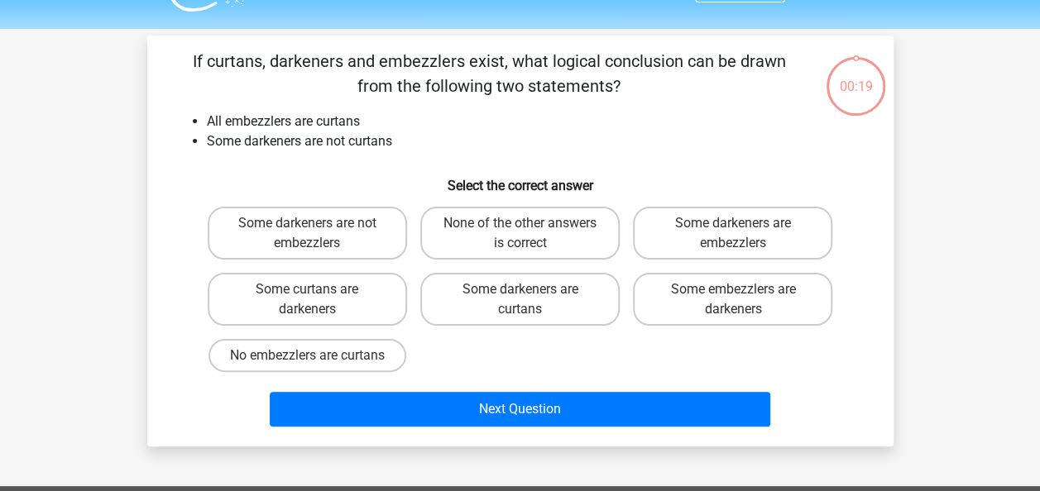
scroll to position [76, 0]
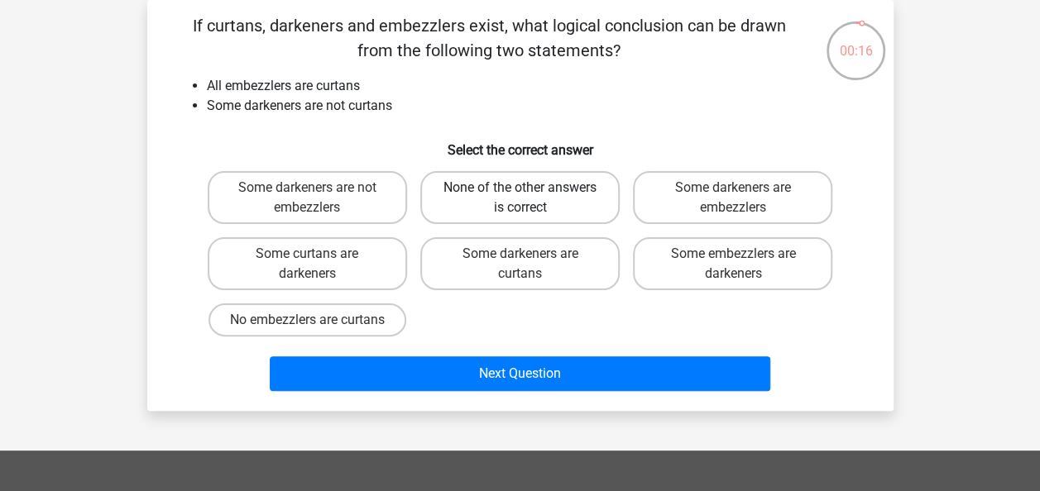
click at [544, 199] on label "None of the other answers is correct" at bounding box center [519, 197] width 199 height 53
click at [530, 199] on input "None of the other answers is correct" at bounding box center [524, 193] width 11 height 11
radio input "true"
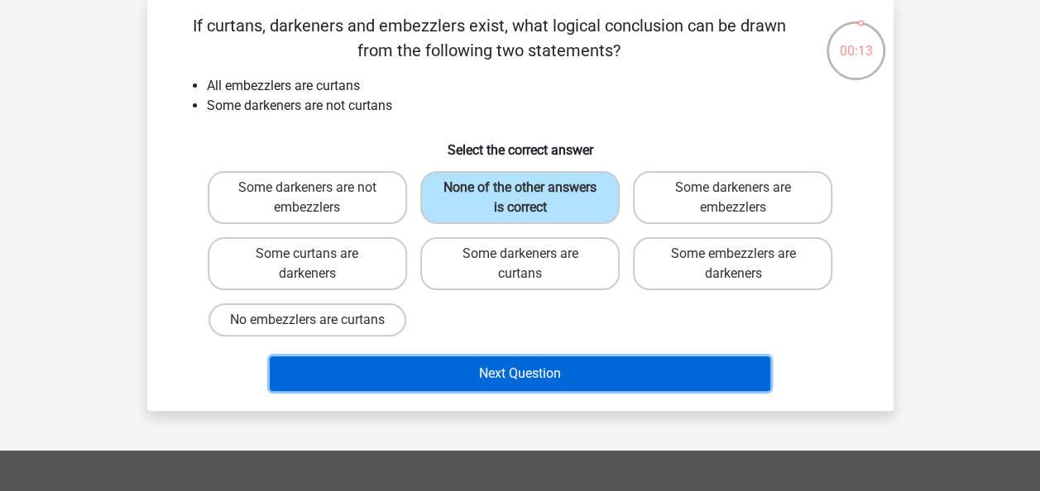
click at [531, 391] on button "Next Question" at bounding box center [520, 373] width 500 height 35
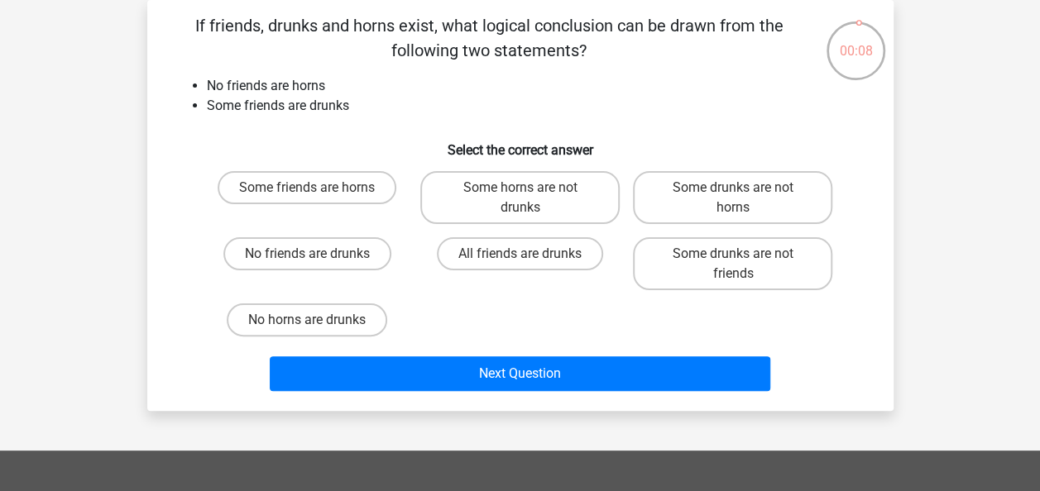
click at [528, 255] on input "All friends are drunks" at bounding box center [524, 259] width 11 height 11
radio input "true"
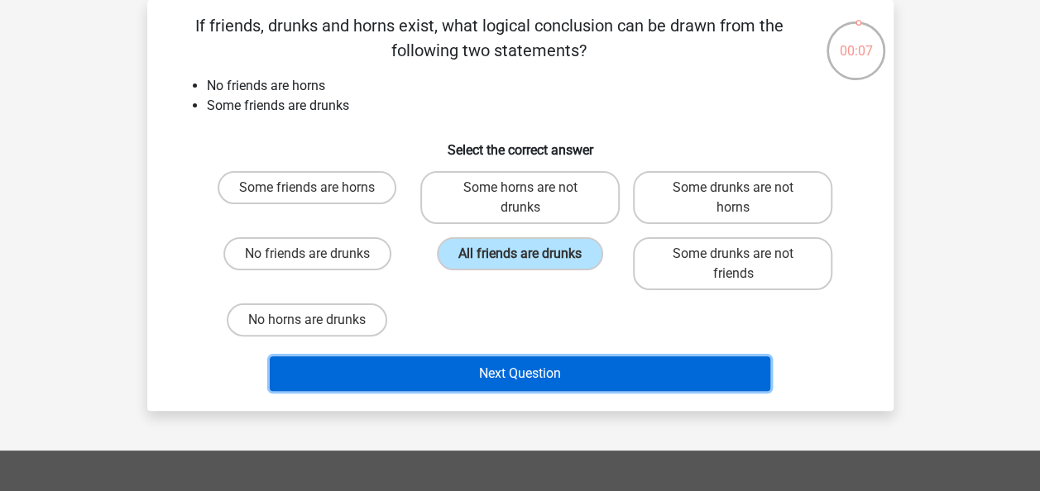
click at [523, 365] on button "Next Question" at bounding box center [520, 373] width 500 height 35
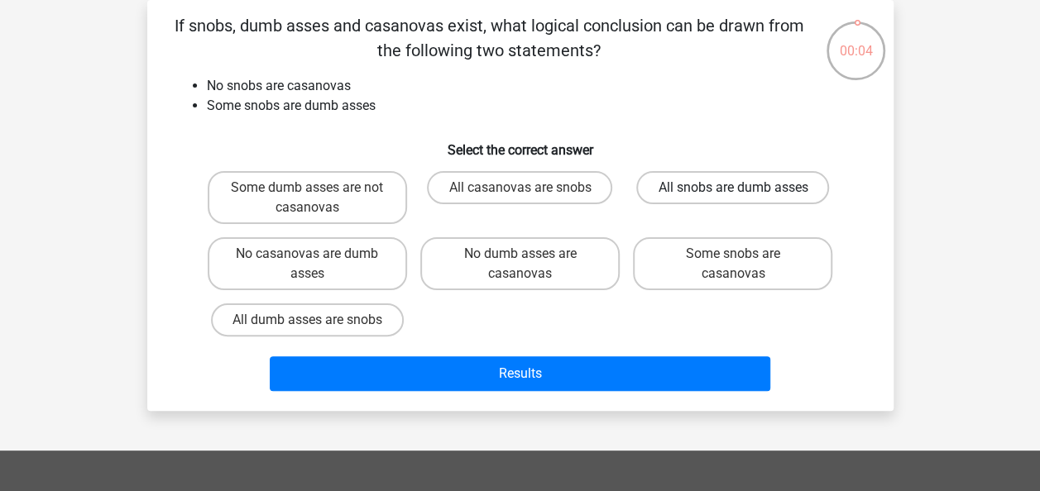
click at [751, 183] on label "All snobs are dumb asses" at bounding box center [732, 187] width 193 height 33
click at [744, 188] on input "All snobs are dumb asses" at bounding box center [738, 193] width 11 height 11
radio input "true"
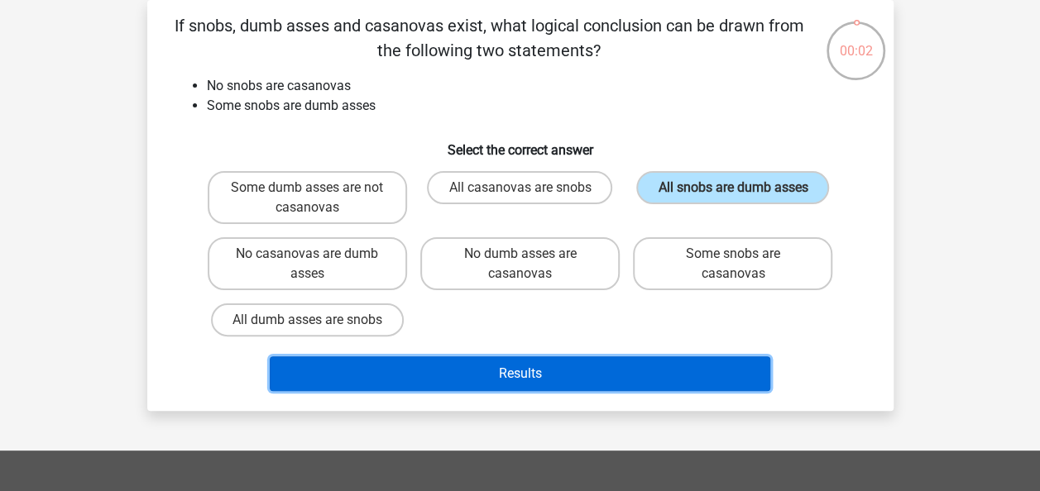
click at [537, 367] on button "Results" at bounding box center [520, 373] width 500 height 35
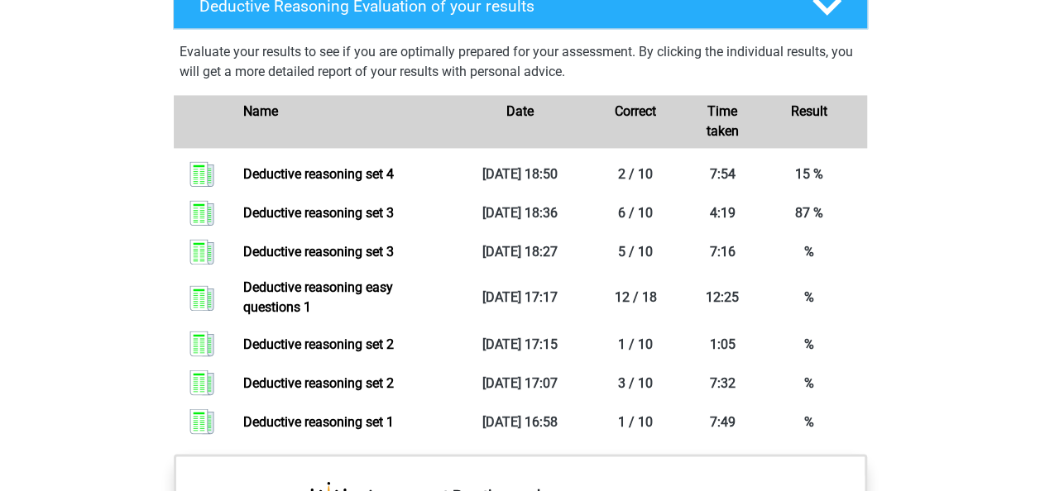
scroll to position [1232, 0]
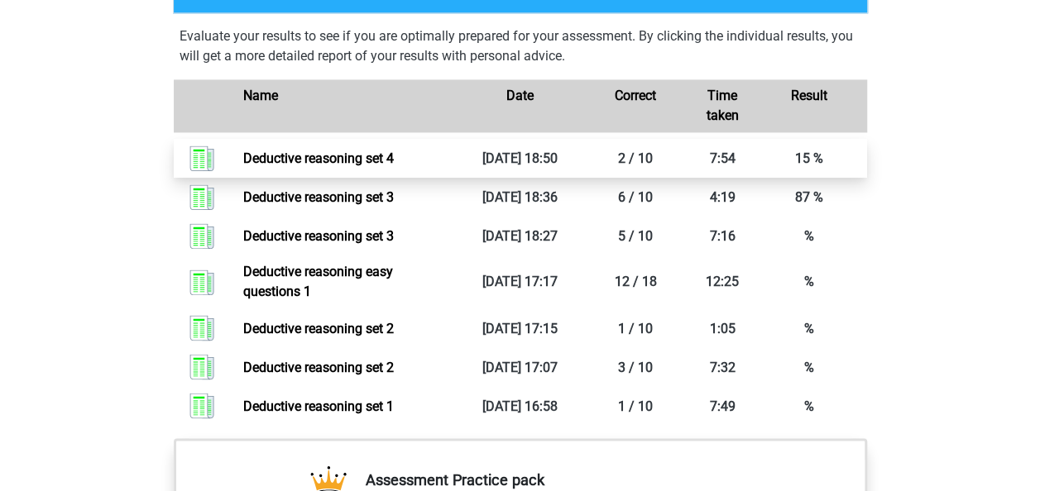
click at [394, 166] on link "Deductive reasoning set 4" at bounding box center [318, 159] width 151 height 16
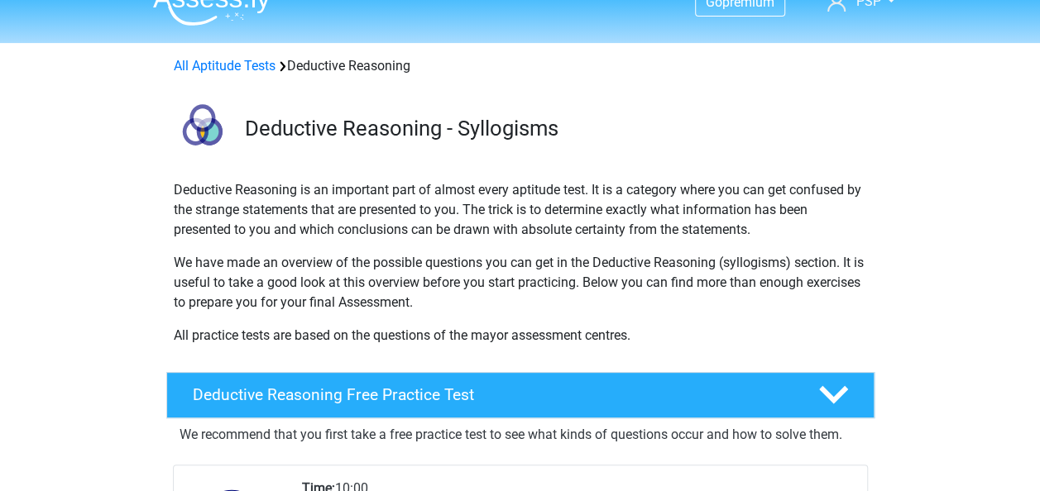
scroll to position [0, 0]
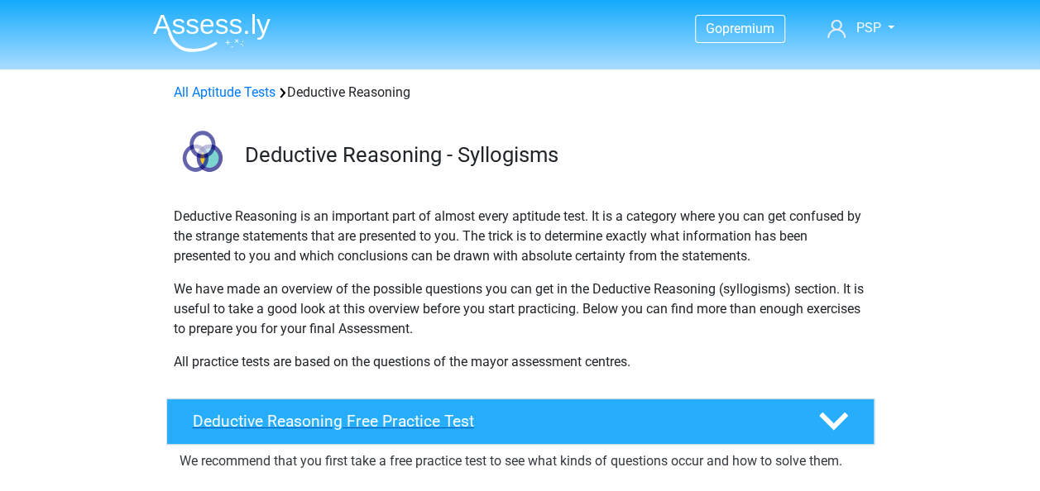
click at [342, 423] on h4 "Deductive Reasoning Free Practice Test" at bounding box center [492, 421] width 599 height 19
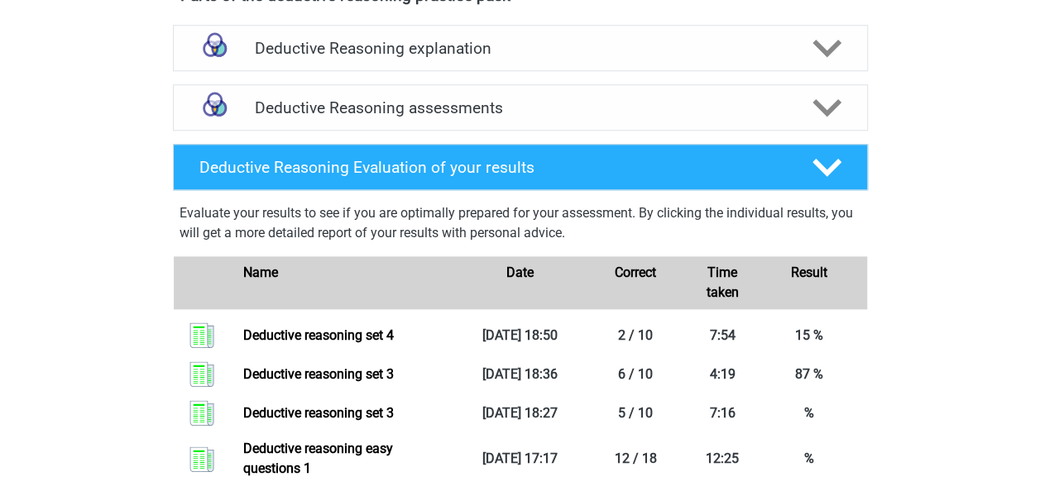
scroll to position [780, 0]
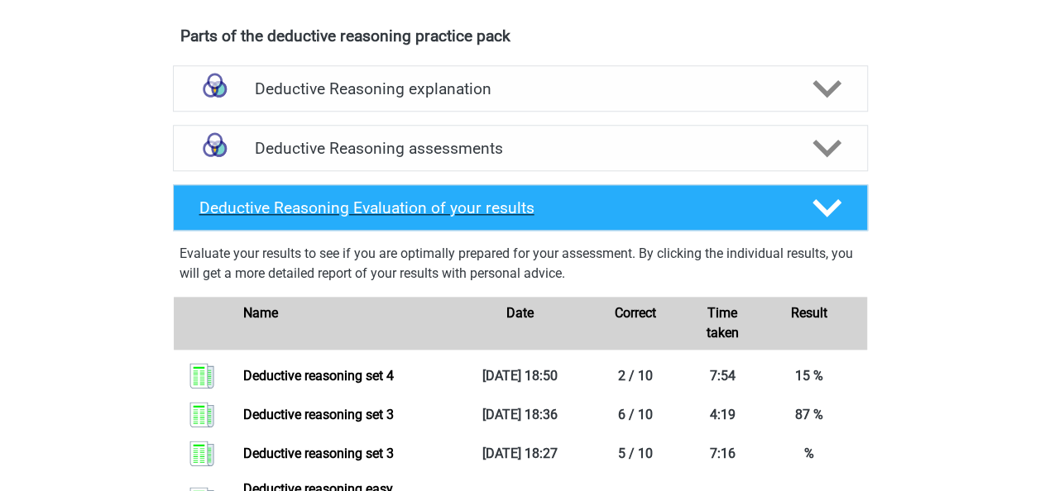
click at [832, 208] on polygon at bounding box center [826, 208] width 29 height 18
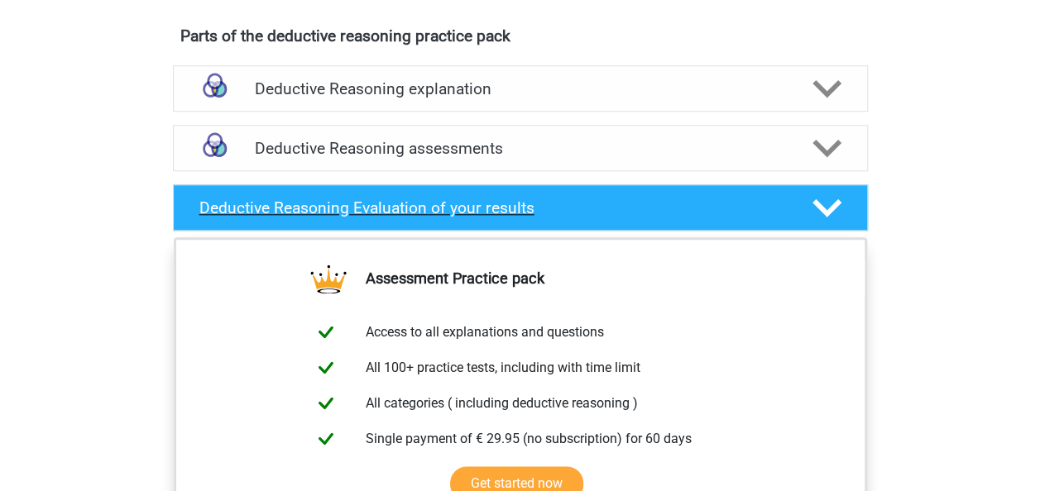
click at [824, 208] on polygon at bounding box center [826, 208] width 29 height 18
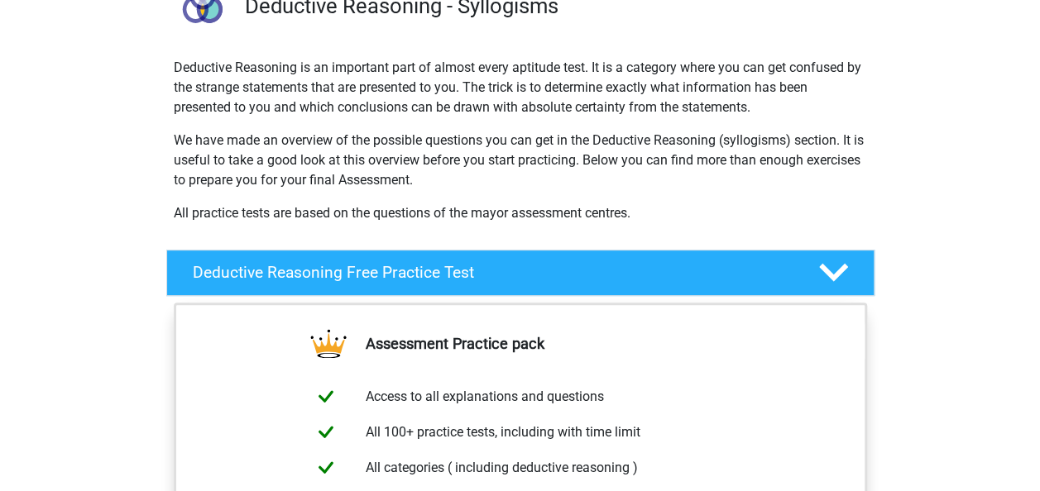
scroll to position [0, 0]
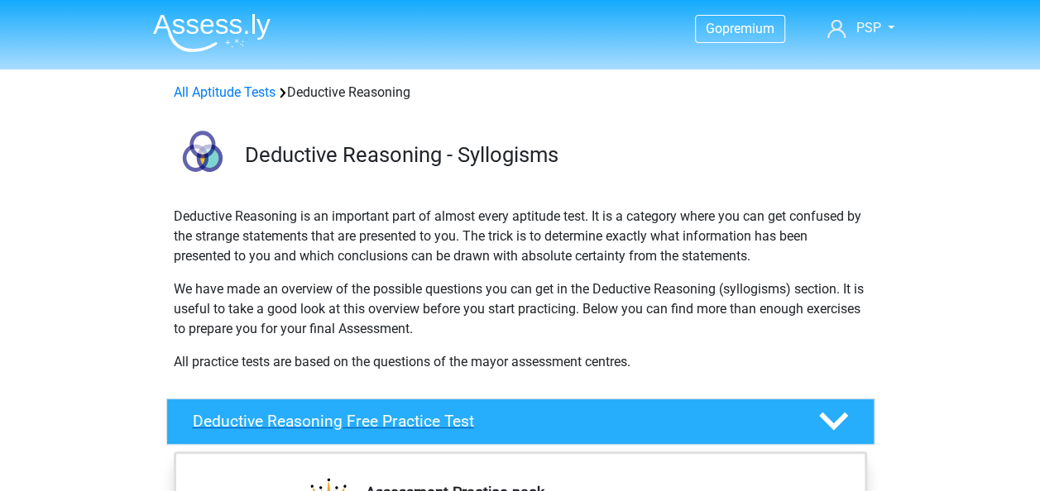
click at [831, 420] on icon at bounding box center [833, 421] width 29 height 29
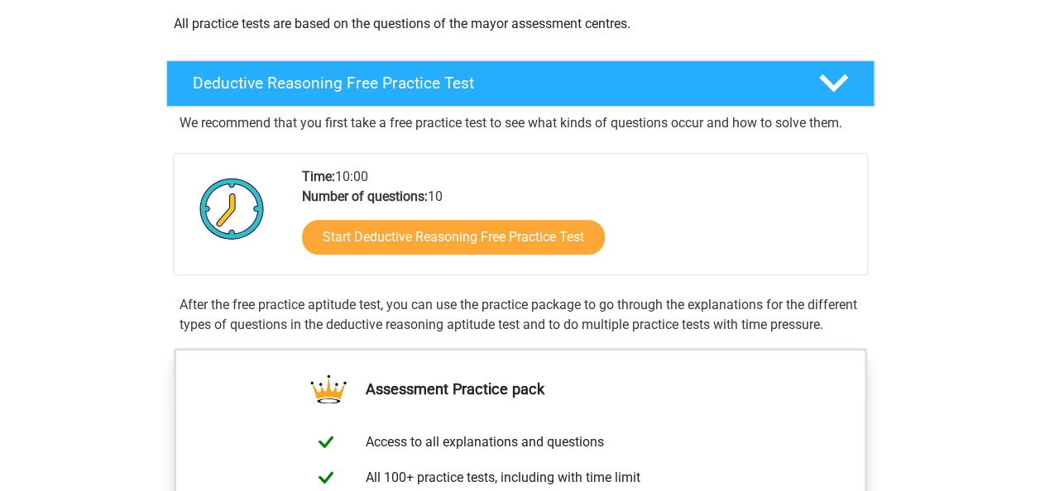
scroll to position [339, 0]
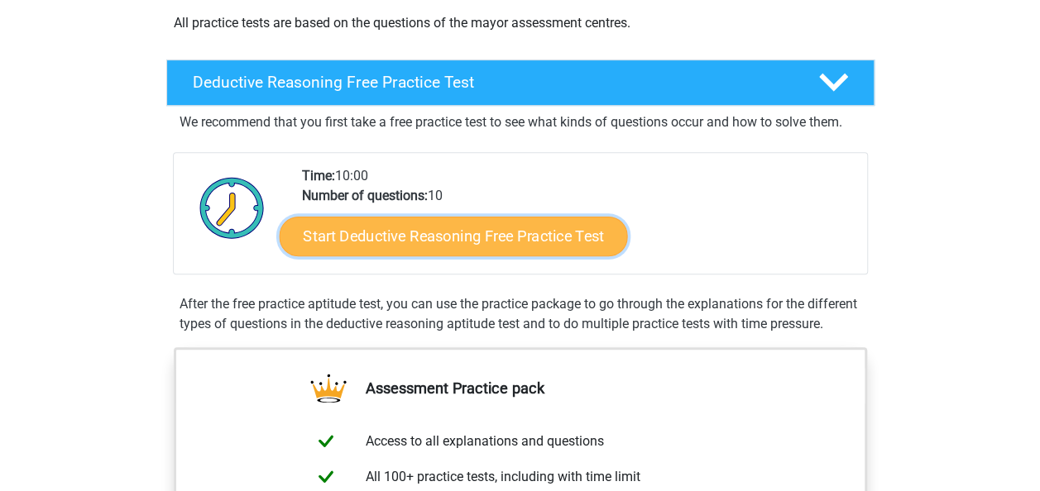
click at [495, 240] on link "Start Deductive Reasoning Free Practice Test" at bounding box center [453, 236] width 348 height 40
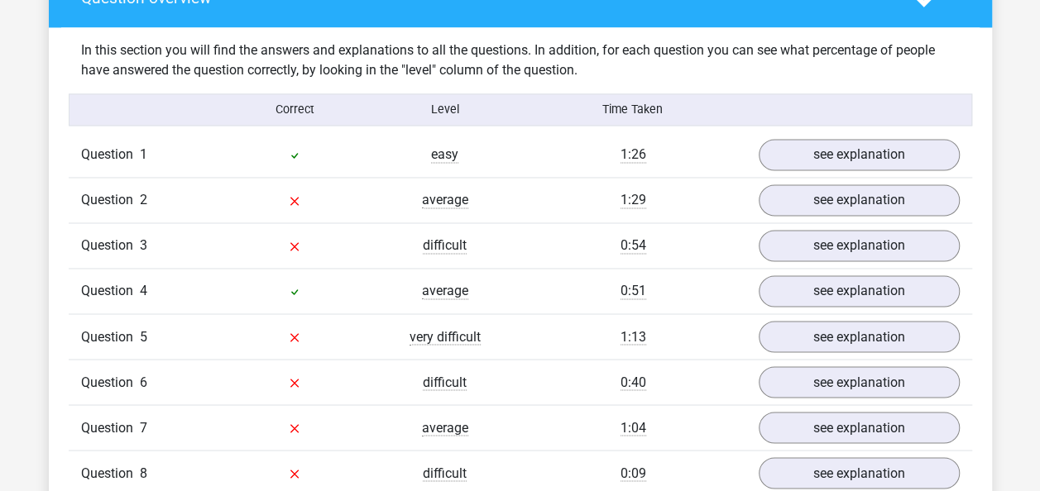
scroll to position [1257, 0]
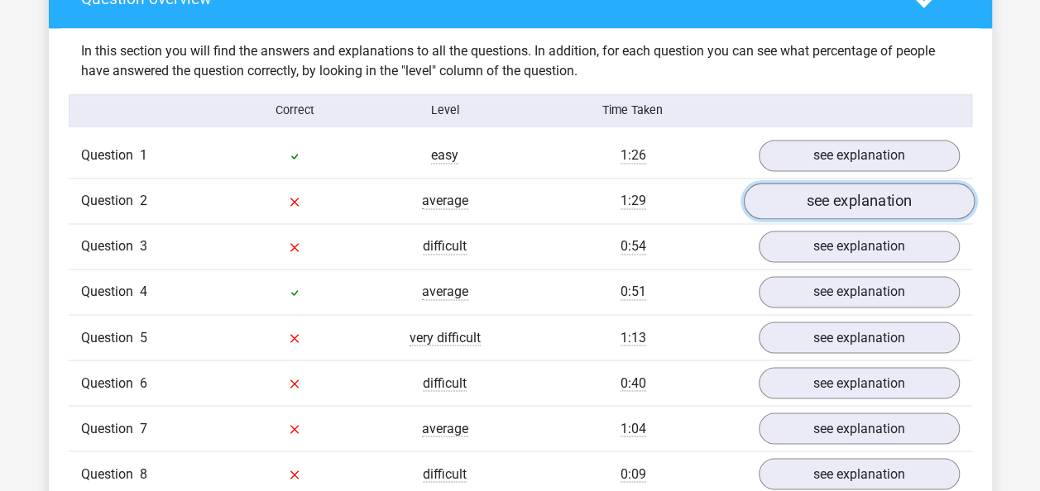
click at [849, 207] on link "see explanation" at bounding box center [858, 202] width 231 height 36
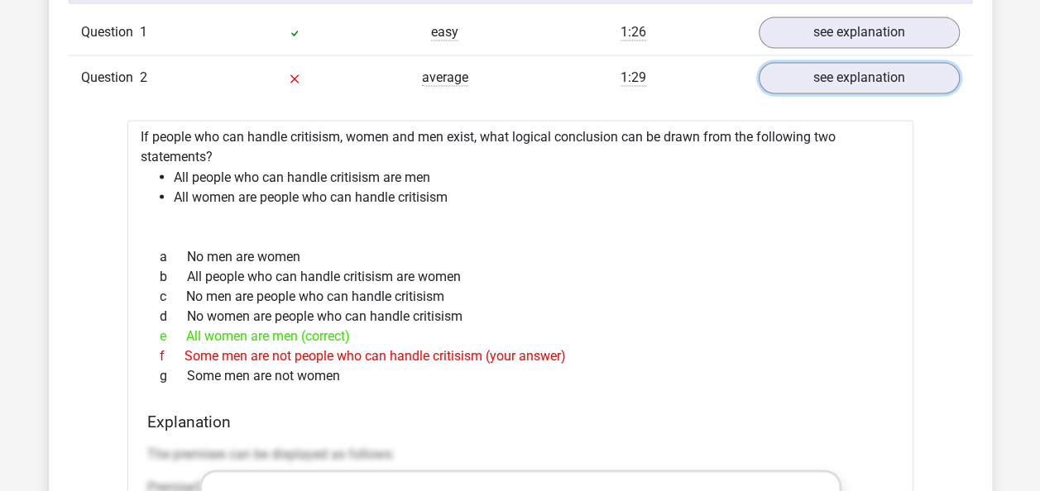
scroll to position [1381, 0]
click at [839, 82] on link "see explanation" at bounding box center [858, 78] width 231 height 36
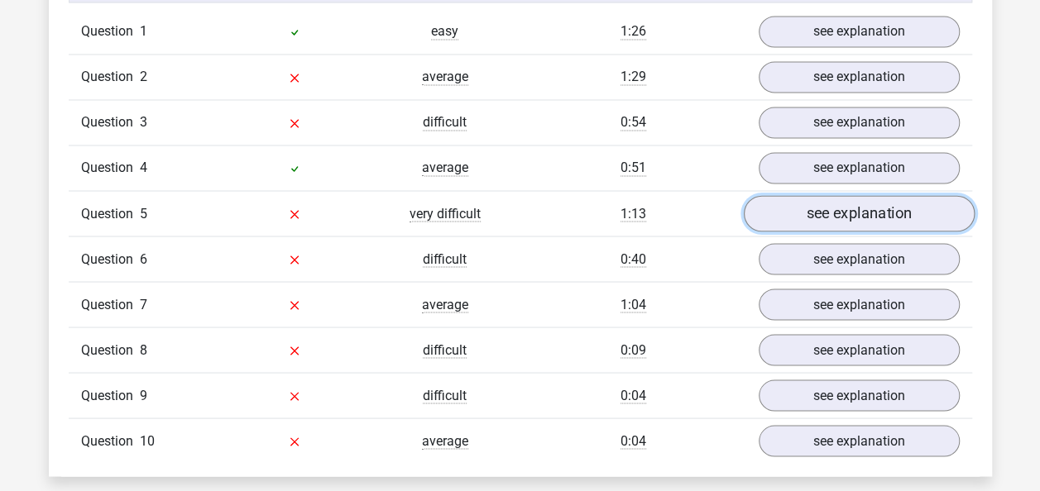
click at [827, 210] on link "see explanation" at bounding box center [858, 214] width 231 height 36
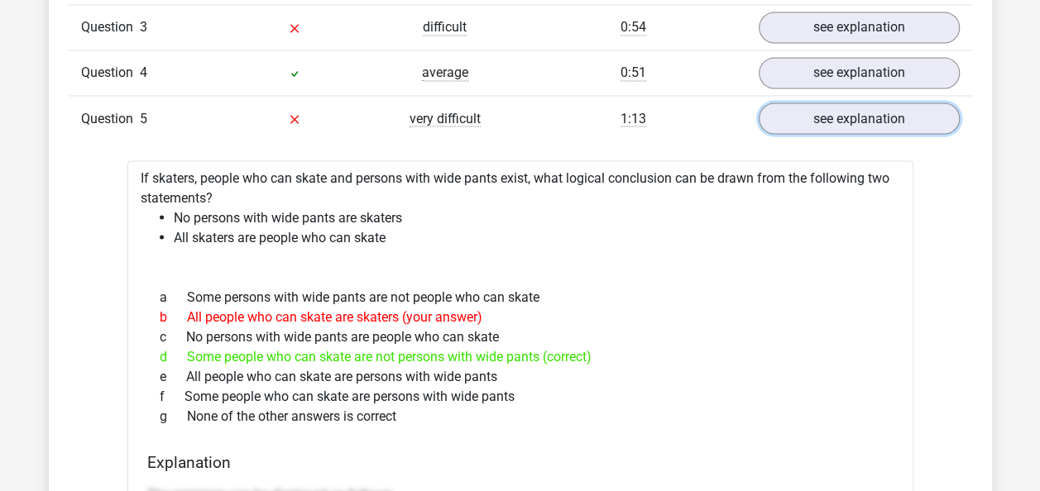
scroll to position [1477, 0]
click at [840, 117] on link "see explanation" at bounding box center [858, 118] width 231 height 36
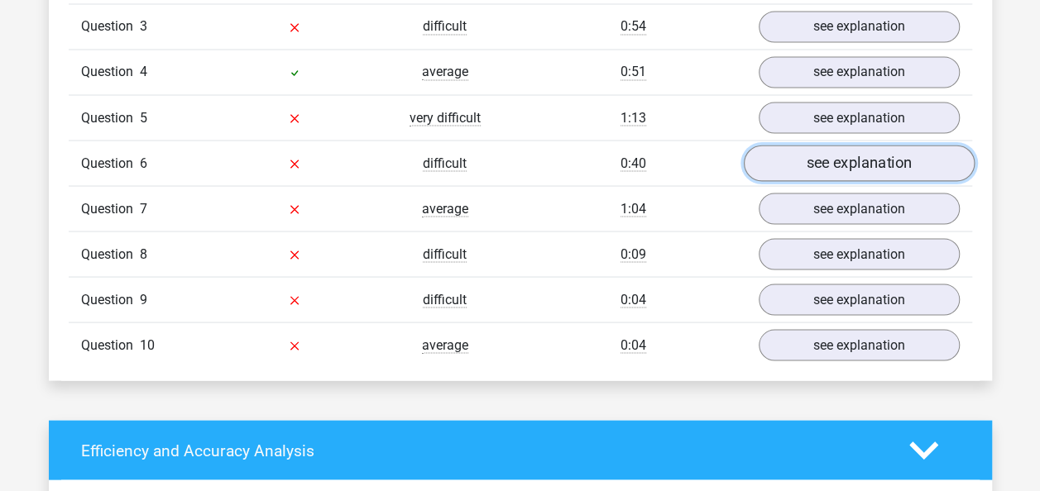
click at [832, 162] on link "see explanation" at bounding box center [858, 164] width 231 height 36
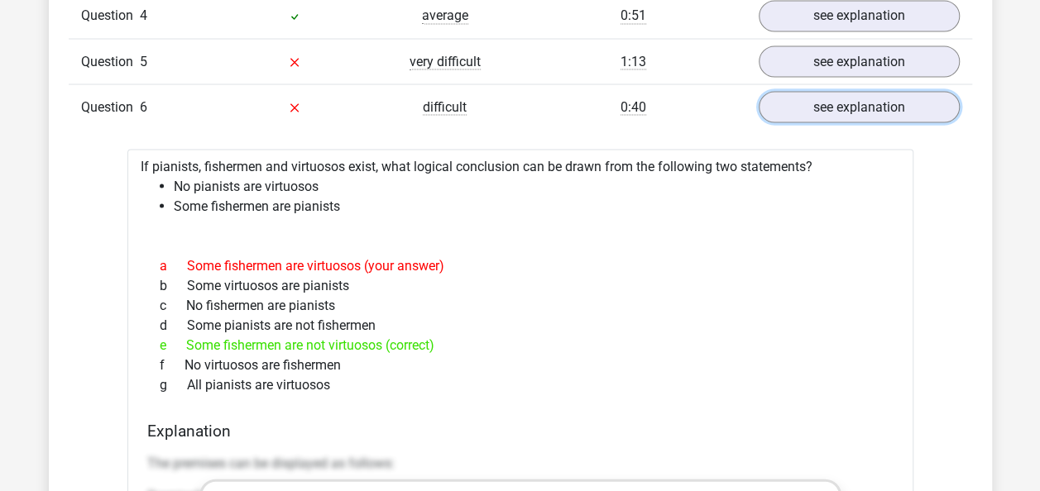
scroll to position [1534, 0]
click at [883, 103] on link "see explanation" at bounding box center [858, 106] width 231 height 36
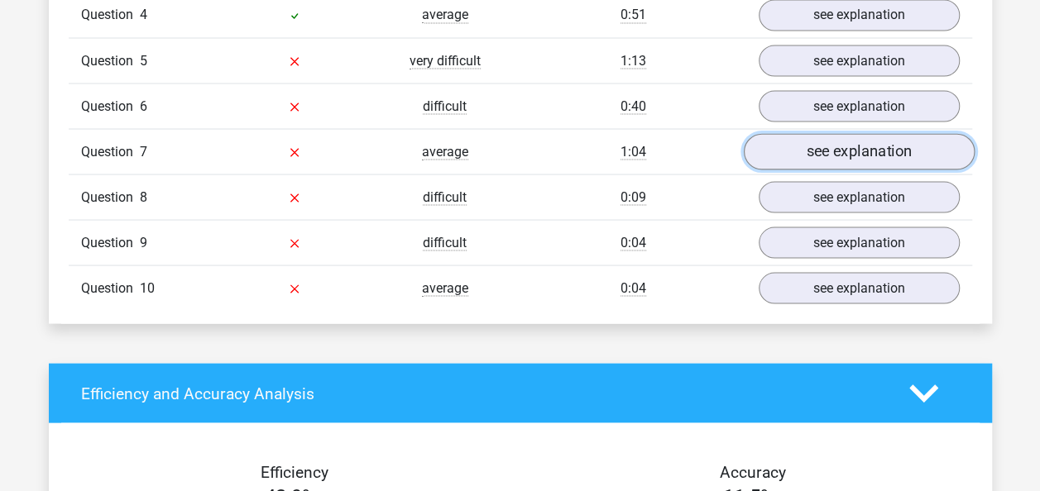
click at [828, 146] on link "see explanation" at bounding box center [858, 152] width 231 height 36
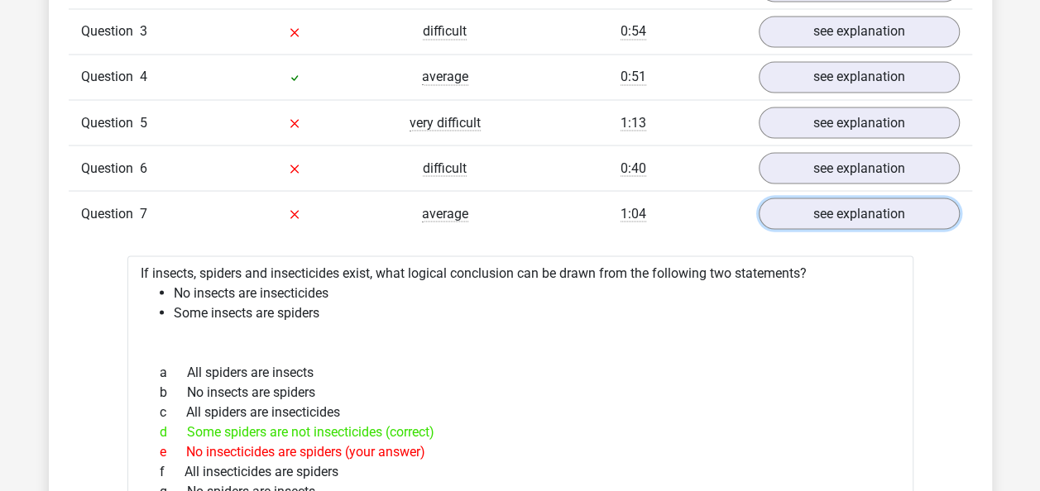
scroll to position [1471, 0]
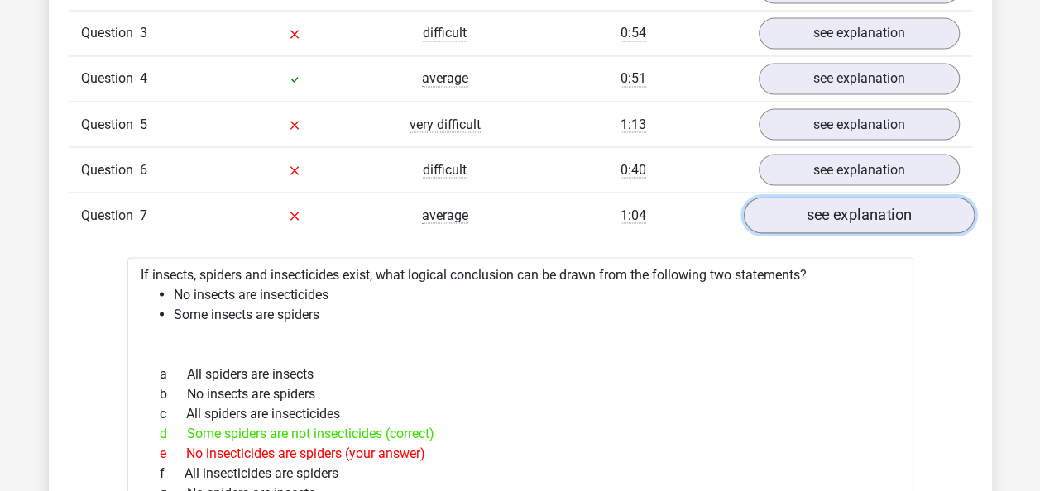
click at [880, 202] on link "see explanation" at bounding box center [858, 216] width 231 height 36
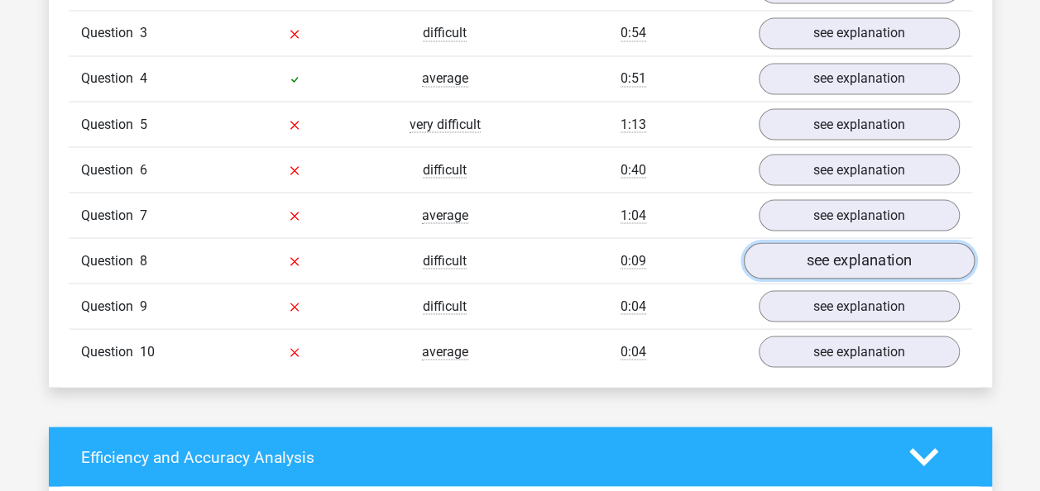
click at [853, 250] on link "see explanation" at bounding box center [858, 261] width 231 height 36
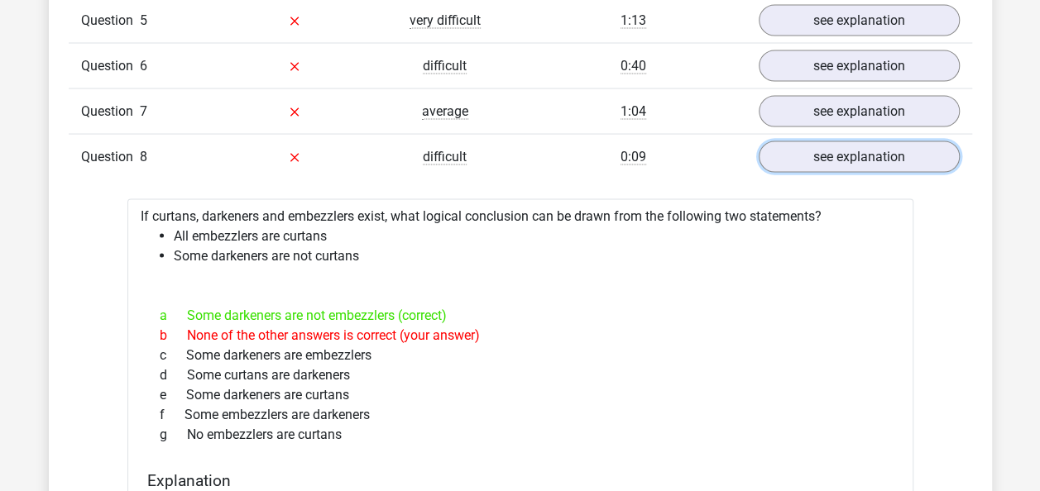
scroll to position [1599, 0]
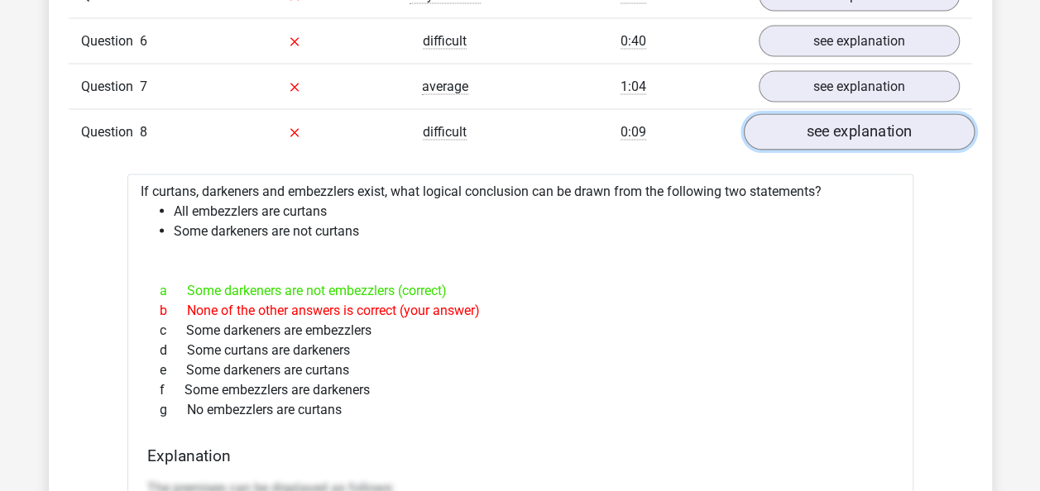
click at [862, 119] on link "see explanation" at bounding box center [858, 133] width 231 height 36
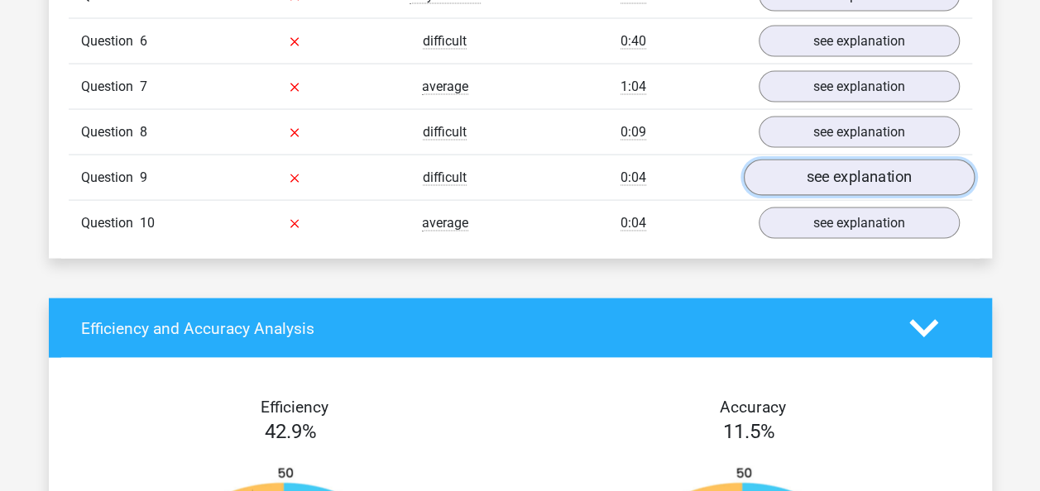
click at [834, 172] on link "see explanation" at bounding box center [858, 178] width 231 height 36
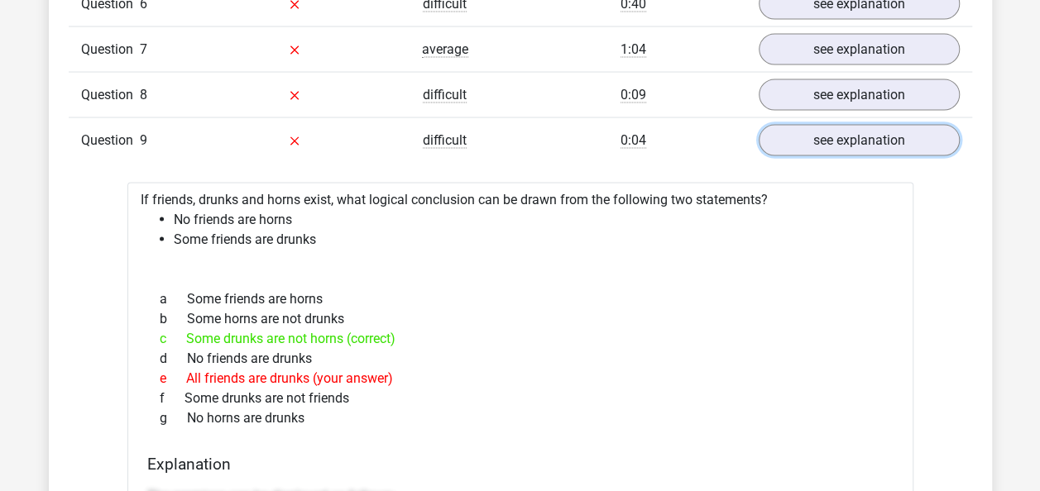
scroll to position [1637, 0]
click at [828, 134] on link "see explanation" at bounding box center [858, 140] width 231 height 36
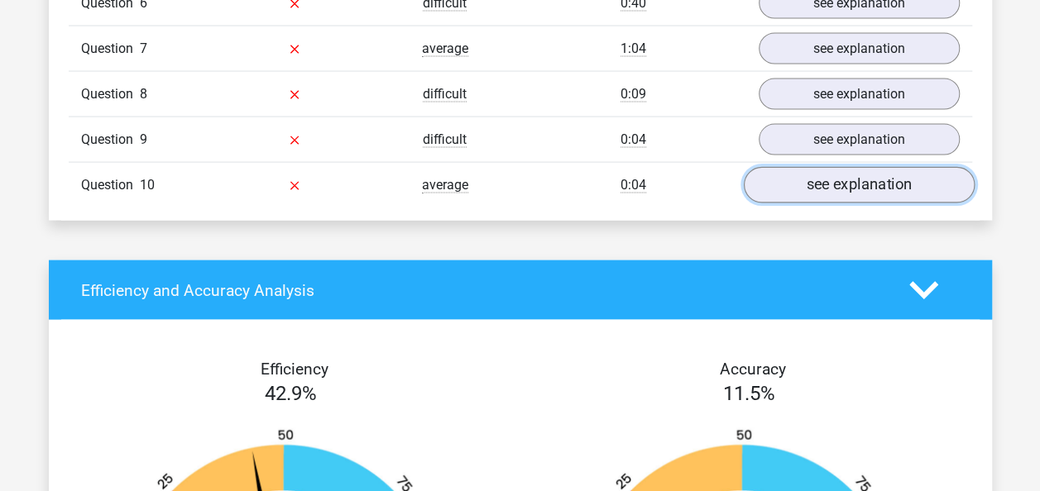
click at [830, 182] on link "see explanation" at bounding box center [858, 186] width 231 height 36
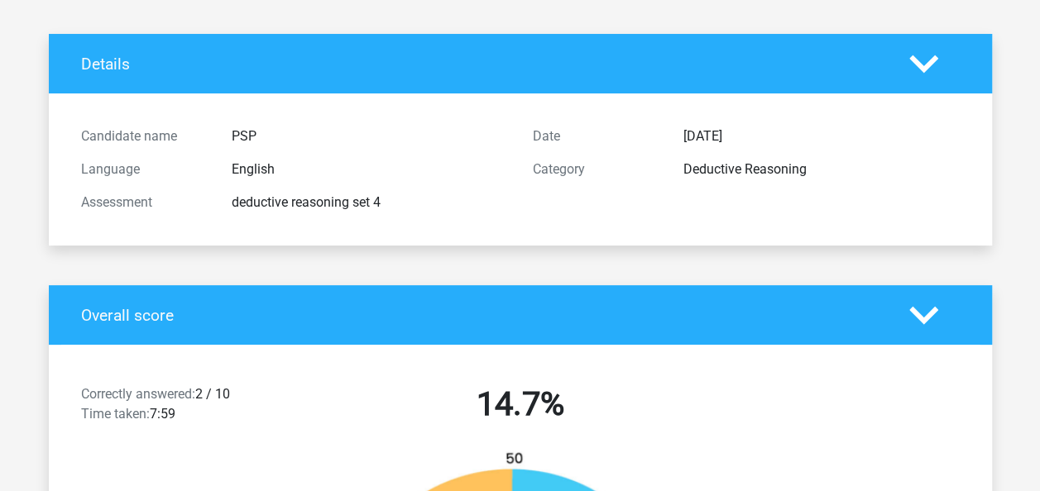
scroll to position [0, 0]
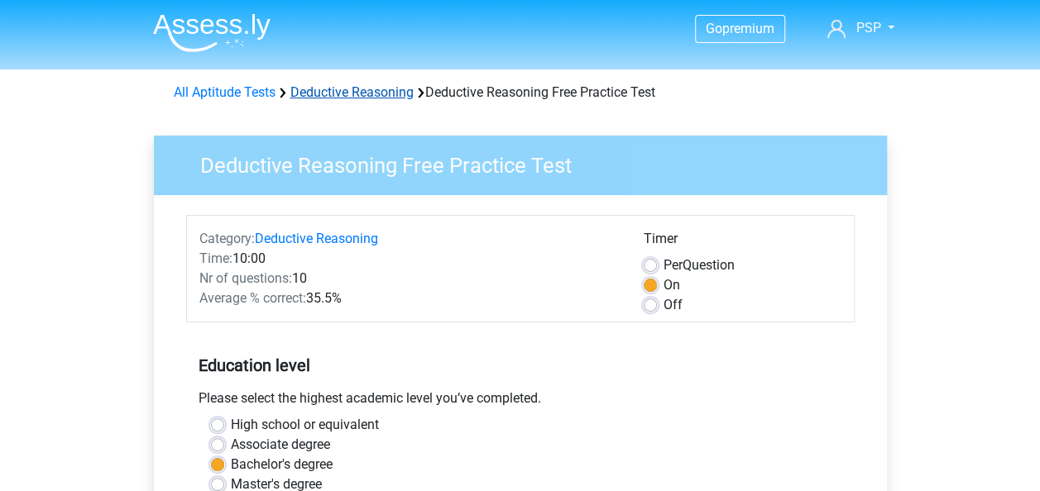
click at [342, 89] on link "Deductive Reasoning" at bounding box center [351, 92] width 123 height 16
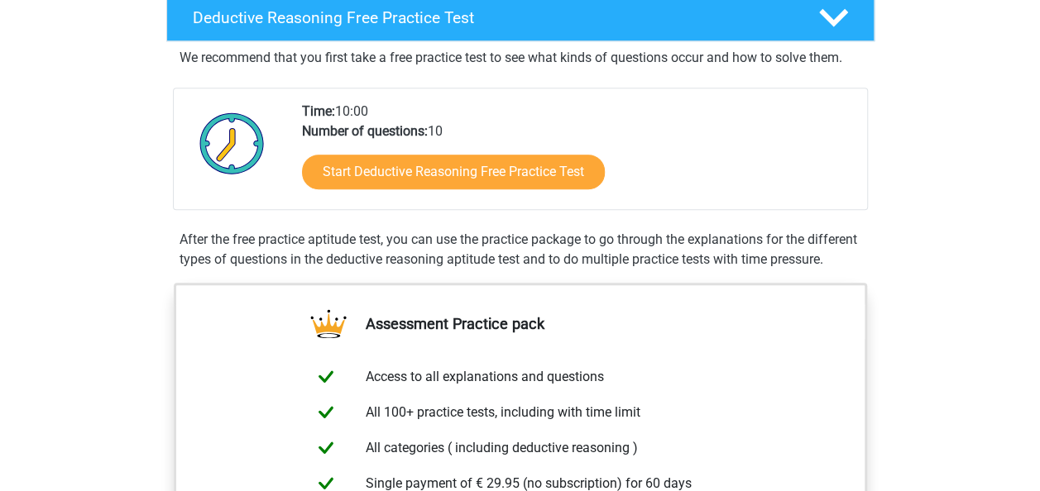
scroll to position [383, 0]
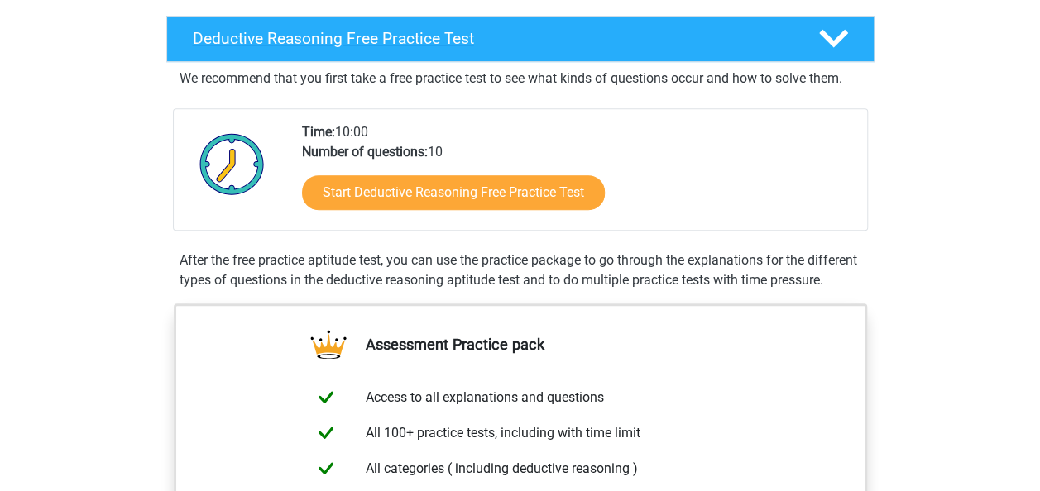
click at [852, 31] on div at bounding box center [831, 38] width 56 height 29
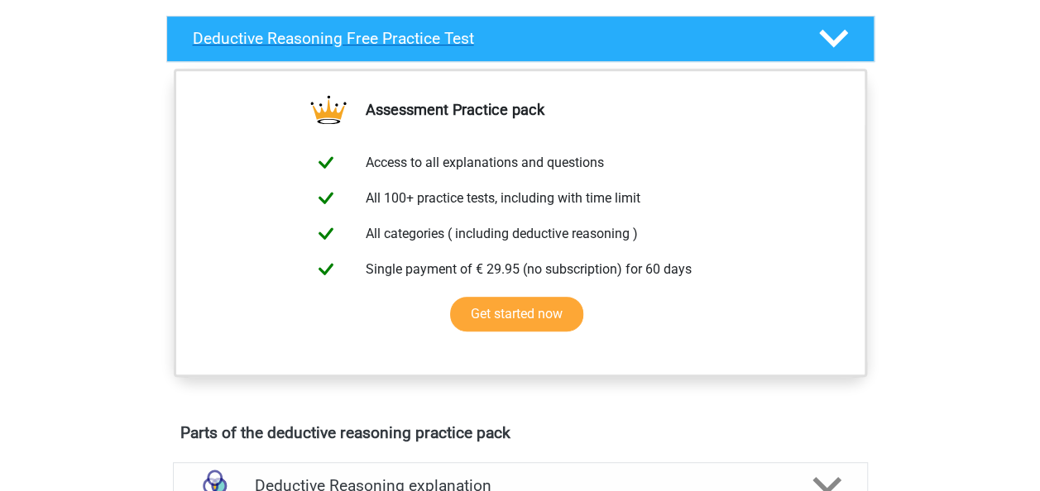
click at [852, 31] on div at bounding box center [831, 38] width 56 height 29
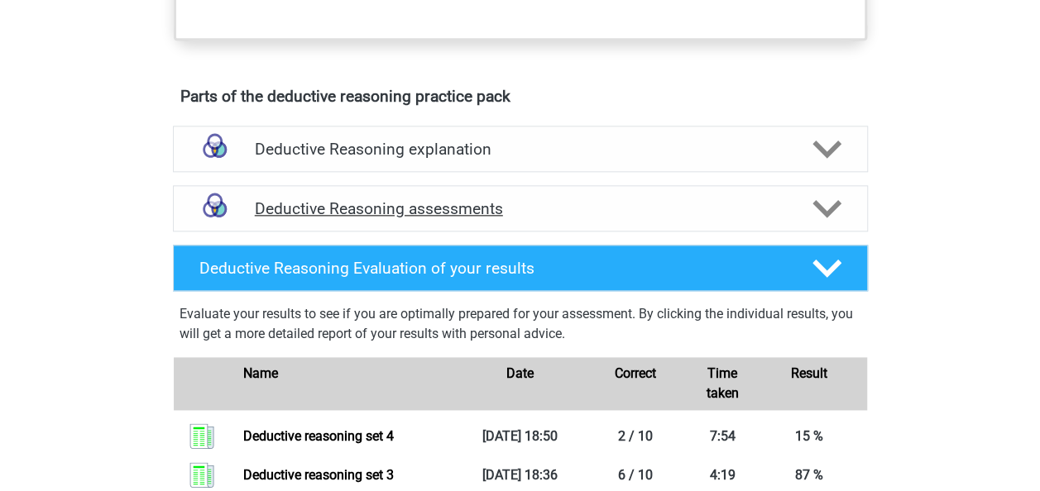
scroll to position [863, 0]
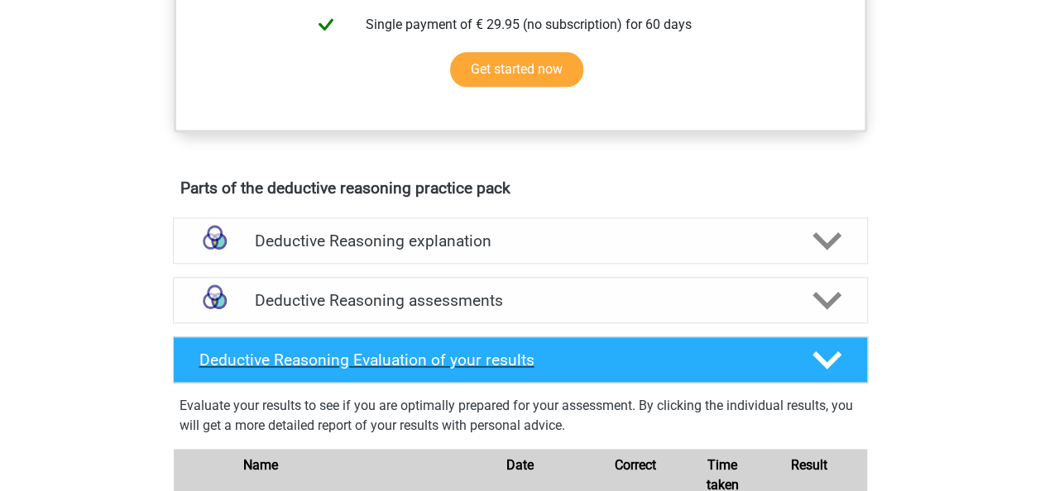
click at [830, 383] on div "Deductive Reasoning Evaluation of your results" at bounding box center [520, 360] width 695 height 46
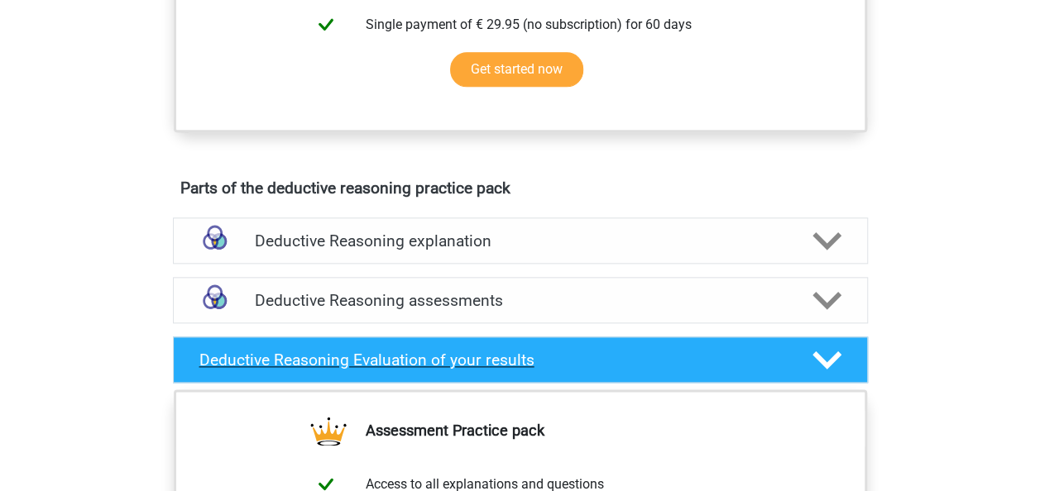
click at [830, 383] on div "Deductive Reasoning Evaluation of your results" at bounding box center [520, 360] width 695 height 46
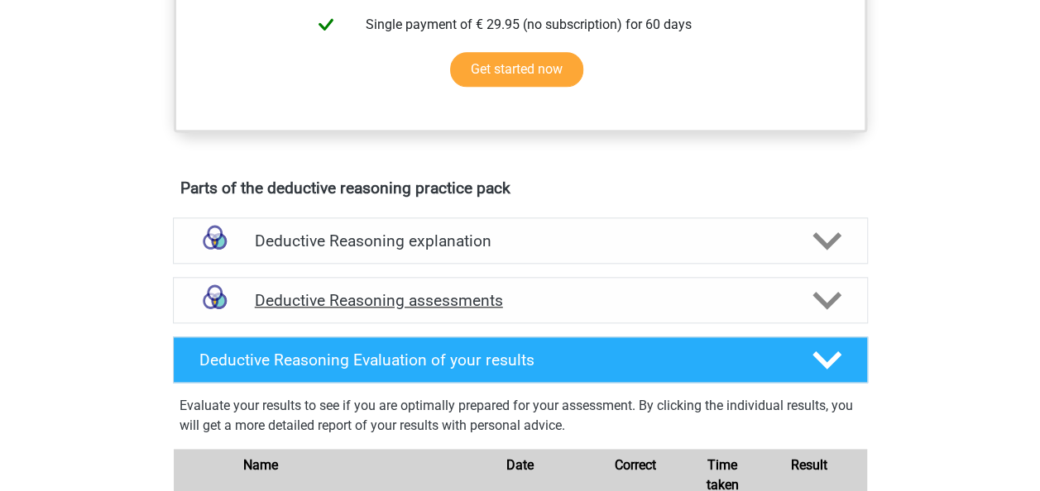
click at [837, 315] on icon at bounding box center [826, 300] width 29 height 29
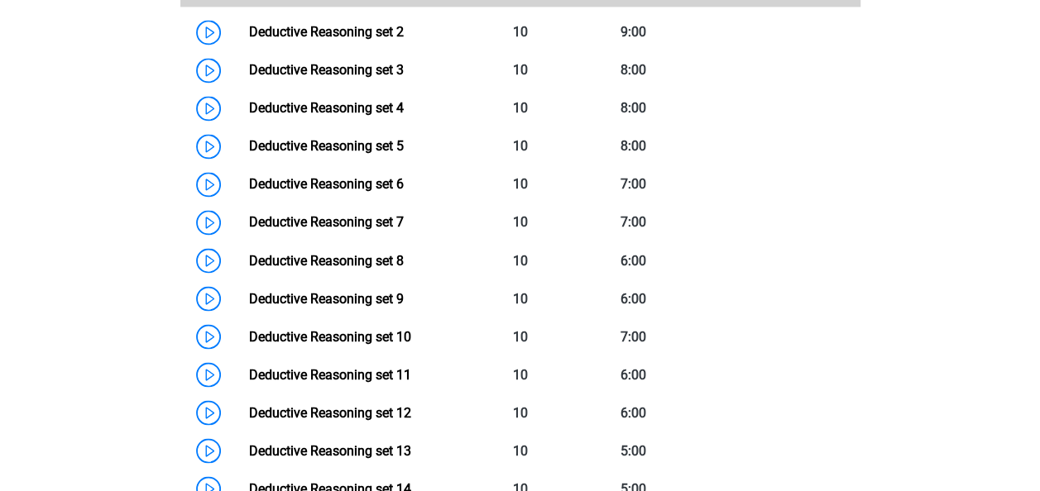
scroll to position [1319, 0]
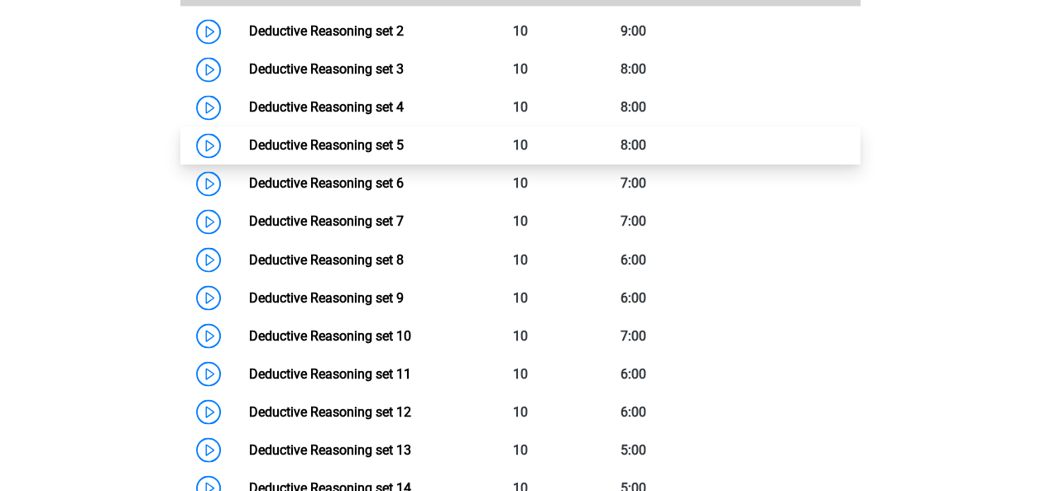
click at [366, 153] on link "Deductive Reasoning set 5" at bounding box center [326, 145] width 155 height 16
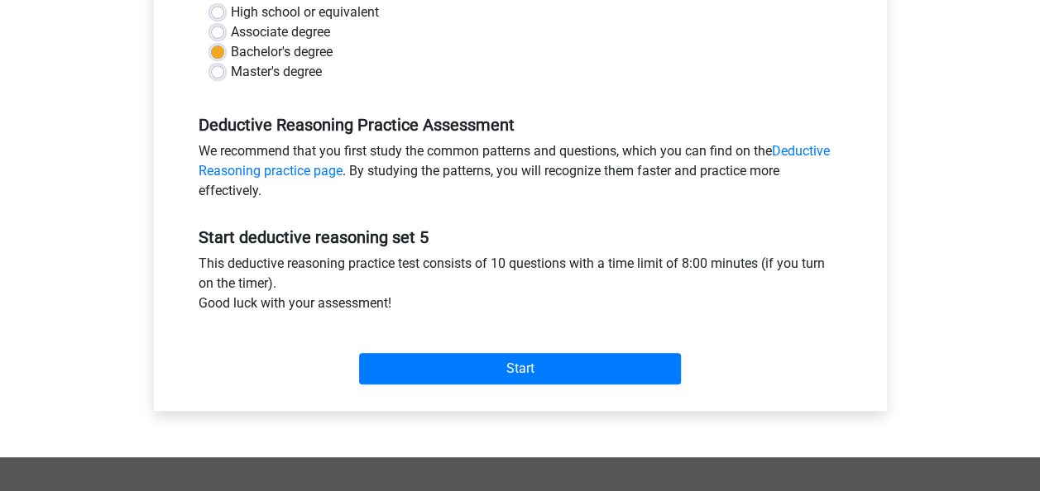
scroll to position [414, 0]
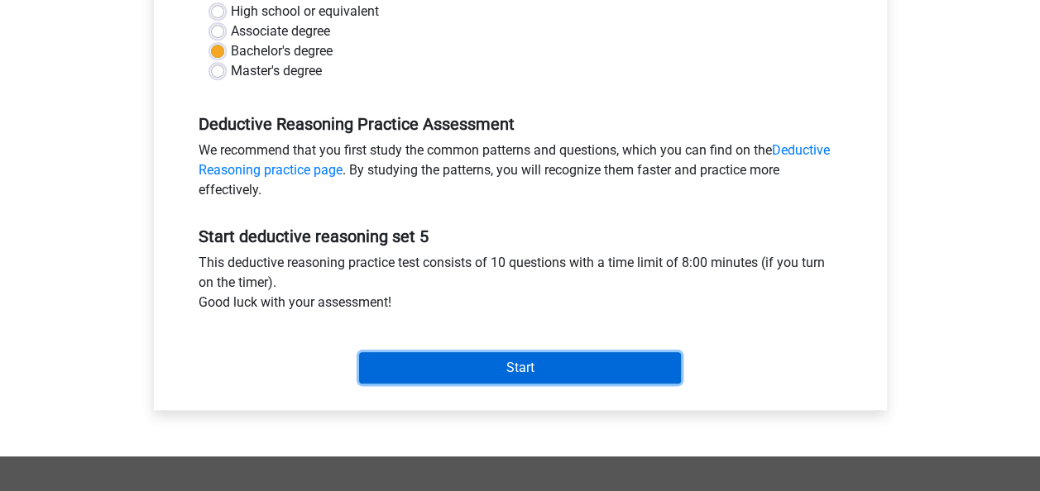
click at [536, 367] on input "Start" at bounding box center [520, 367] width 322 height 31
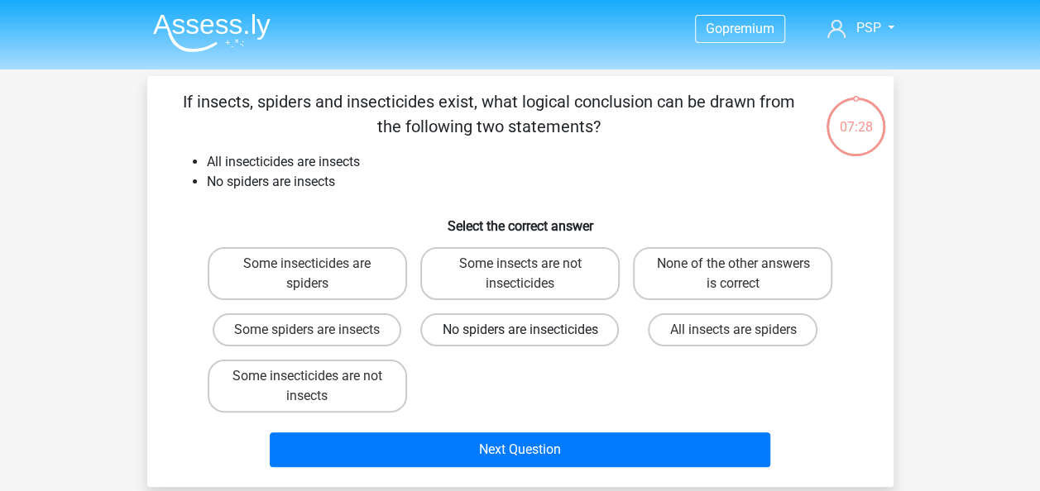
click at [534, 343] on label "No spiders are insecticides" at bounding box center [519, 329] width 199 height 33
click at [530, 341] on input "No spiders are insecticides" at bounding box center [524, 335] width 11 height 11
radio input "true"
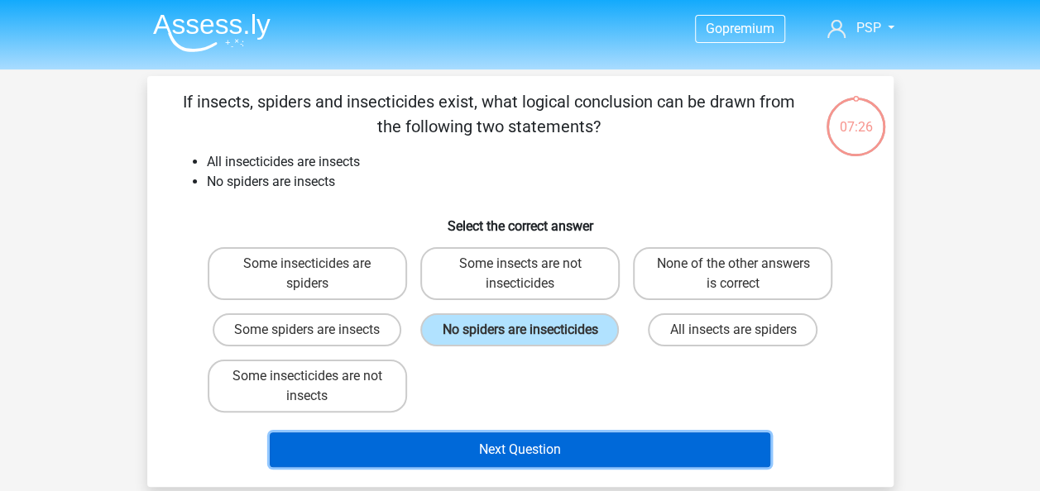
click at [518, 467] on button "Next Question" at bounding box center [520, 450] width 500 height 35
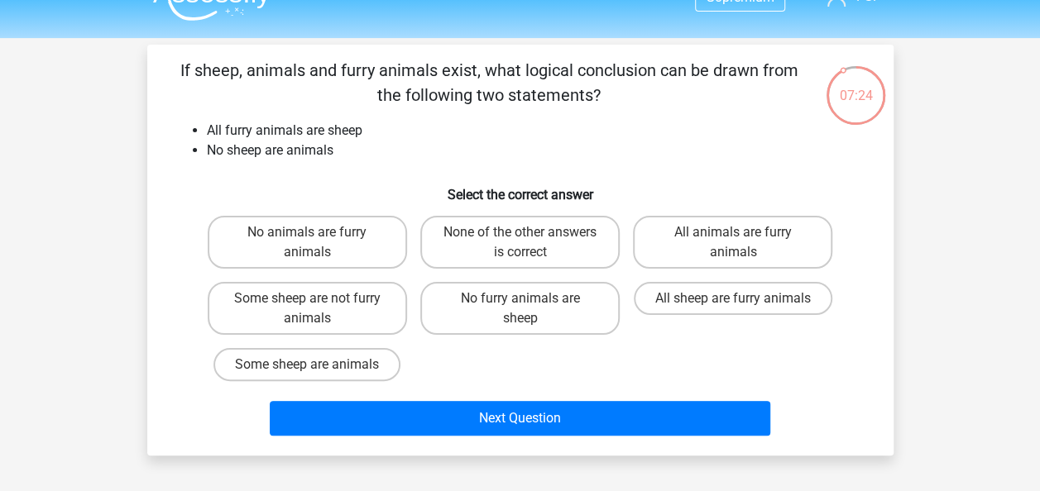
scroll to position [28, 0]
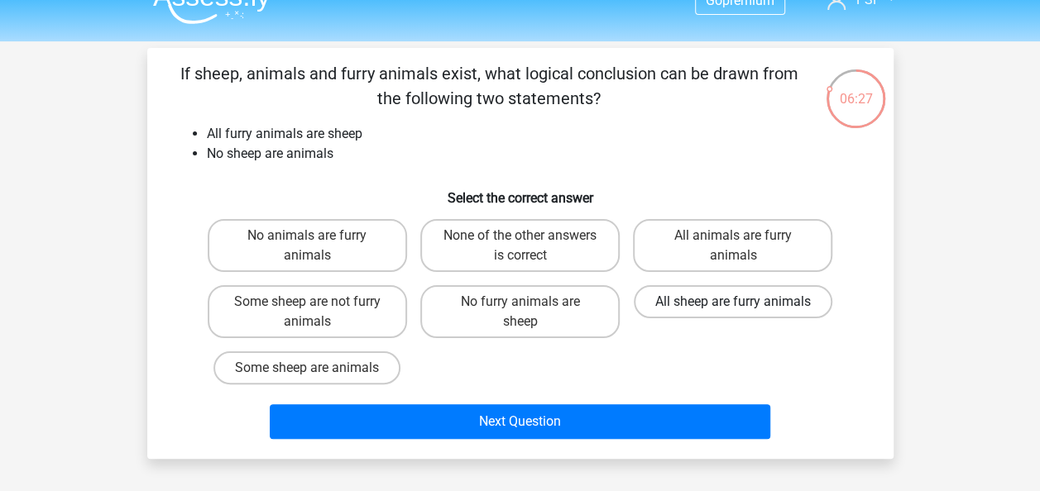
click at [708, 306] on label "All sheep are furry animals" at bounding box center [733, 301] width 199 height 33
click at [733, 306] on input "All sheep are furry animals" at bounding box center [738, 307] width 11 height 11
radio input "true"
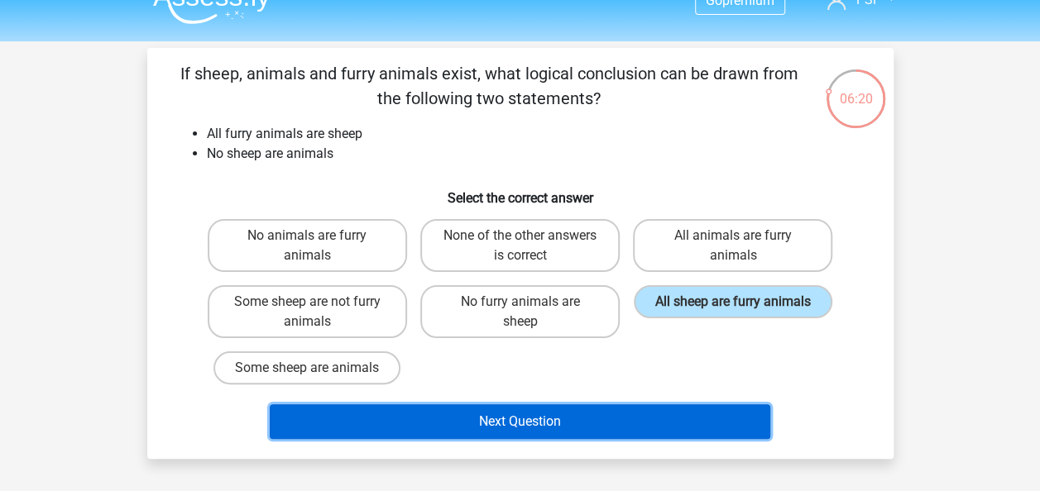
click at [503, 421] on button "Next Question" at bounding box center [520, 421] width 500 height 35
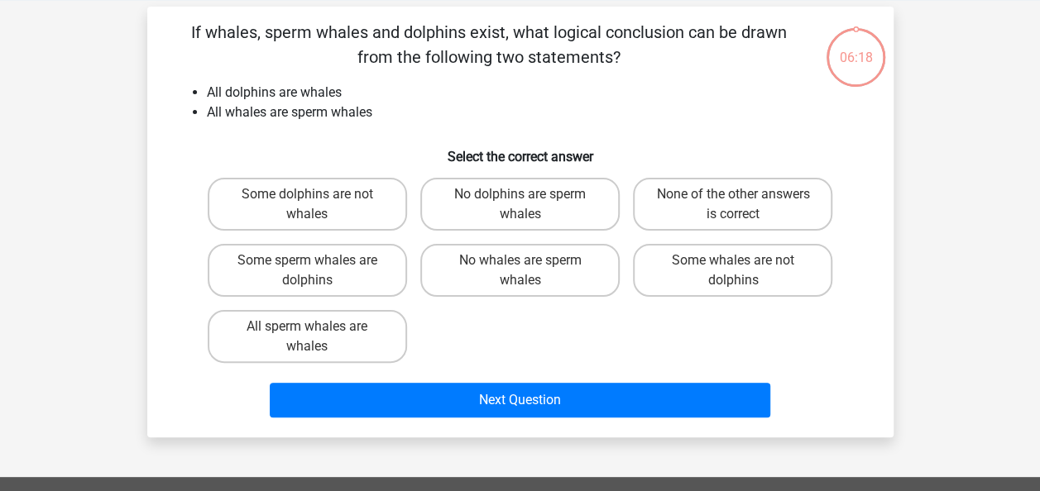
scroll to position [76, 0]
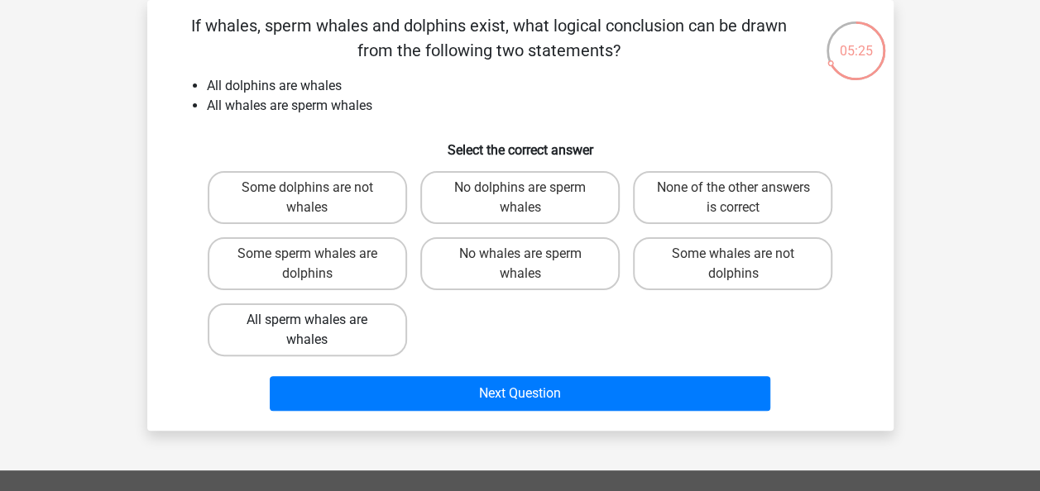
click at [332, 337] on label "All sperm whales are whales" at bounding box center [307, 330] width 199 height 53
click at [318, 331] on input "All sperm whales are whales" at bounding box center [312, 325] width 11 height 11
radio input "true"
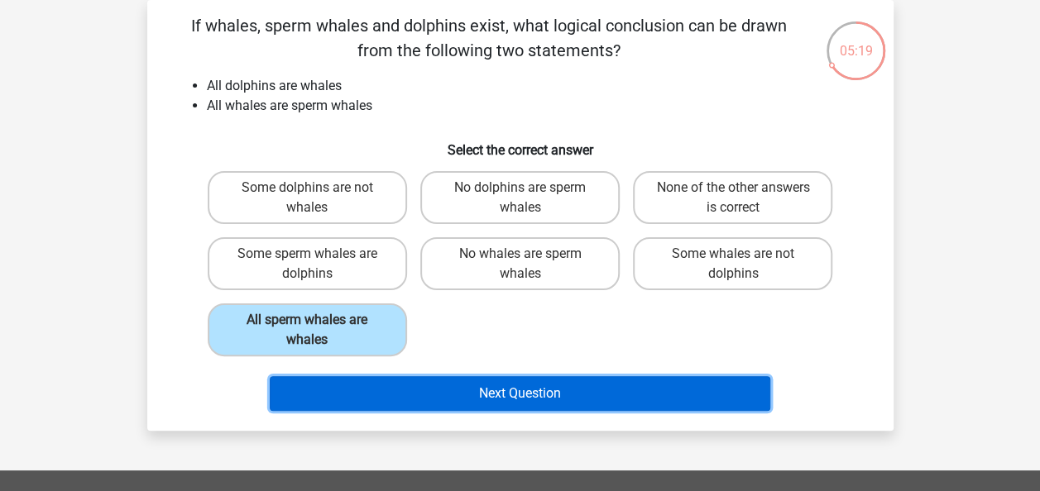
click at [526, 395] on button "Next Question" at bounding box center [520, 393] width 500 height 35
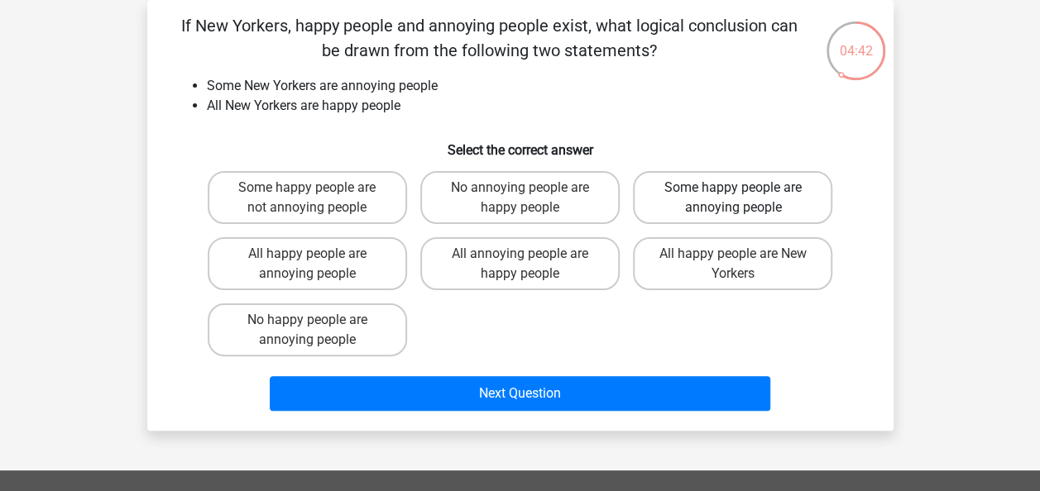
click at [727, 194] on label "Some happy people are annoying people" at bounding box center [732, 197] width 199 height 53
click at [733, 194] on input "Some happy people are annoying people" at bounding box center [738, 193] width 11 height 11
radio input "true"
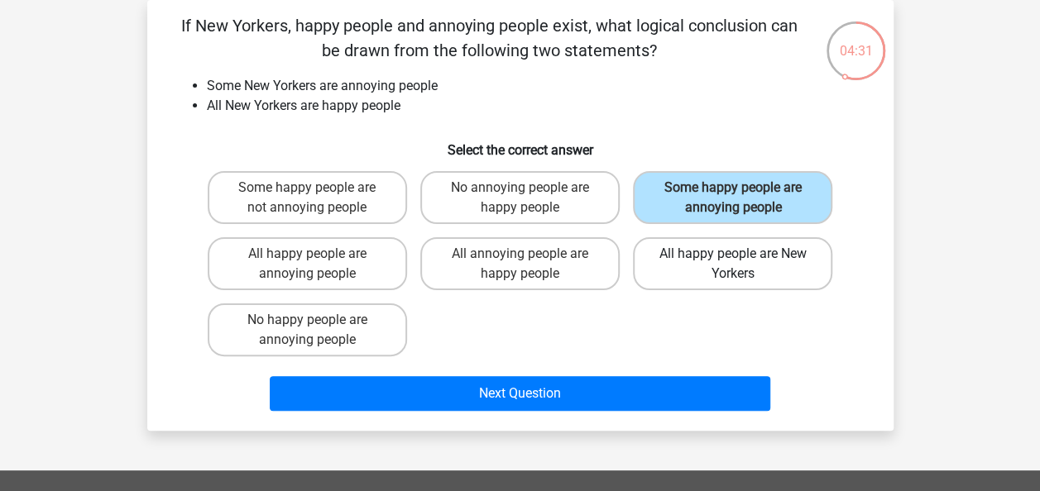
click at [728, 268] on label "All happy people are New Yorkers" at bounding box center [732, 263] width 199 height 53
click at [733, 265] on input "All happy people are New Yorkers" at bounding box center [738, 259] width 11 height 11
radio input "true"
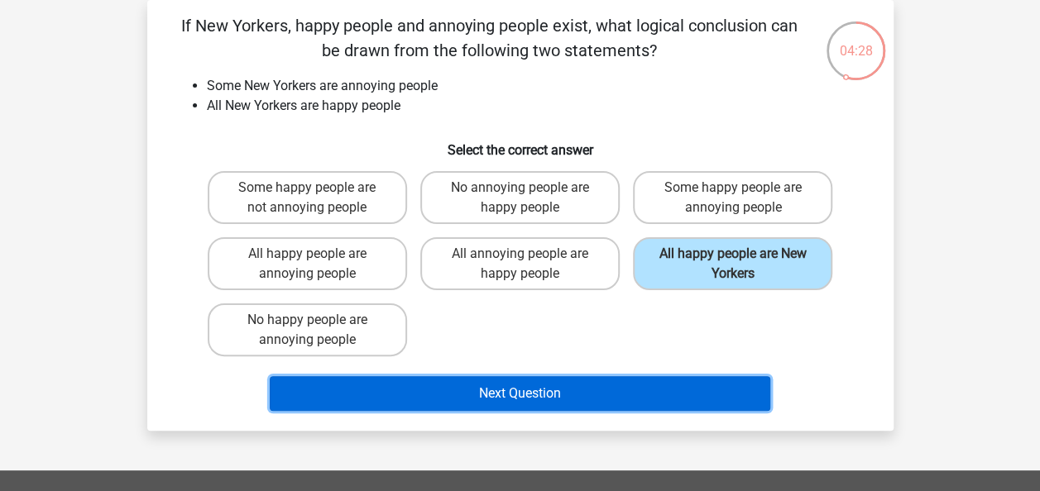
click at [524, 397] on button "Next Question" at bounding box center [520, 393] width 500 height 35
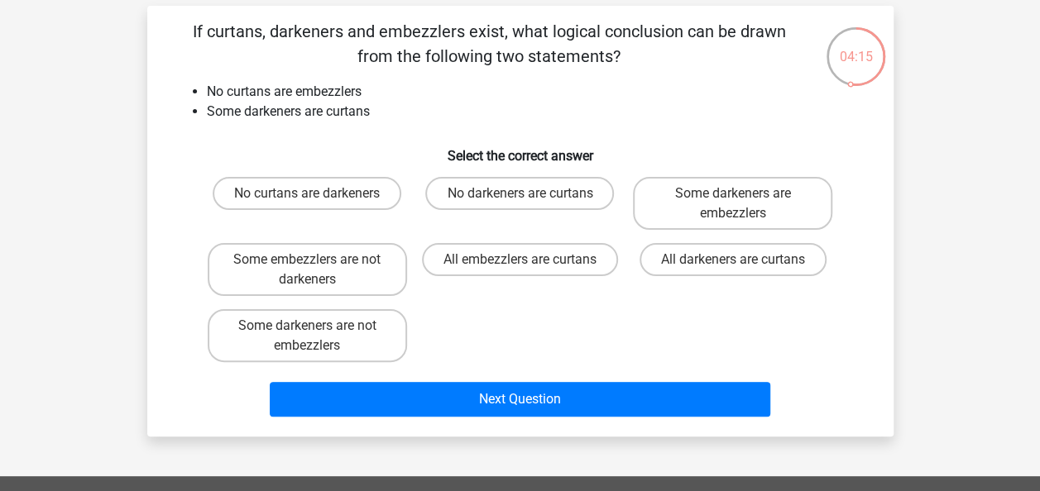
scroll to position [69, 0]
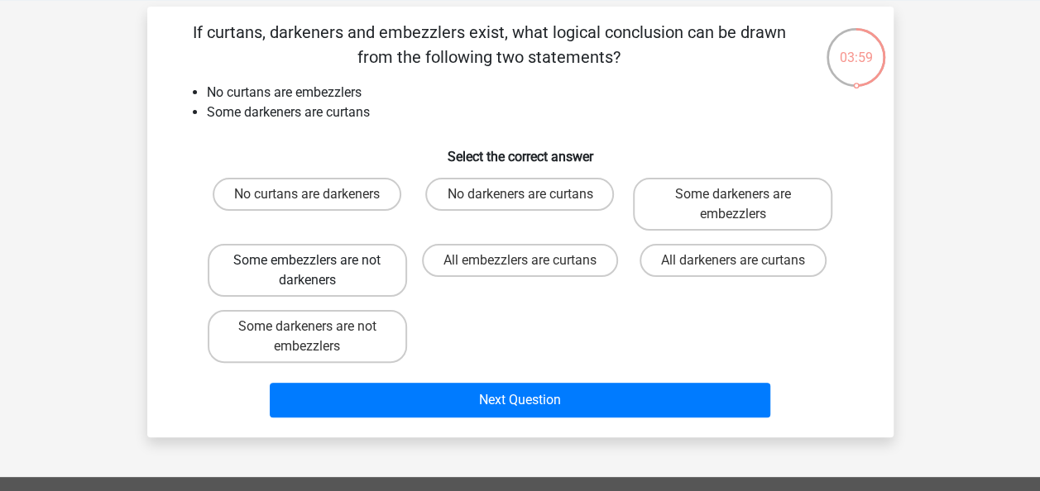
click at [370, 261] on label "Some embezzlers are not darkeners" at bounding box center [307, 270] width 199 height 53
click at [318, 261] on input "Some embezzlers are not darkeners" at bounding box center [312, 266] width 11 height 11
radio input "true"
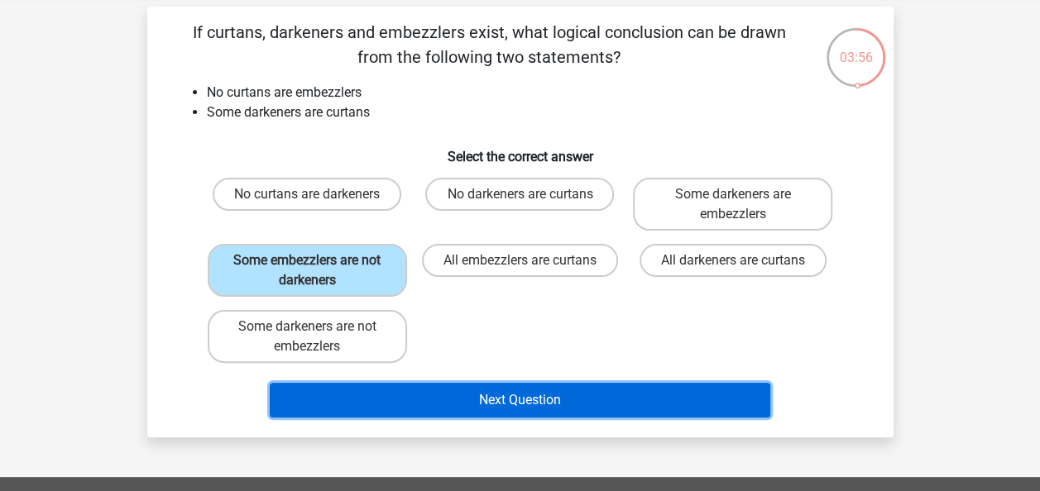
click at [511, 408] on button "Next Question" at bounding box center [520, 400] width 500 height 35
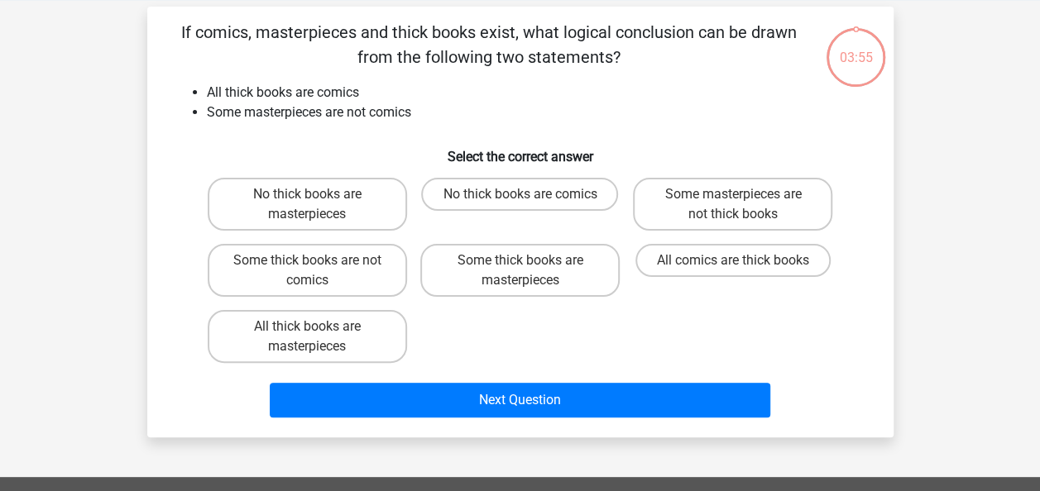
scroll to position [76, 0]
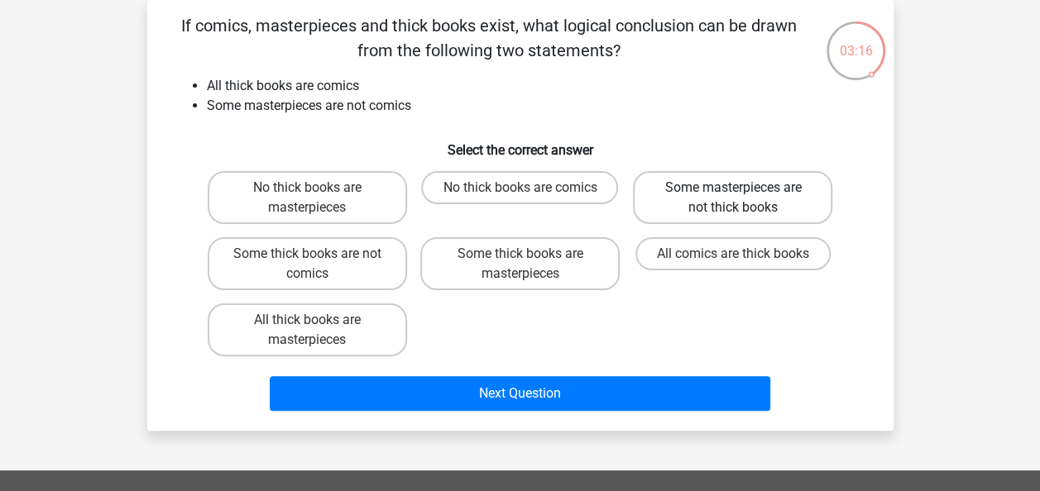
click at [748, 194] on label "Some masterpieces are not thick books" at bounding box center [732, 197] width 199 height 53
click at [744, 194] on input "Some masterpieces are not thick books" at bounding box center [738, 193] width 11 height 11
radio input "true"
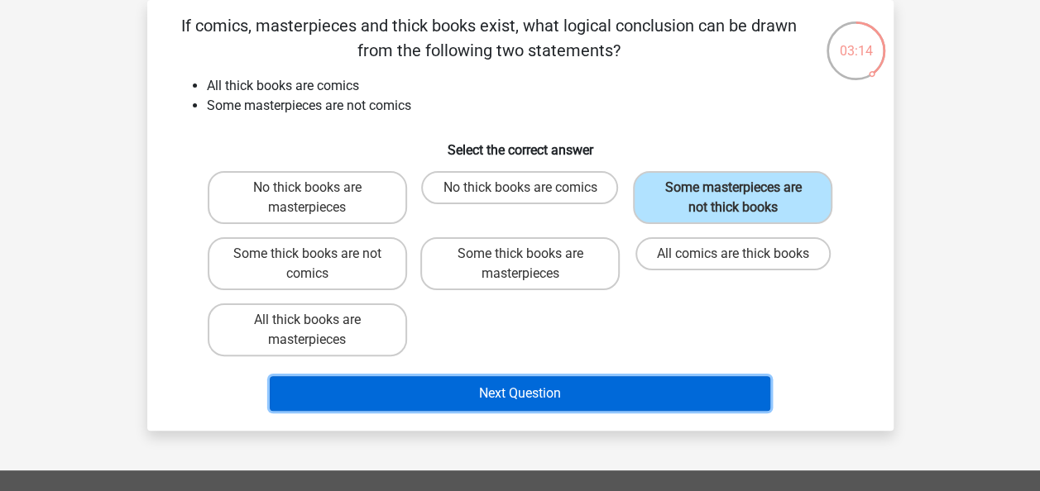
click at [502, 385] on button "Next Question" at bounding box center [520, 393] width 500 height 35
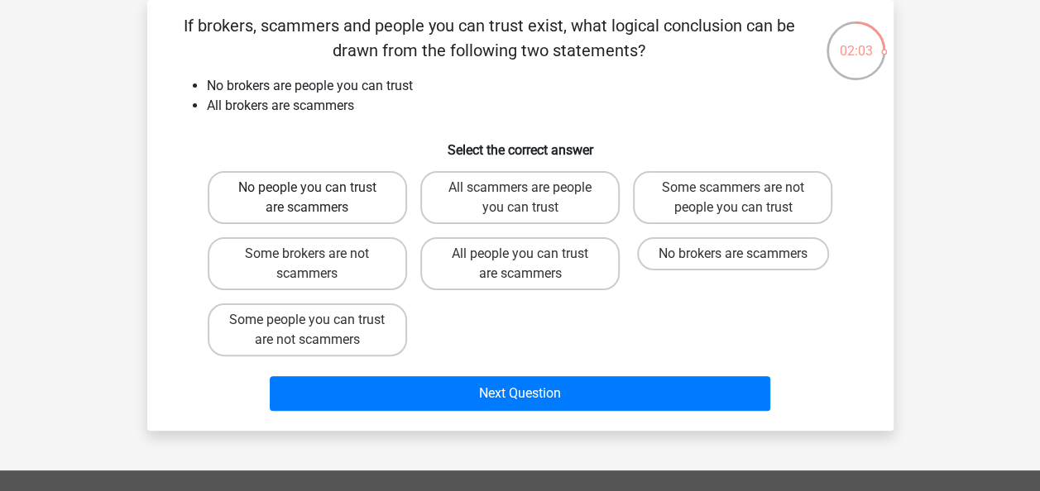
click at [379, 199] on label "No people you can trust are scammers" at bounding box center [307, 197] width 199 height 53
click at [318, 199] on input "No people you can trust are scammers" at bounding box center [312, 193] width 11 height 11
radio input "true"
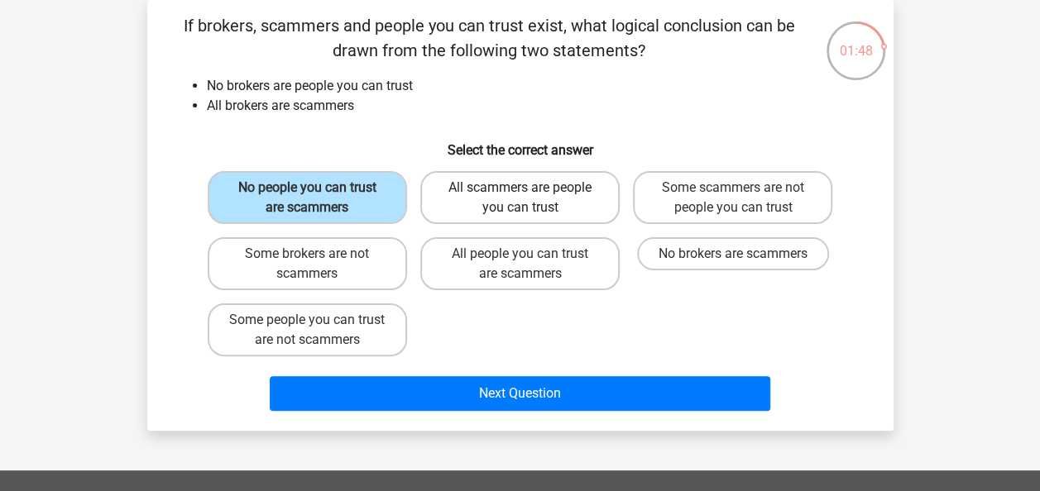
click at [545, 209] on label "All scammers are people you can trust" at bounding box center [519, 197] width 199 height 53
click at [530, 199] on input "All scammers are people you can trust" at bounding box center [524, 193] width 11 height 11
radio input "true"
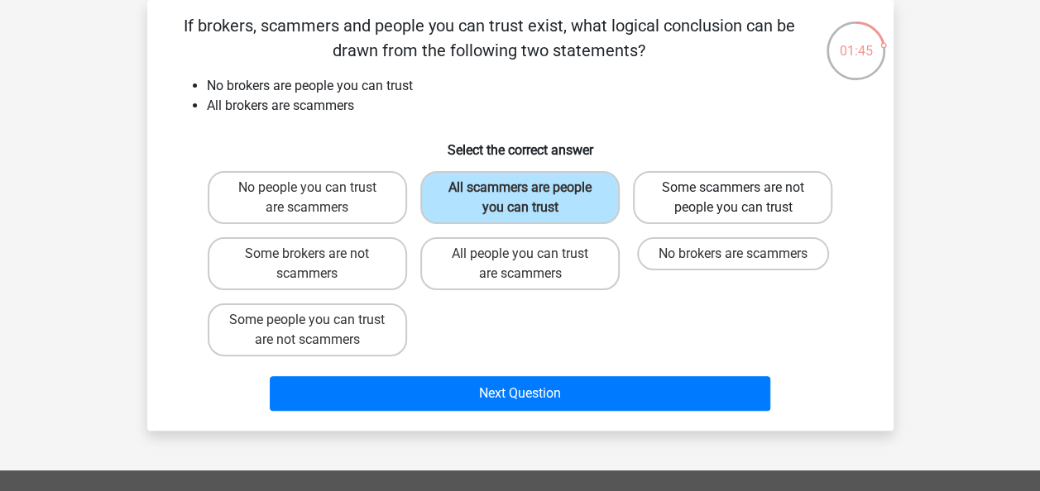
click at [735, 187] on label "Some scammers are not people you can trust" at bounding box center [732, 197] width 199 height 53
click at [735, 188] on input "Some scammers are not people you can trust" at bounding box center [738, 193] width 11 height 11
radio input "true"
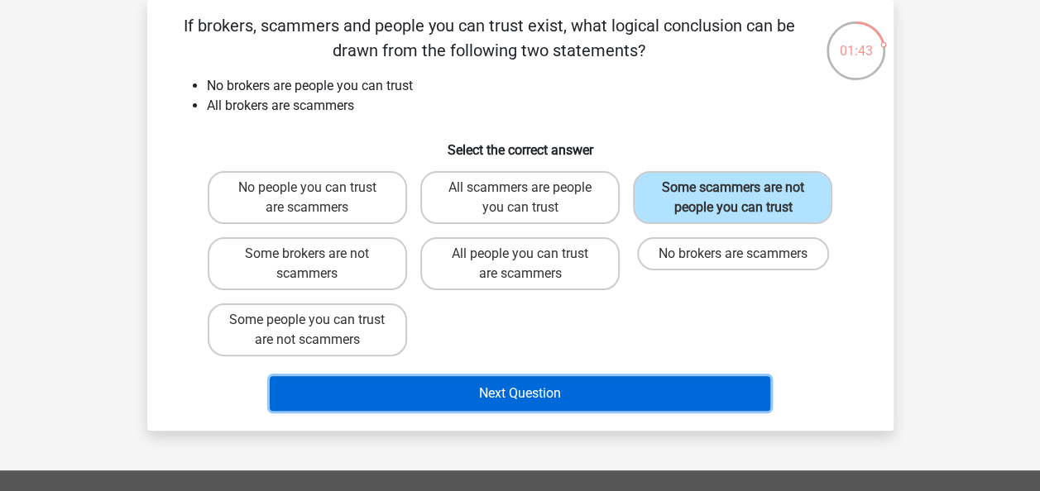
click at [491, 405] on button "Next Question" at bounding box center [520, 393] width 500 height 35
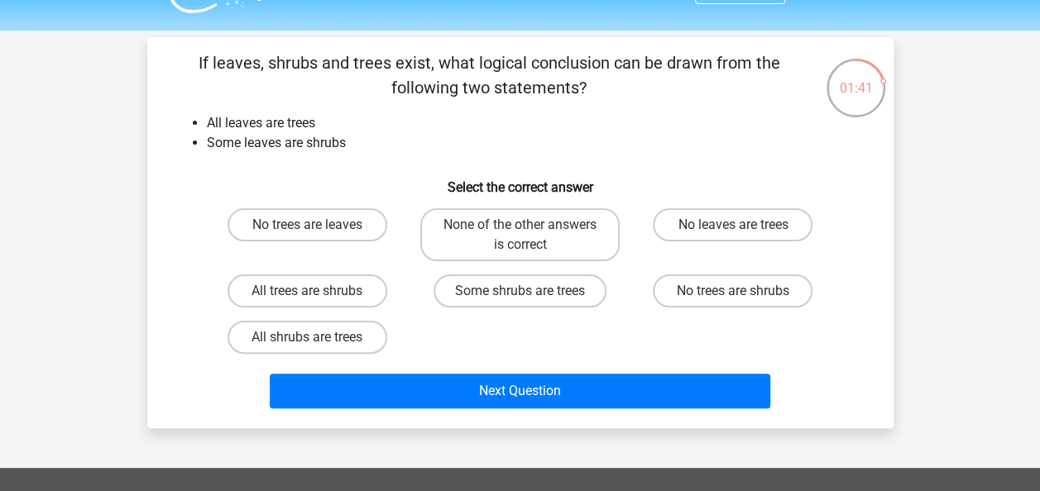
scroll to position [38, 0]
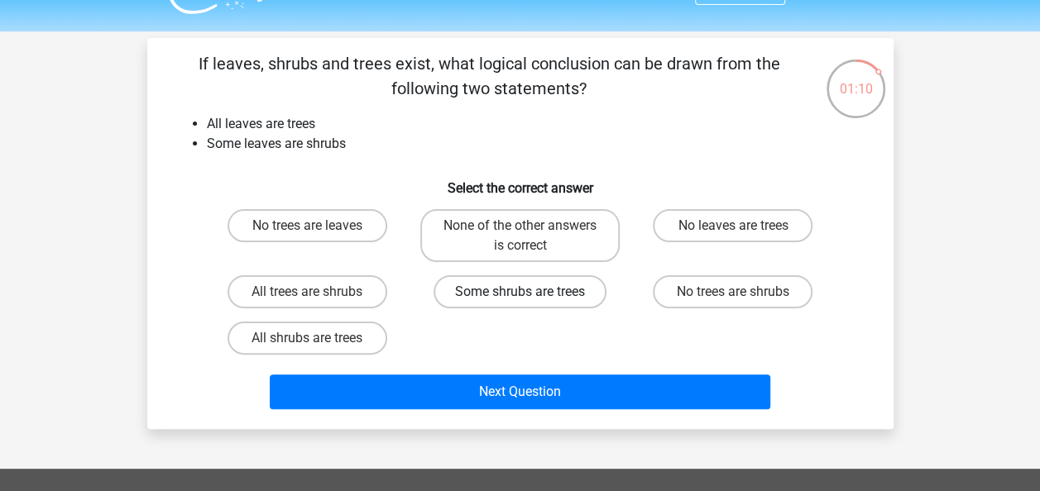
click at [534, 278] on label "Some shrubs are trees" at bounding box center [519, 291] width 173 height 33
click at [530, 292] on input "Some shrubs are trees" at bounding box center [524, 297] width 11 height 11
radio input "true"
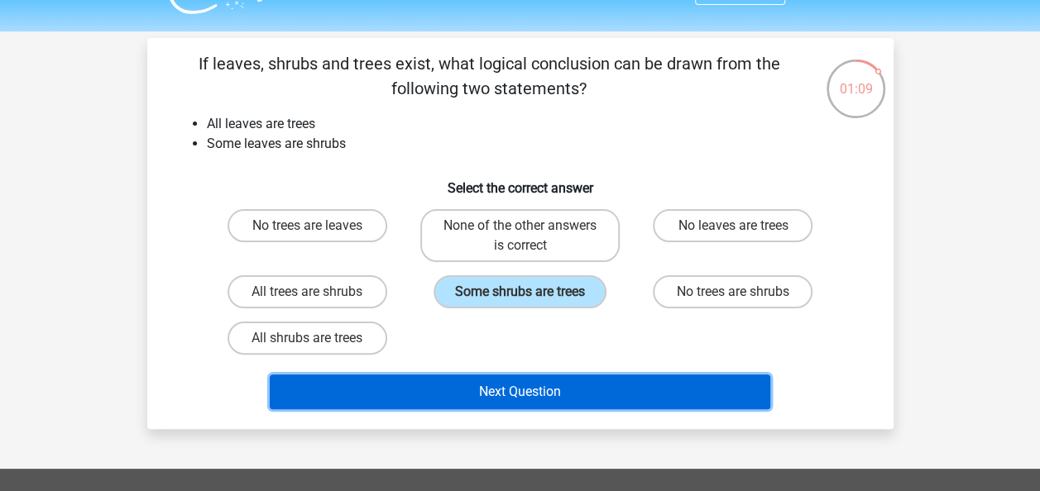
click at [503, 385] on button "Next Question" at bounding box center [520, 392] width 500 height 35
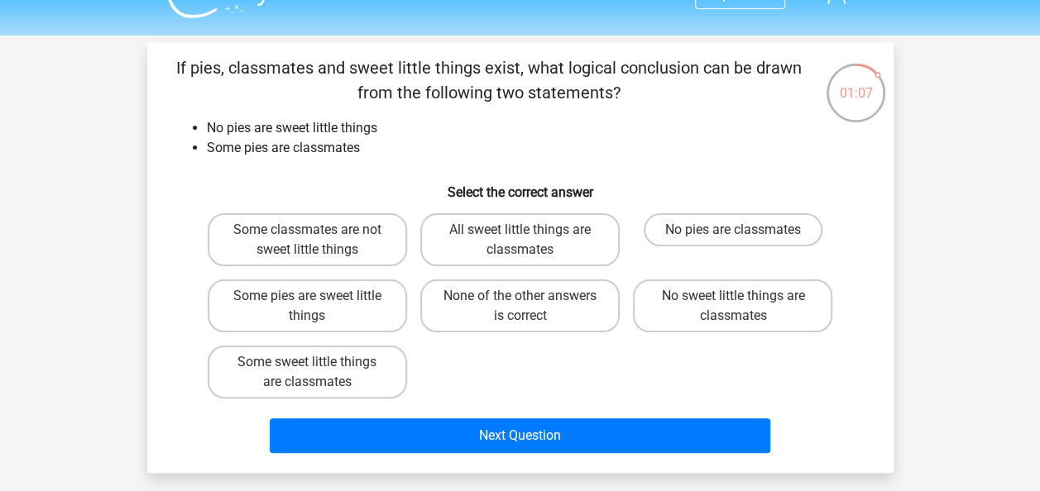
scroll to position [33, 0]
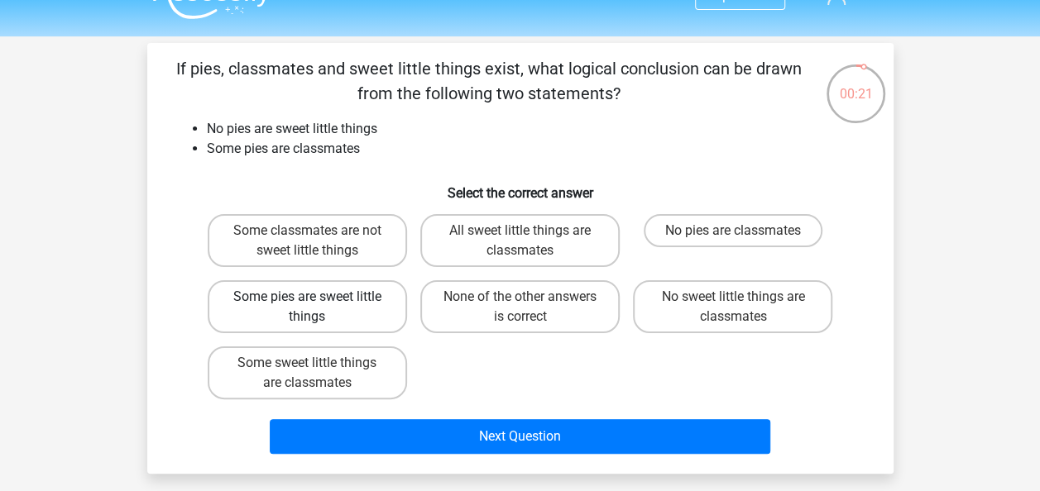
click at [320, 304] on label "Some pies are sweet little things" at bounding box center [307, 306] width 199 height 53
click at [318, 304] on input "Some pies are sweet little things" at bounding box center [312, 302] width 11 height 11
radio input "true"
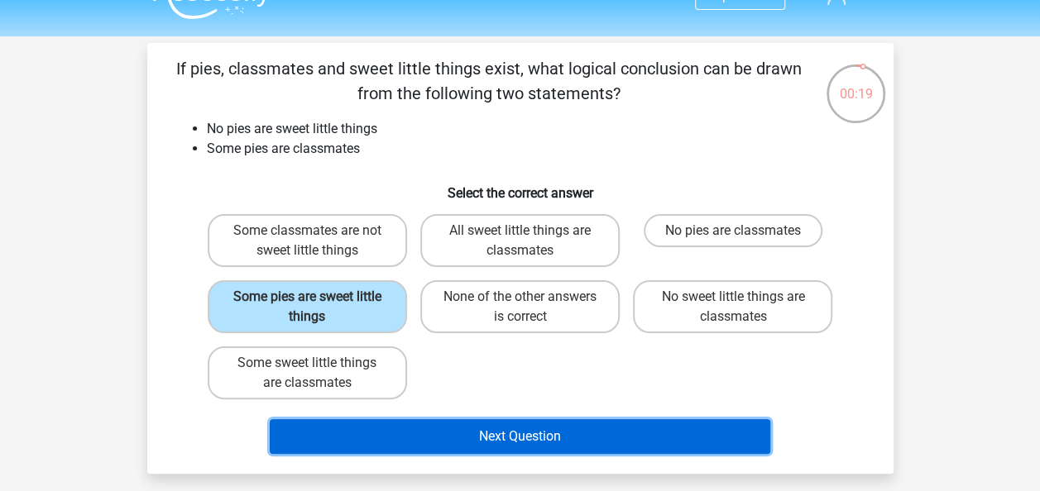
click at [532, 444] on button "Next Question" at bounding box center [520, 436] width 500 height 35
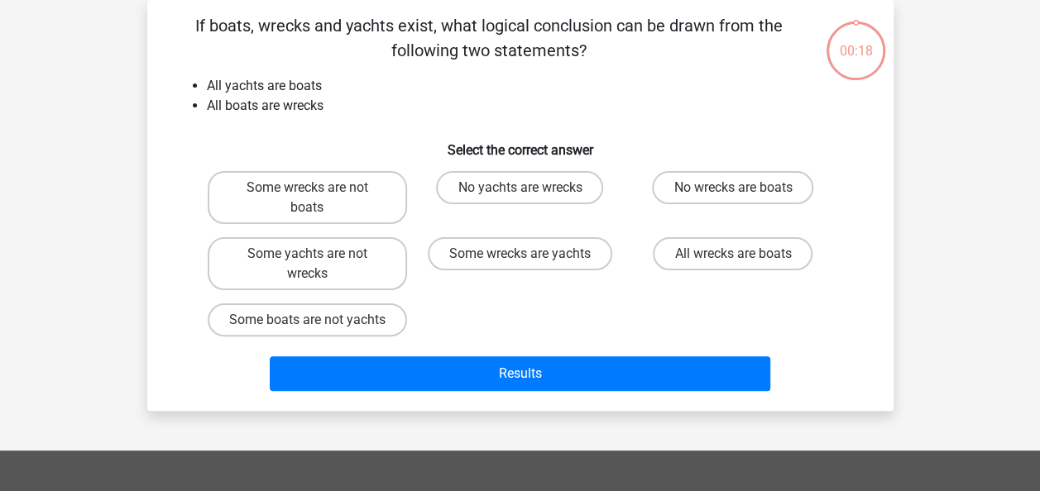
scroll to position [0, 0]
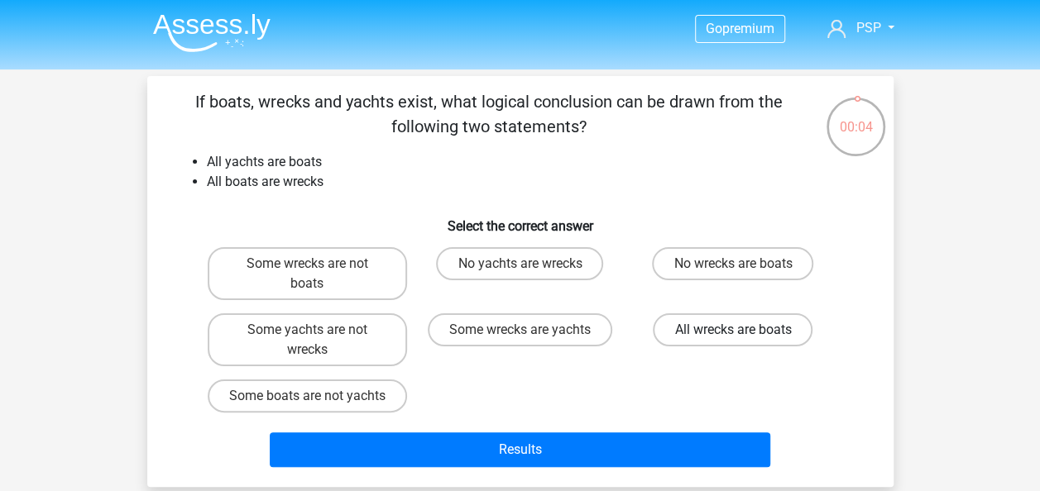
click at [715, 329] on label "All wrecks are boats" at bounding box center [733, 329] width 160 height 33
click at [733, 330] on input "All wrecks are boats" at bounding box center [738, 335] width 11 height 11
radio input "true"
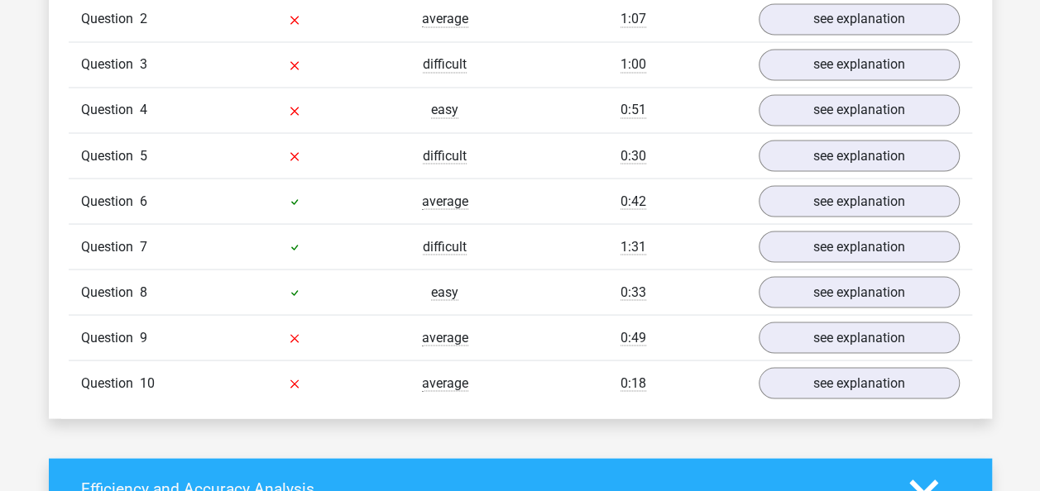
scroll to position [1440, 0]
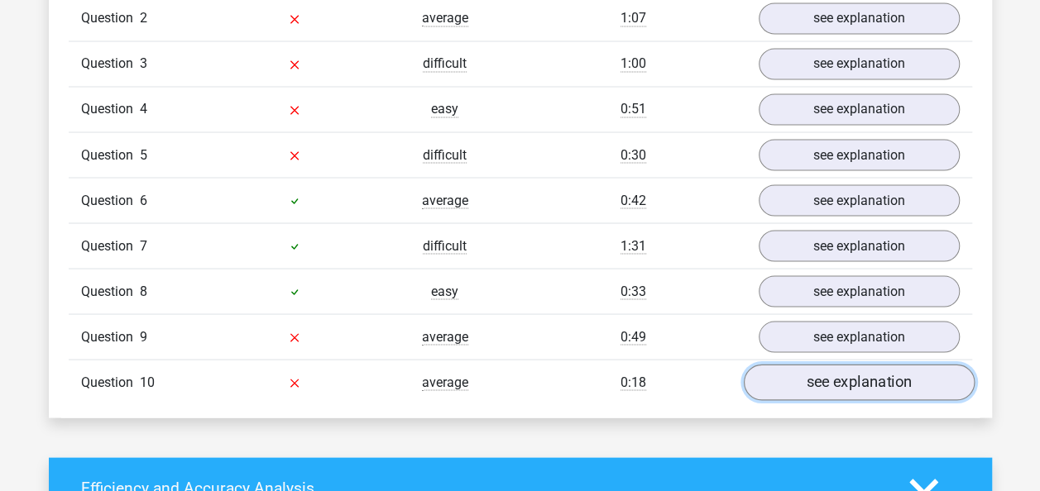
click at [816, 387] on link "see explanation" at bounding box center [858, 383] width 231 height 36
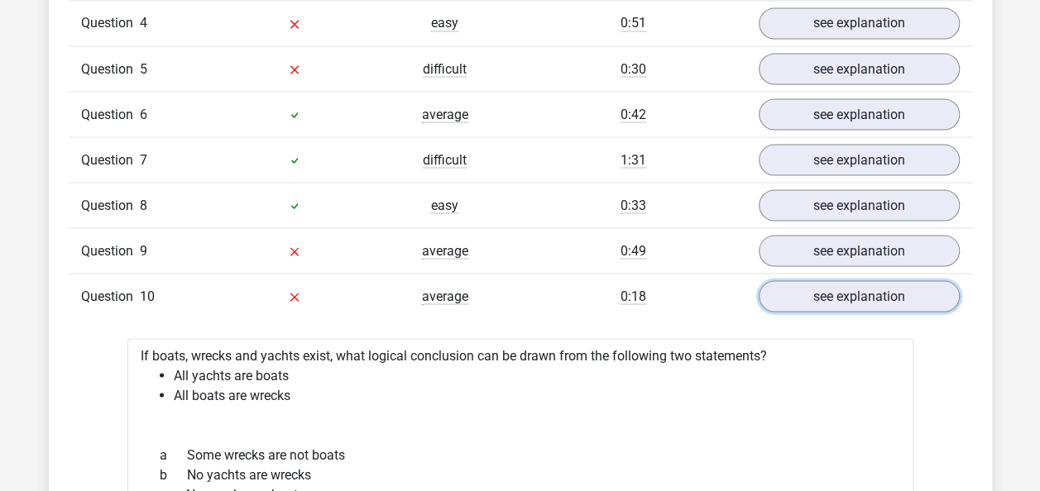
scroll to position [1485, 0]
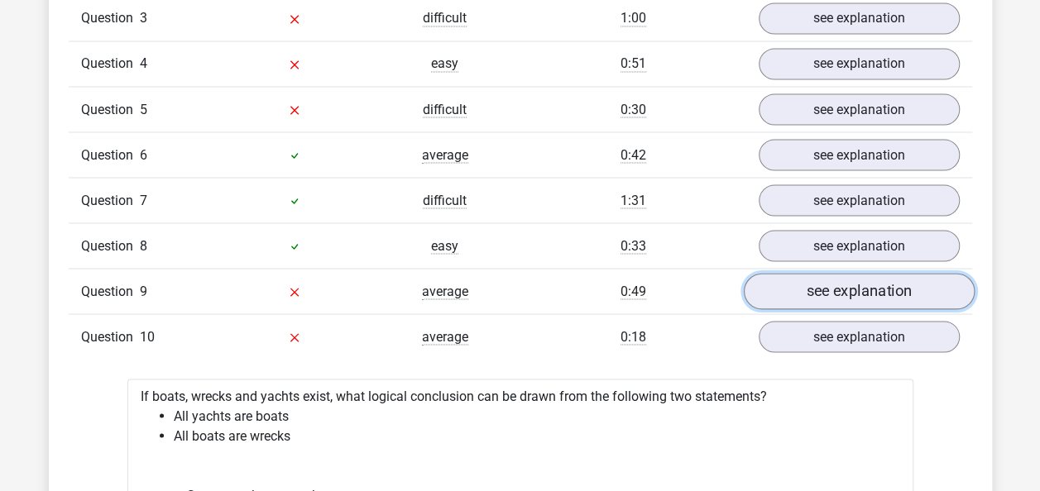
click at [855, 285] on link "see explanation" at bounding box center [858, 292] width 231 height 36
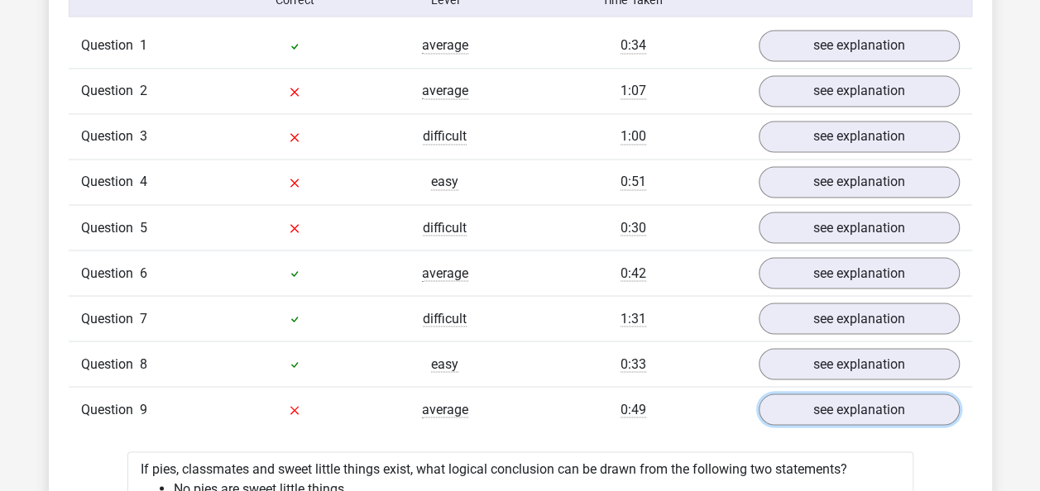
scroll to position [1366, 0]
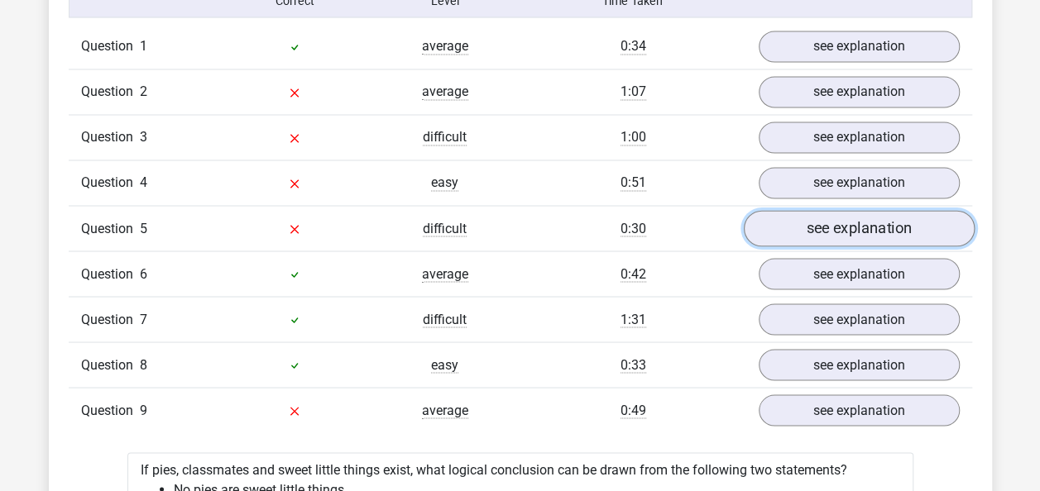
click at [830, 238] on link "see explanation" at bounding box center [858, 229] width 231 height 36
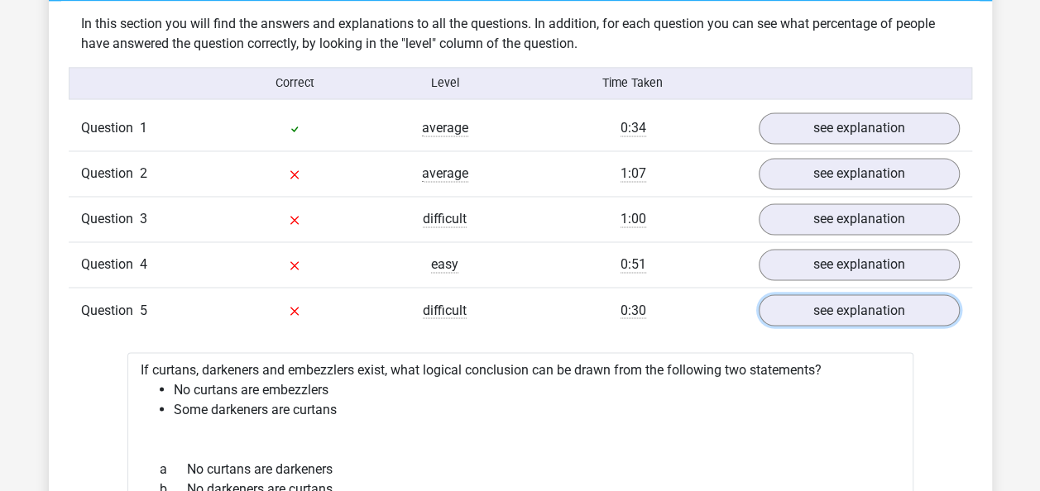
scroll to position [1268, 0]
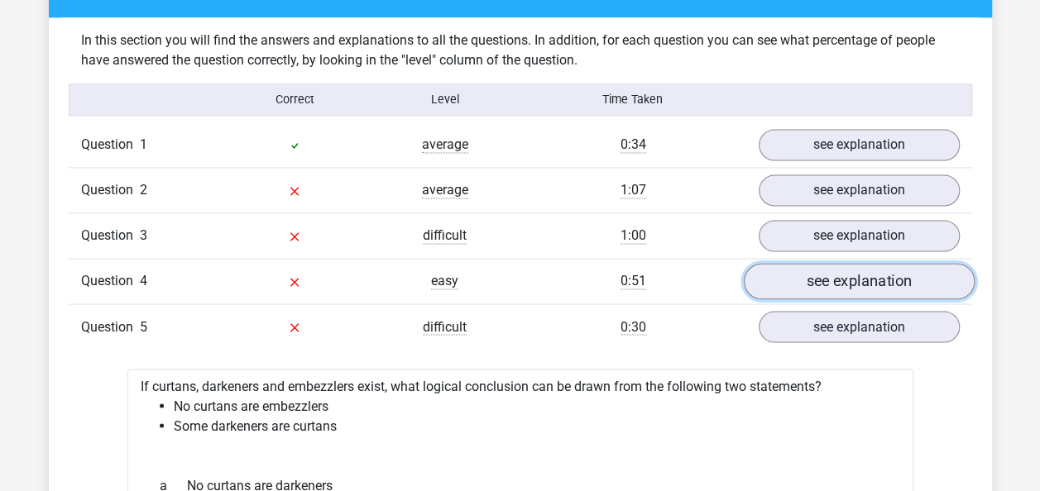
click at [817, 289] on link "see explanation" at bounding box center [858, 282] width 231 height 36
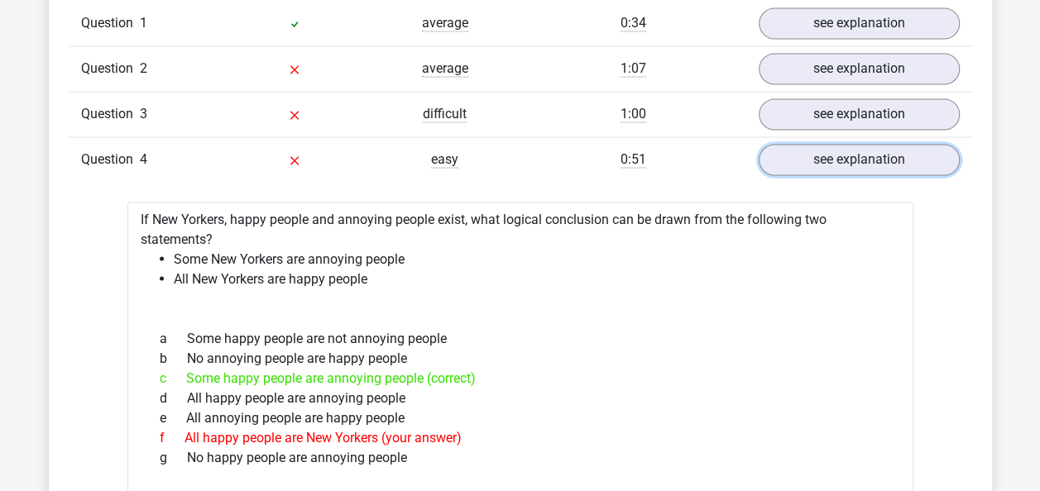
scroll to position [1299, 0]
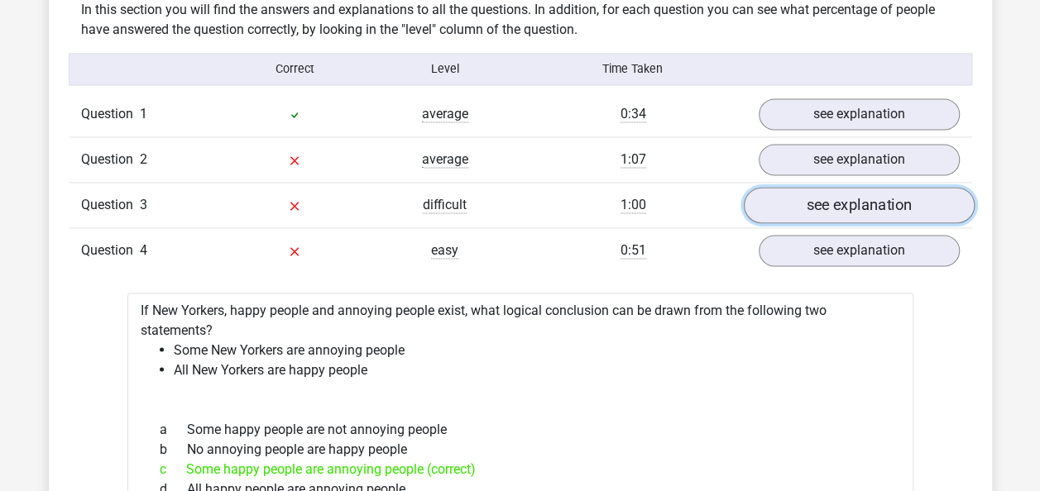
click at [835, 200] on link "see explanation" at bounding box center [858, 206] width 231 height 36
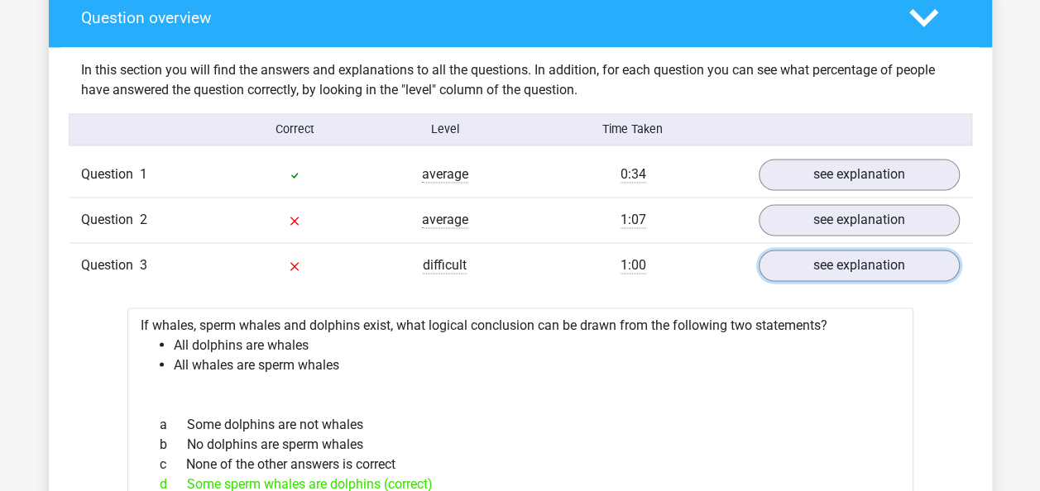
scroll to position [1236, 0]
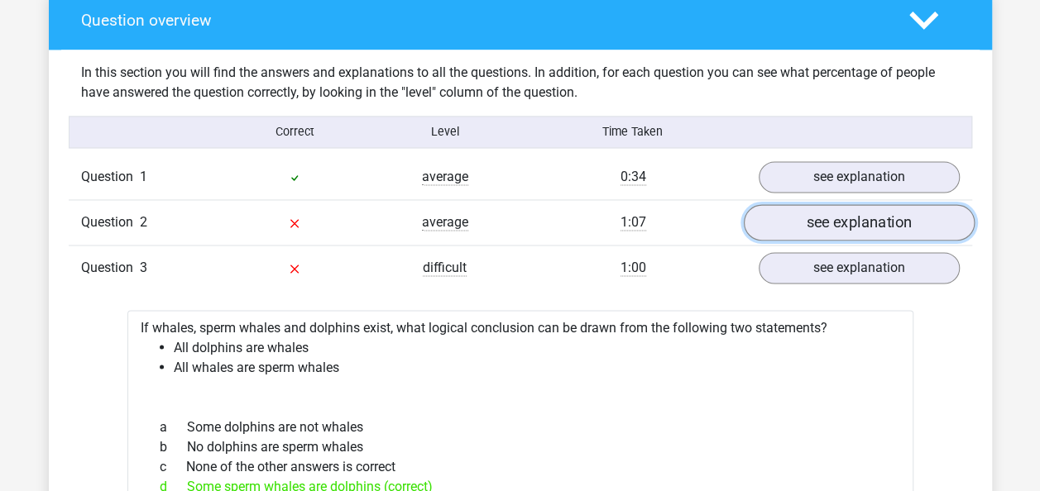
click at [868, 227] on link "see explanation" at bounding box center [858, 223] width 231 height 36
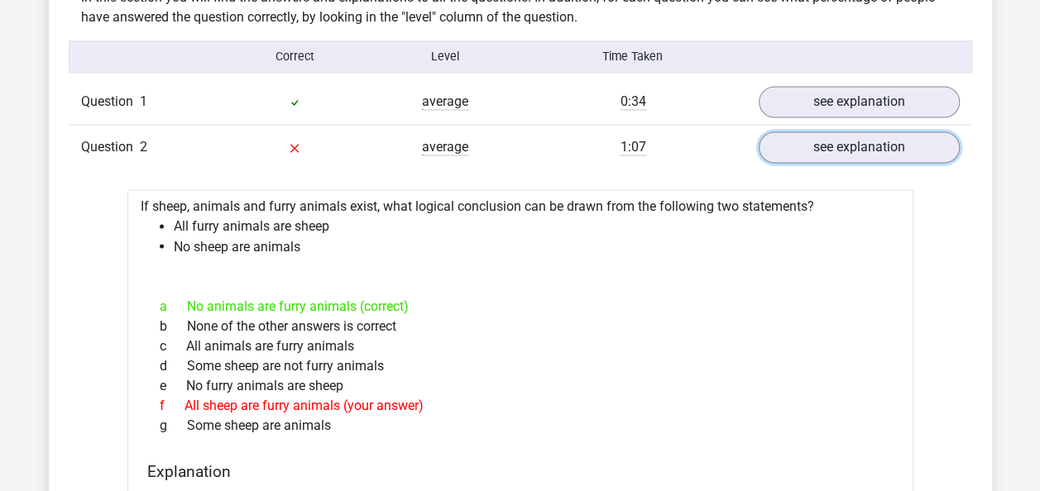
scroll to position [1323, 0]
